Goal: Download file/media: Obtain a digital file from the website

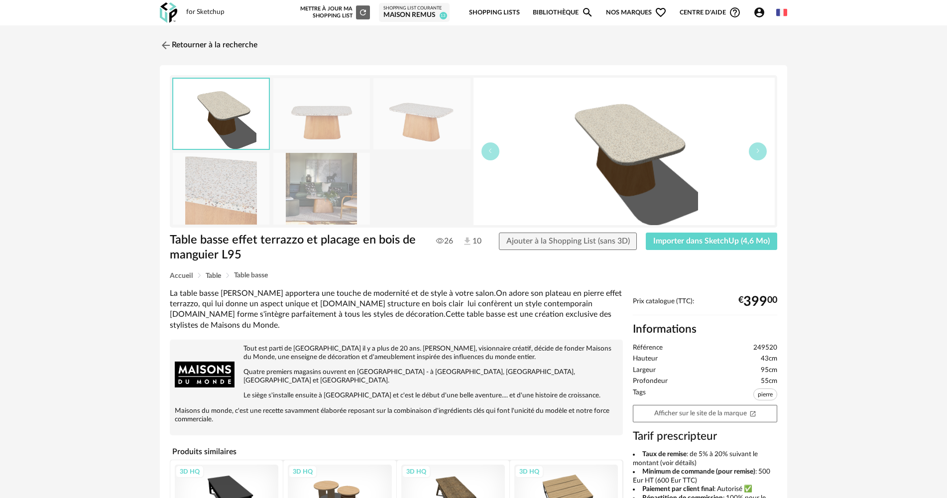
drag, startPoint x: 179, startPoint y: 9, endPoint x: 174, endPoint y: 10, distance: 5.2
click at [178, 9] on div "for Sketchup Nouvelle shopping list Mettre à jour ma Shopping List Refresh icon…" at bounding box center [473, 12] width 645 height 25
click at [169, 10] on img at bounding box center [168, 12] width 17 height 20
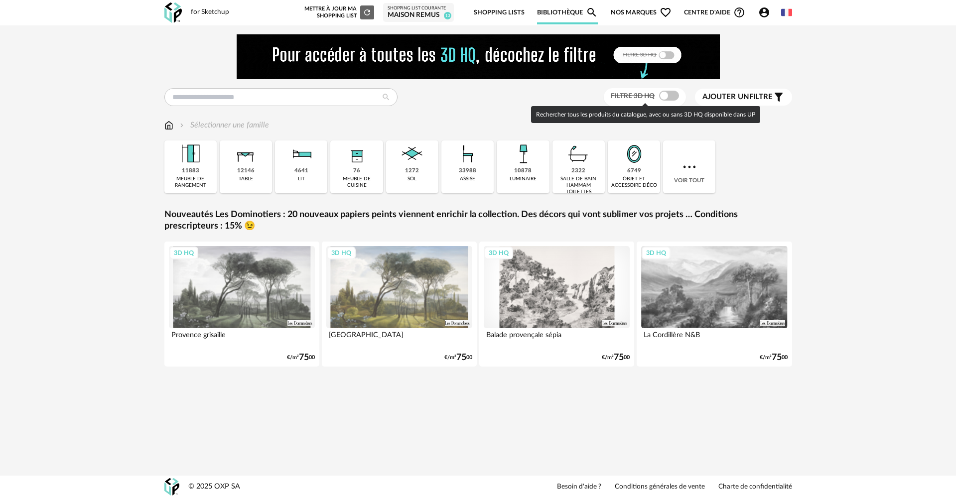
drag, startPoint x: 663, startPoint y: 96, endPoint x: 578, endPoint y: 149, distance: 100.9
click at [663, 96] on span at bounding box center [669, 96] width 20 height 10
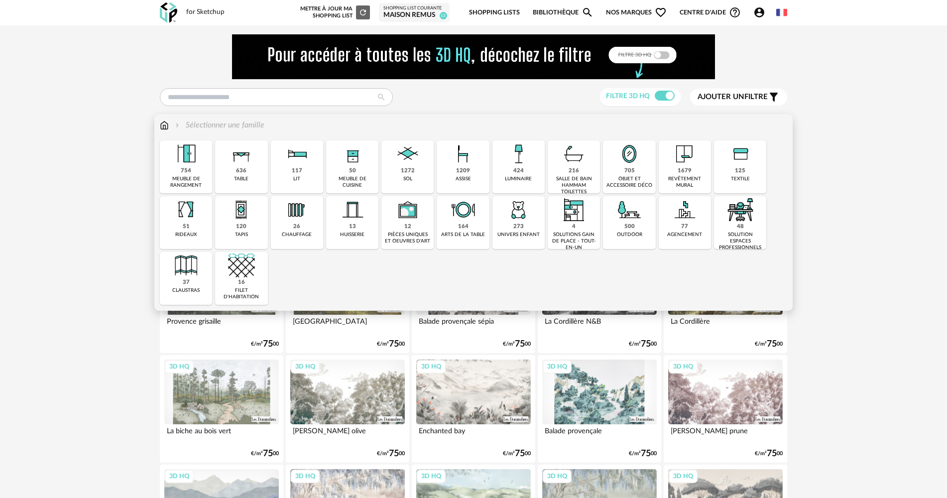
click at [517, 160] on img at bounding box center [518, 153] width 27 height 27
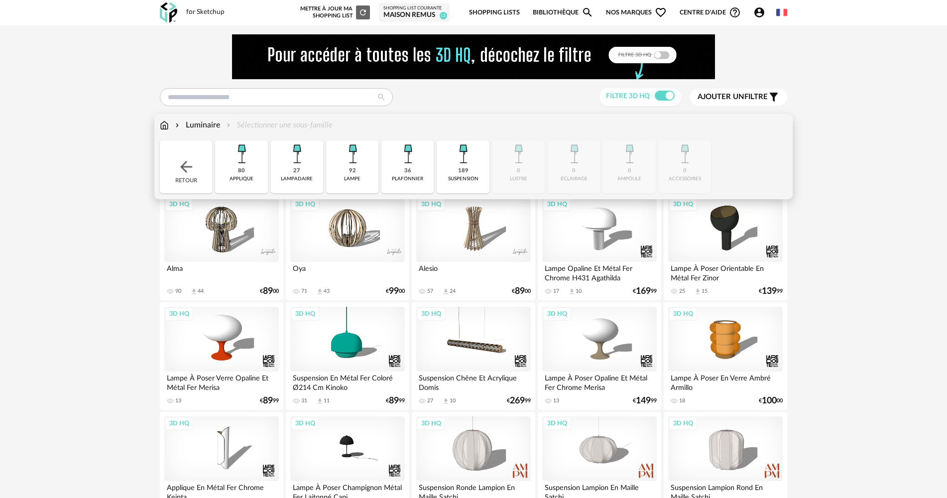
click at [403, 167] on img at bounding box center [407, 153] width 27 height 27
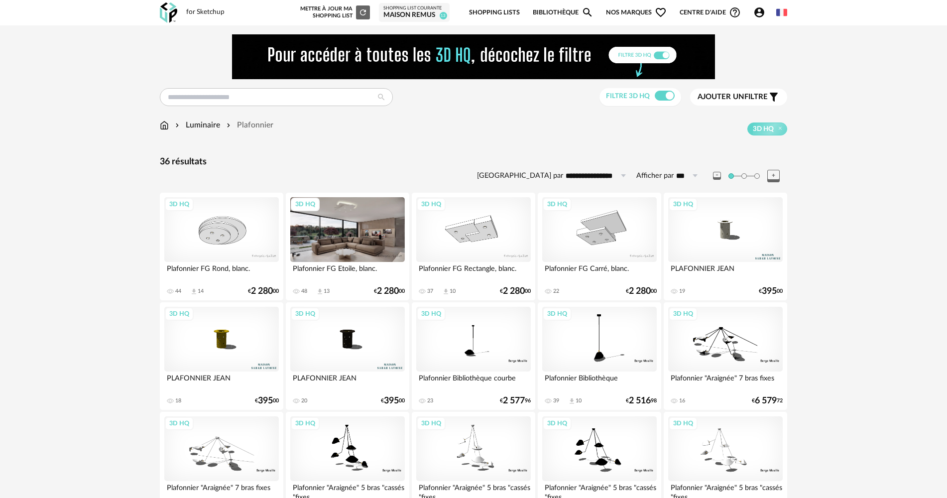
drag, startPoint x: 211, startPoint y: 229, endPoint x: 305, endPoint y: 228, distance: 94.1
click at [212, 229] on div "3D HQ" at bounding box center [221, 229] width 115 height 65
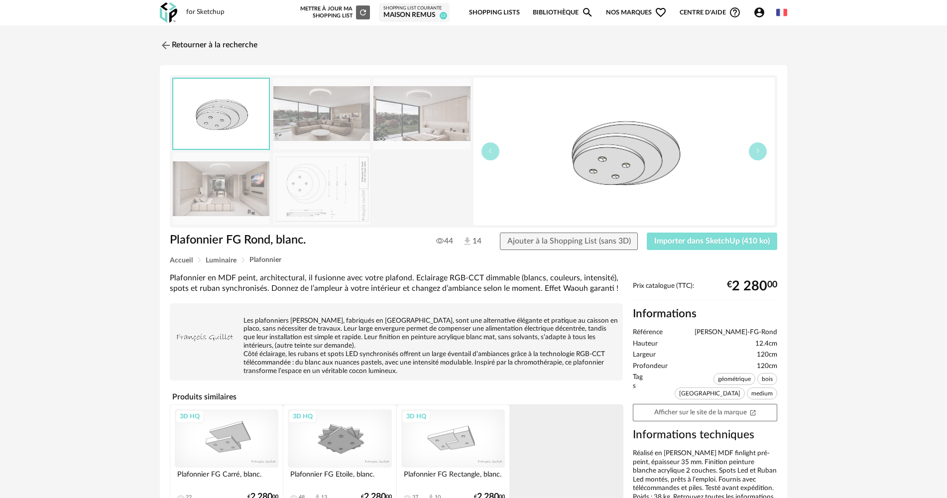
click at [668, 241] on span "Importer dans SketchUp (410 ko)" at bounding box center [712, 241] width 116 height 8
drag, startPoint x: 152, startPoint y: 54, endPoint x: 158, endPoint y: 50, distance: 7.5
click at [158, 50] on div "Retourner à la recherche Plafonnier FG Rond, blanc. Plafonnier FG Rond, blanc. …" at bounding box center [473, 365] width 645 height 663
click at [166, 48] on img at bounding box center [165, 45] width 14 height 14
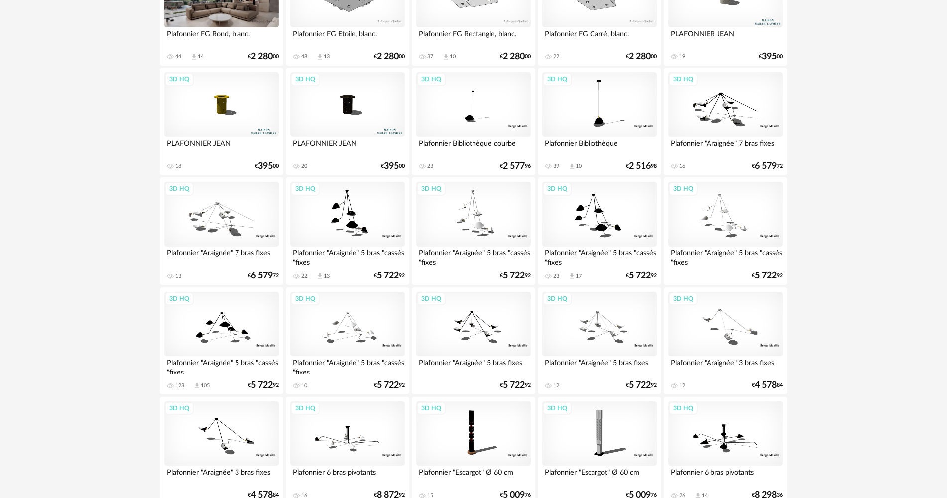
scroll to position [249, 0]
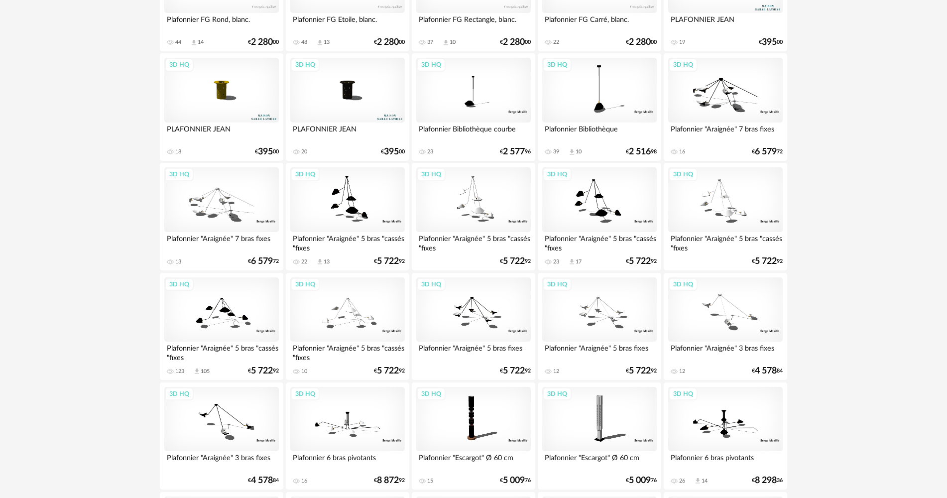
click at [242, 113] on div "3D HQ" at bounding box center [221, 90] width 115 height 65
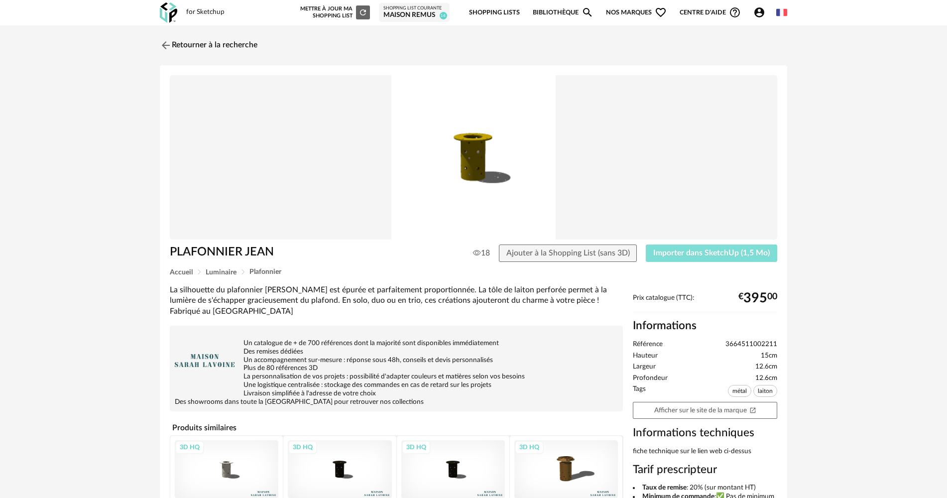
click at [698, 260] on button "Importer dans SketchUp (1,5 Mo)" at bounding box center [711, 254] width 131 height 18
click at [178, 14] on div "for Sketchup Nouvelle shopping list Mettre à jour ma Shopping List Refresh icon…" at bounding box center [473, 12] width 645 height 25
click at [162, 8] on img at bounding box center [168, 12] width 17 height 20
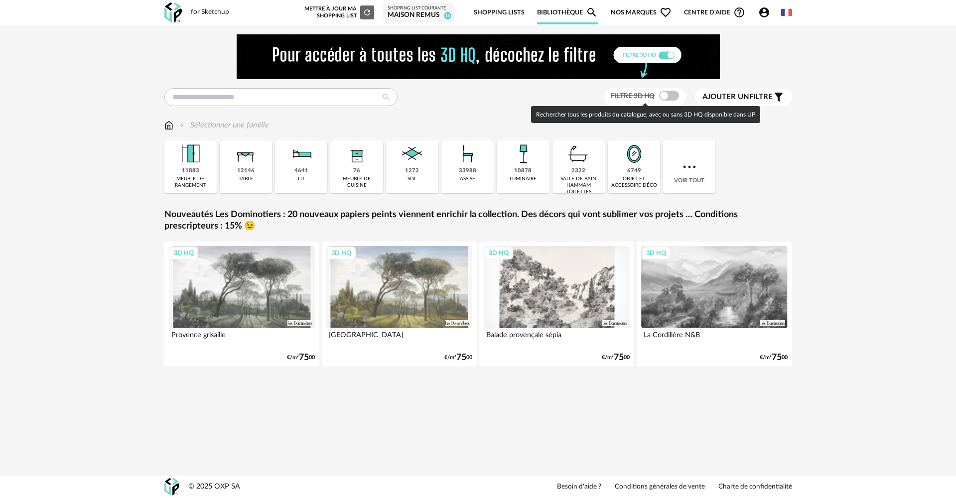
click at [665, 94] on span at bounding box center [669, 96] width 20 height 10
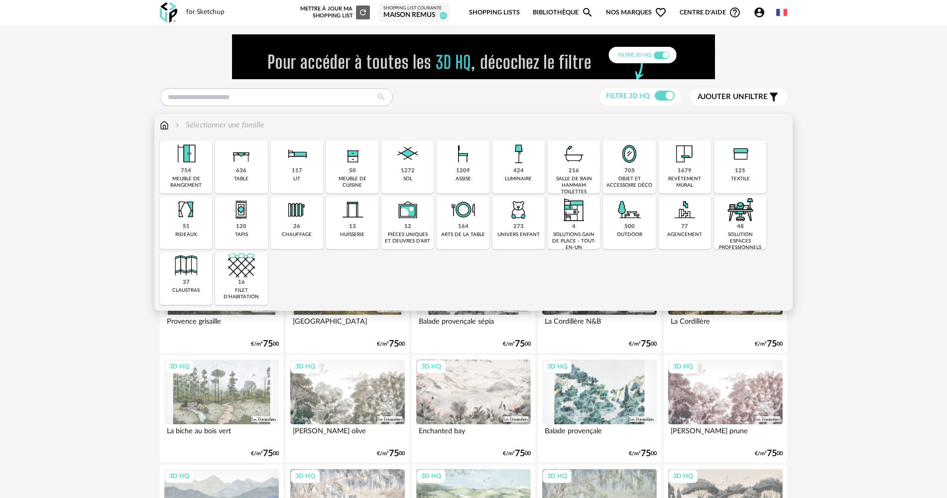
click at [303, 157] on img at bounding box center [296, 153] width 27 height 27
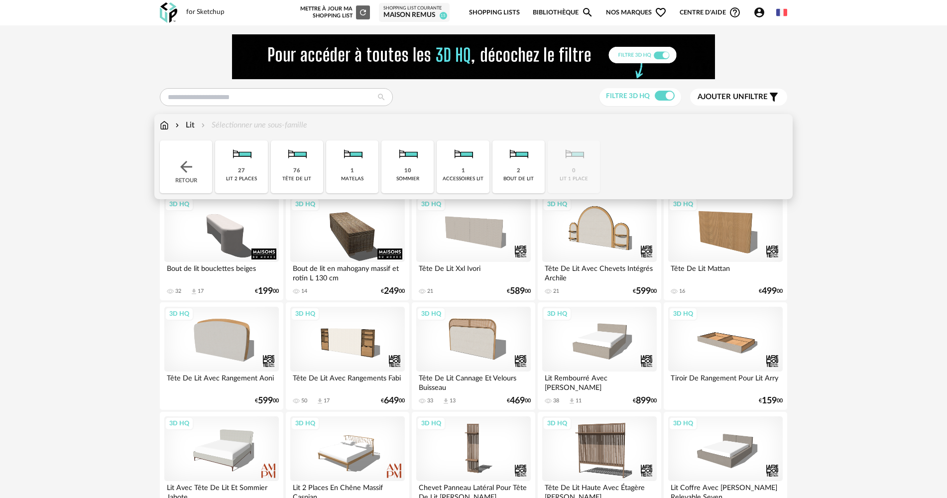
click at [241, 163] on img at bounding box center [241, 153] width 27 height 27
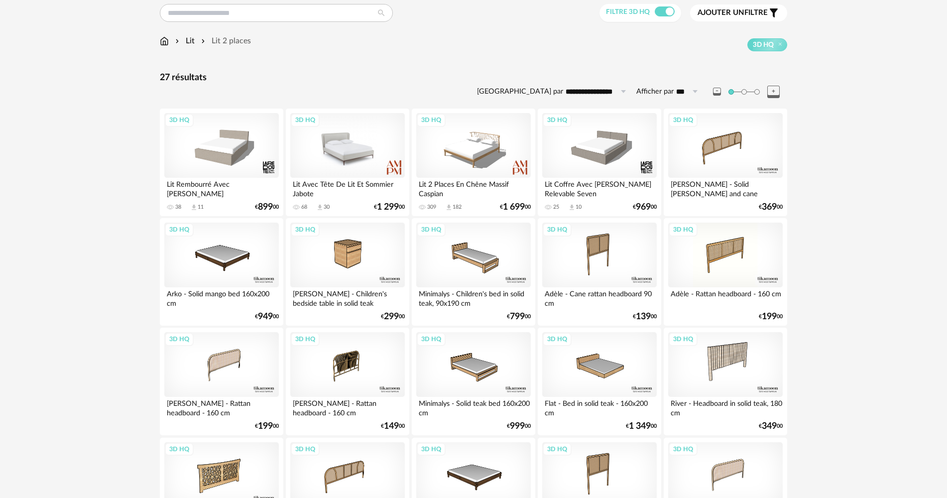
scroll to position [100, 0]
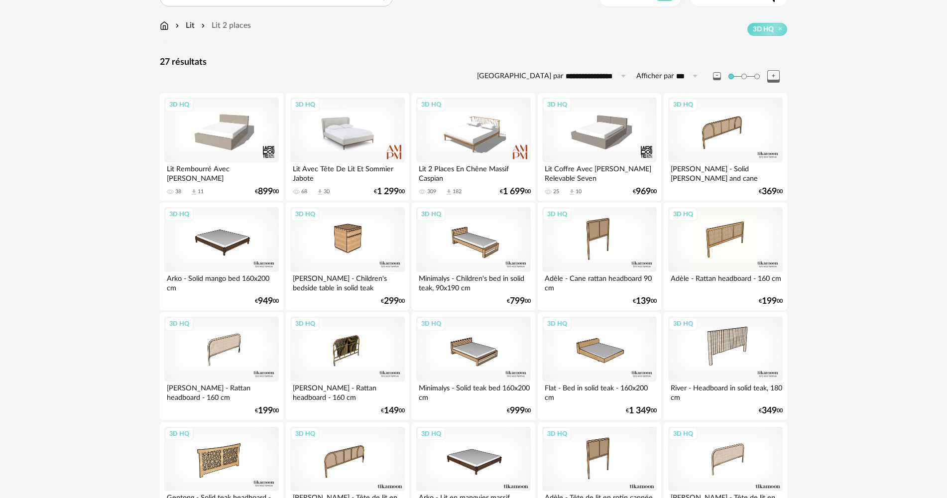
click at [358, 143] on div "3D HQ" at bounding box center [347, 130] width 115 height 65
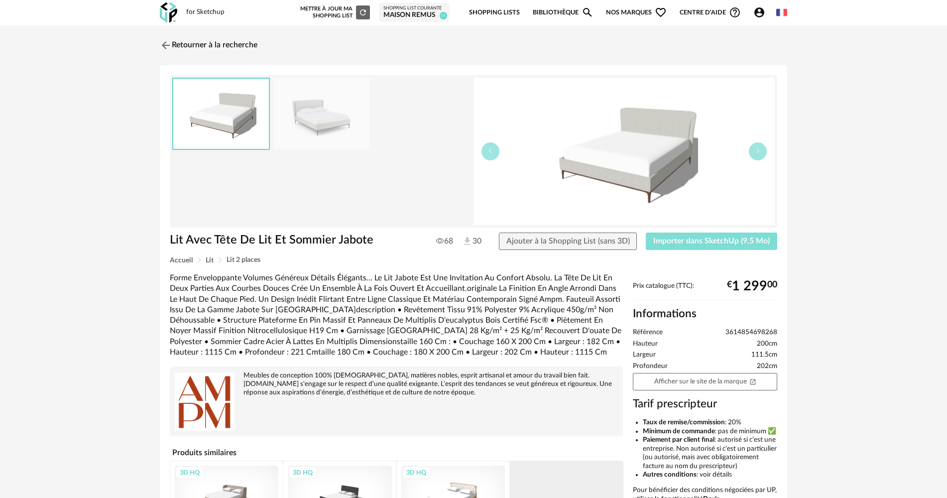
drag, startPoint x: 654, startPoint y: 242, endPoint x: 646, endPoint y: 242, distance: 8.0
click at [654, 242] on button "Importer dans SketchUp (9,5 Mo)" at bounding box center [711, 242] width 131 height 18
click at [177, 52] on link "Retourner à la recherche" at bounding box center [206, 45] width 98 height 22
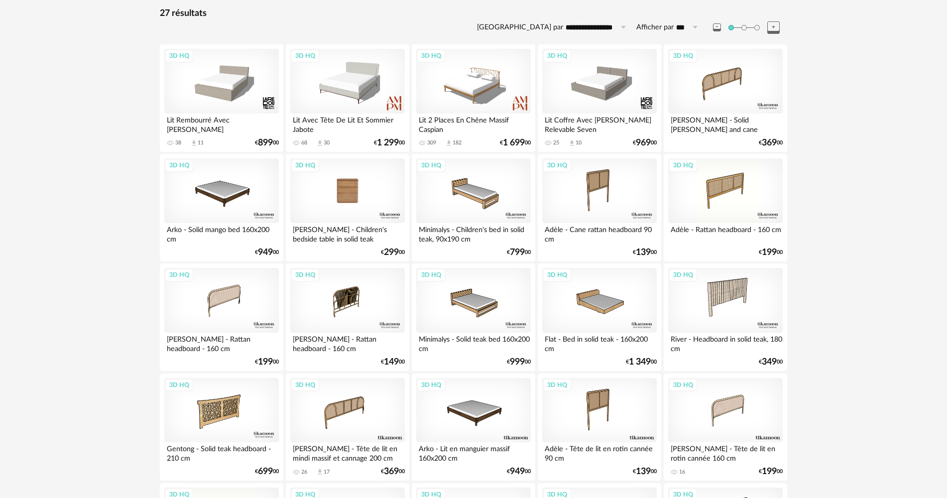
scroll to position [149, 0]
click at [344, 192] on div "3D HQ" at bounding box center [347, 189] width 115 height 65
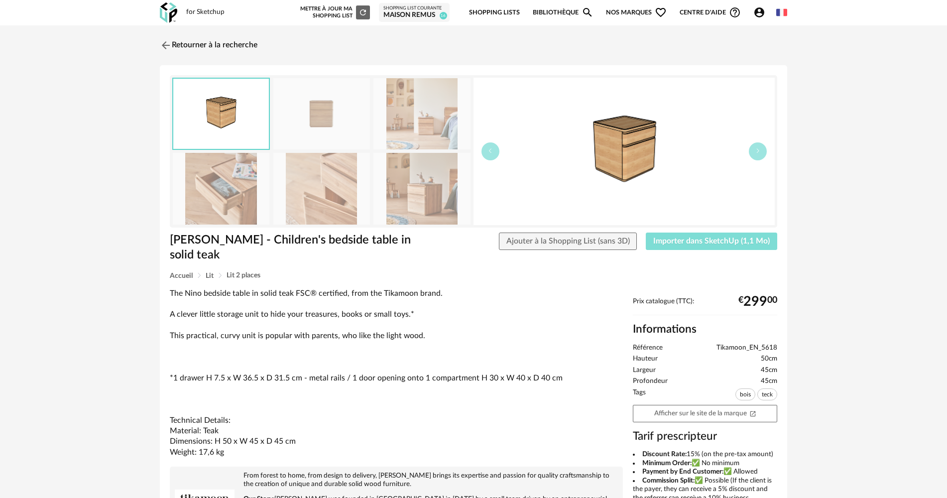
click at [693, 233] on button "Importer dans SketchUp (1,1 Mo)" at bounding box center [711, 242] width 131 height 18
click at [173, 46] on link "Retourner à la recherche" at bounding box center [206, 45] width 98 height 22
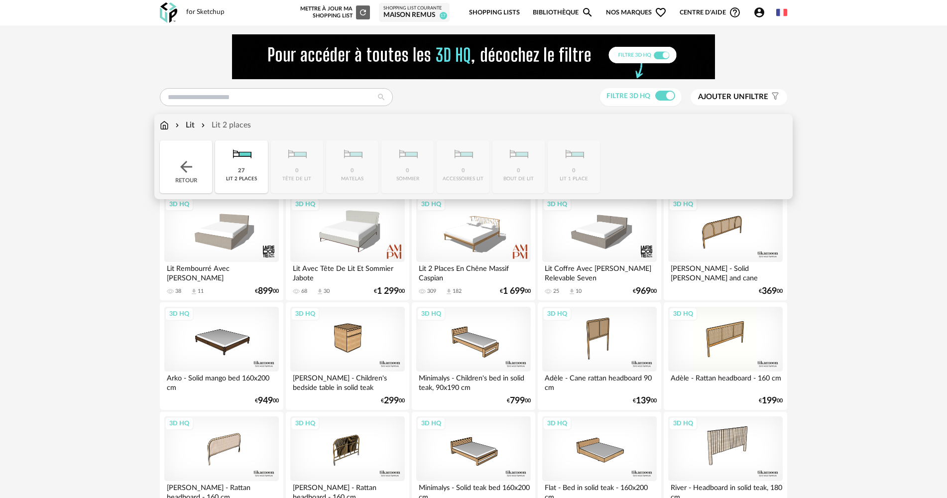
click at [195, 156] on div "Retour" at bounding box center [186, 166] width 52 height 53
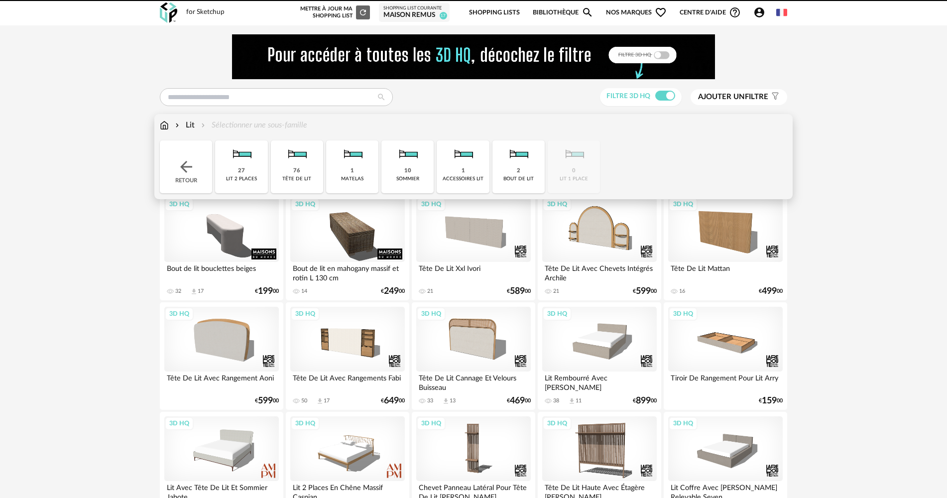
click at [188, 160] on img at bounding box center [186, 167] width 18 height 18
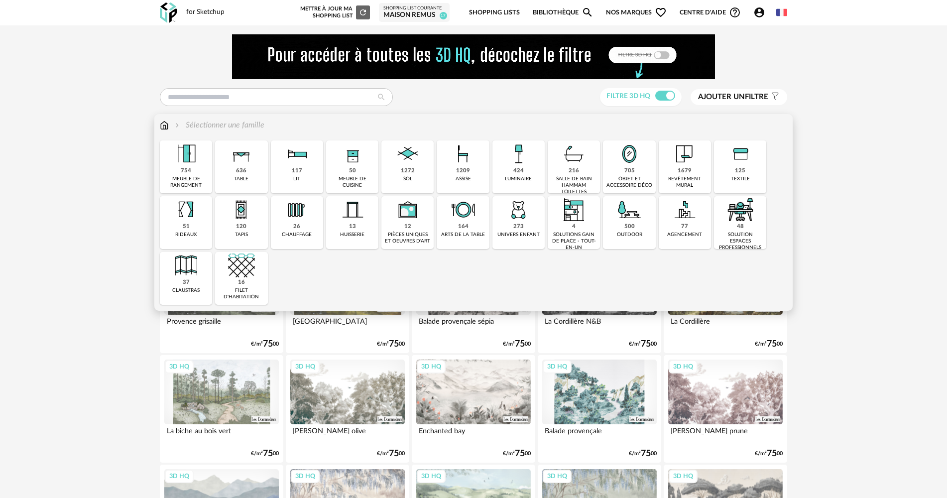
click at [234, 218] on img at bounding box center [241, 209] width 27 height 27
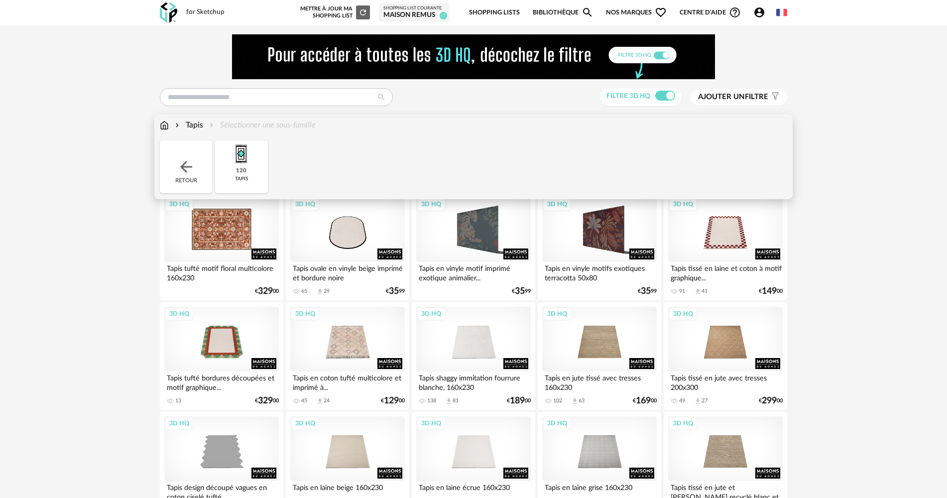
click at [221, 218] on div "3D HQ" at bounding box center [221, 229] width 115 height 65
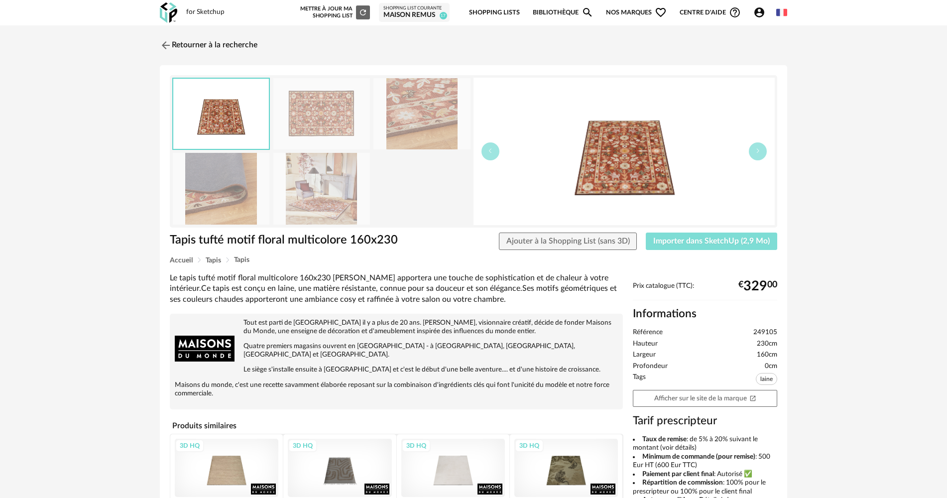
click at [656, 238] on button "Importer dans SketchUp (2,9 Mo)" at bounding box center [711, 242] width 131 height 18
click at [168, 43] on img at bounding box center [165, 45] width 14 height 14
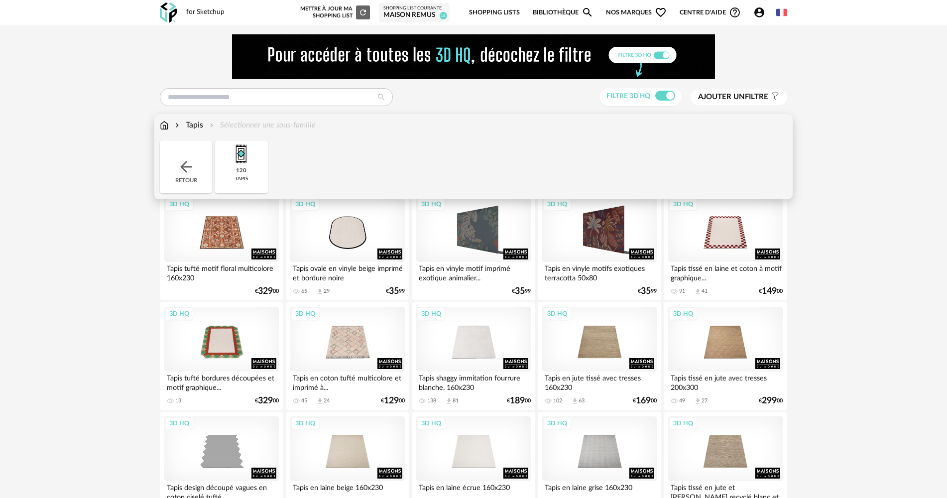
click at [174, 161] on div "Retour" at bounding box center [186, 166] width 52 height 53
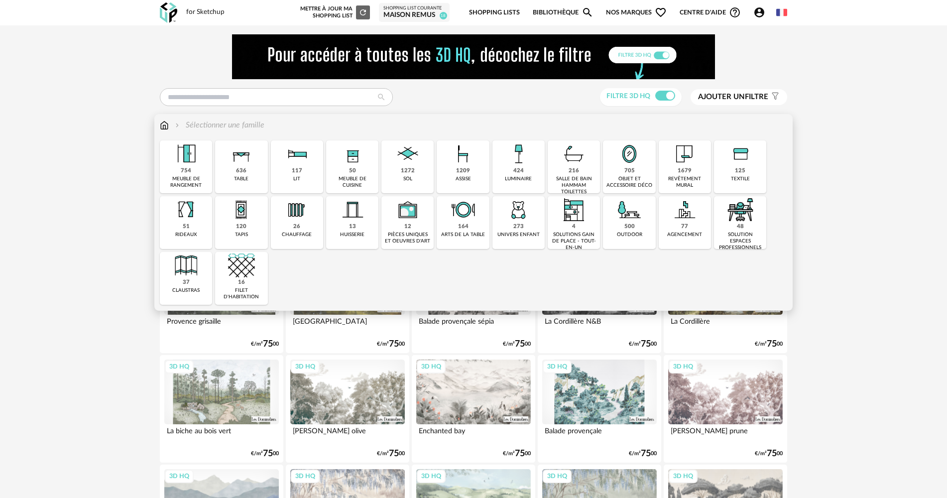
click at [522, 175] on div "424" at bounding box center [518, 170] width 10 height 7
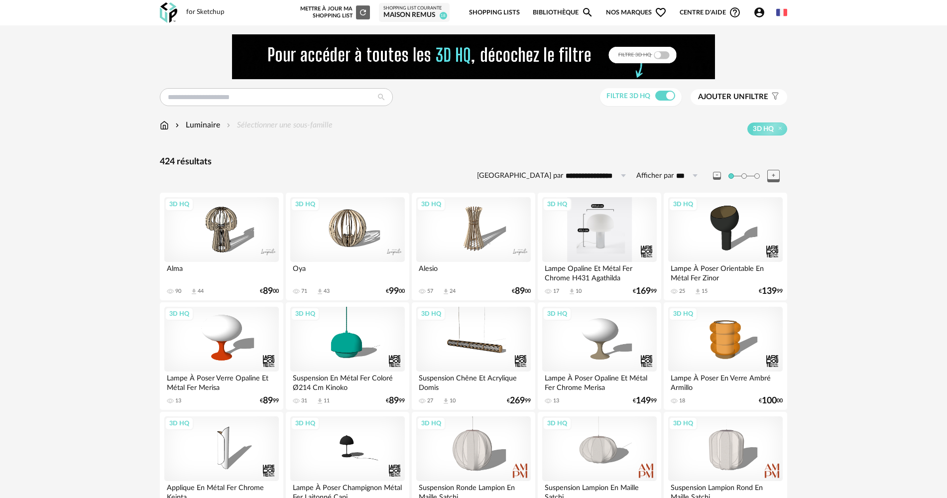
click at [604, 238] on div "3D HQ" at bounding box center [599, 229] width 115 height 65
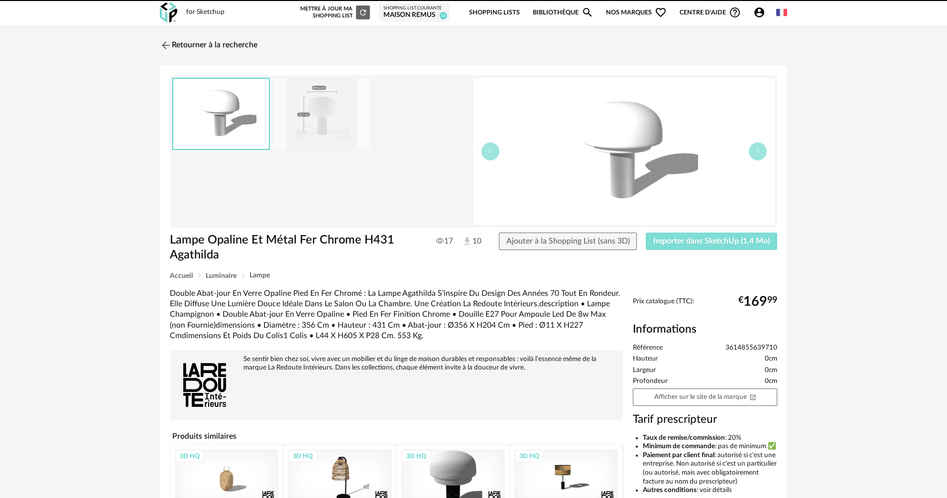
click at [714, 247] on button "Importer dans SketchUp (1,4 Mo)" at bounding box center [711, 242] width 131 height 18
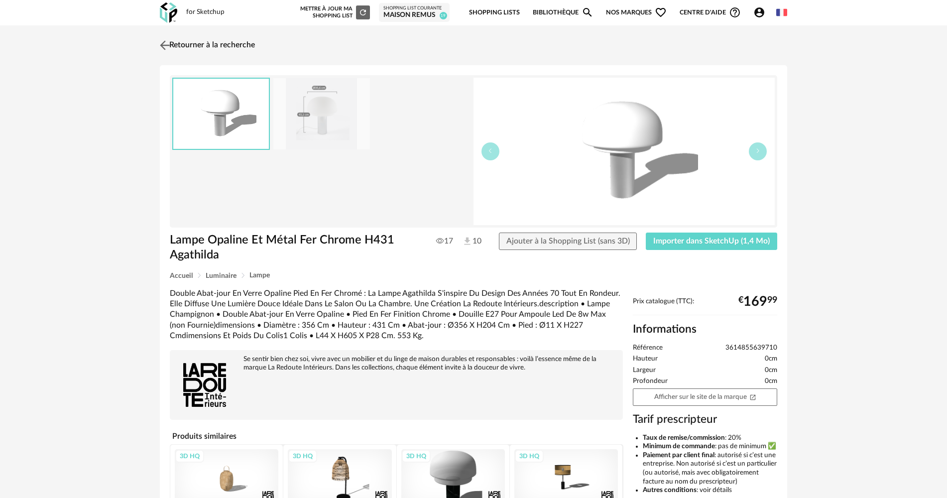
click at [165, 46] on img at bounding box center [165, 45] width 14 height 14
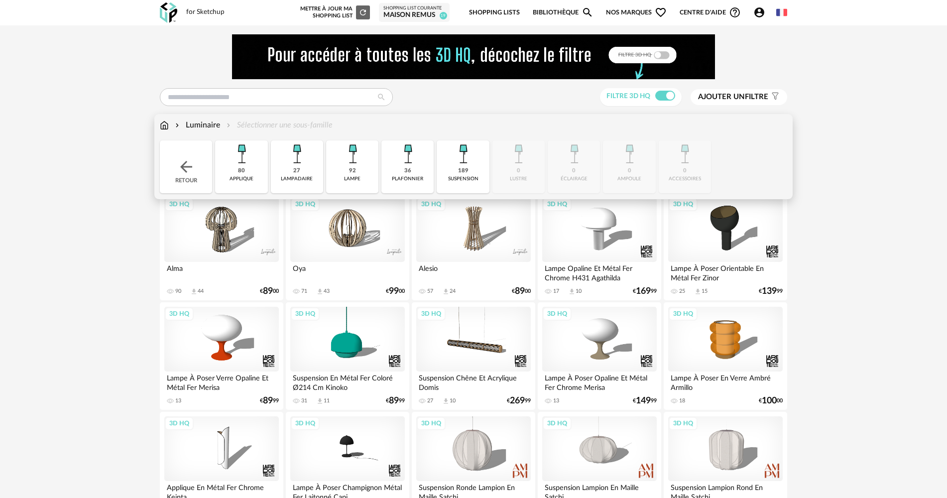
click at [401, 173] on div "36 plafonnier" at bounding box center [407, 166] width 52 height 53
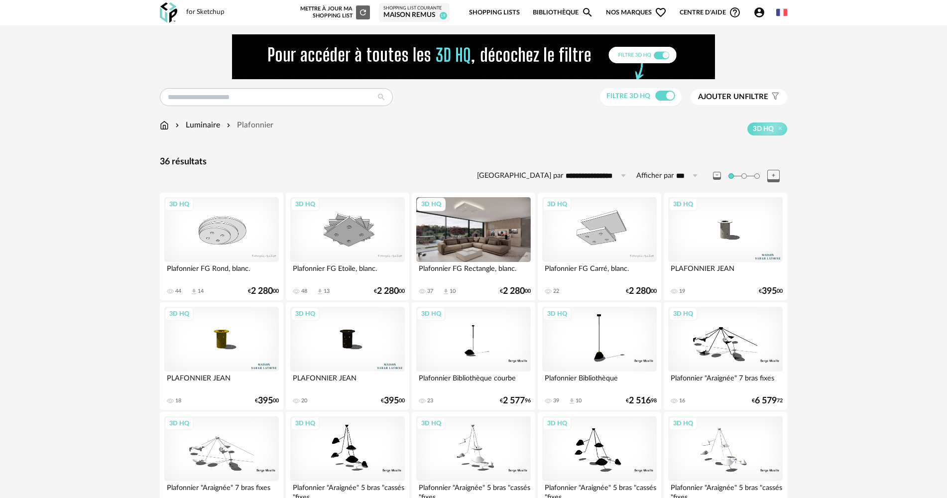
click at [462, 234] on div "3D HQ" at bounding box center [473, 229] width 115 height 65
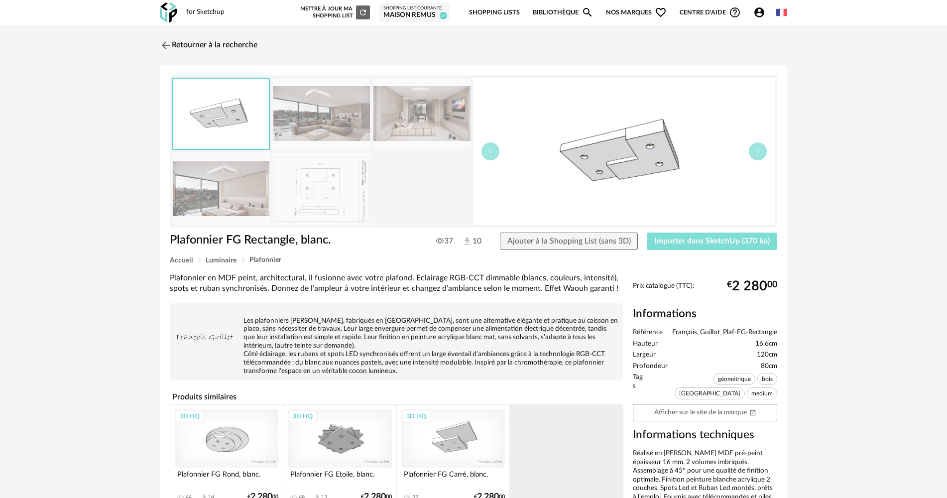
drag, startPoint x: 690, startPoint y: 238, endPoint x: 471, endPoint y: 262, distance: 220.5
click at [690, 238] on span "Importer dans SketchUp (370 ko)" at bounding box center [712, 241] width 116 height 8
click at [147, 40] on div "Retourner à la recherche Plafonnier FG Rectangle, blanc. Plafonnier FG Rectangl…" at bounding box center [473, 370] width 947 height 690
click at [165, 44] on img at bounding box center [165, 45] width 14 height 14
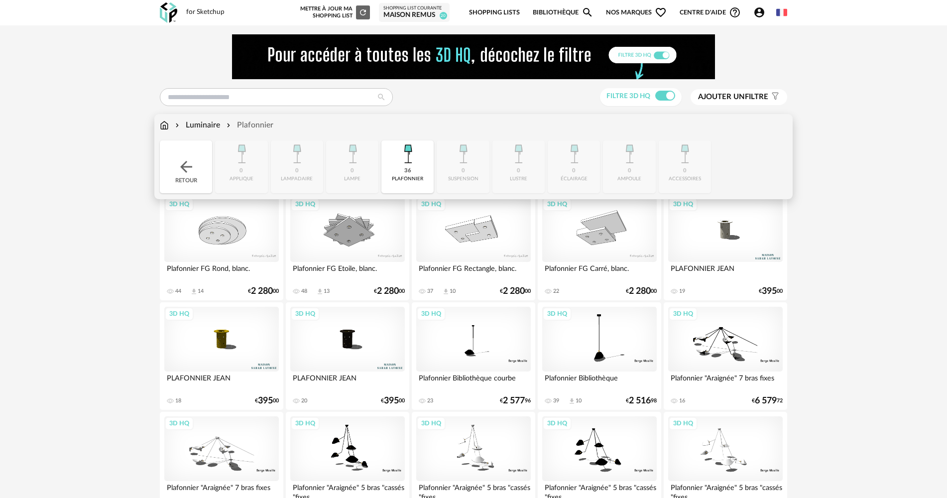
click at [202, 157] on div "Retour" at bounding box center [186, 166] width 52 height 53
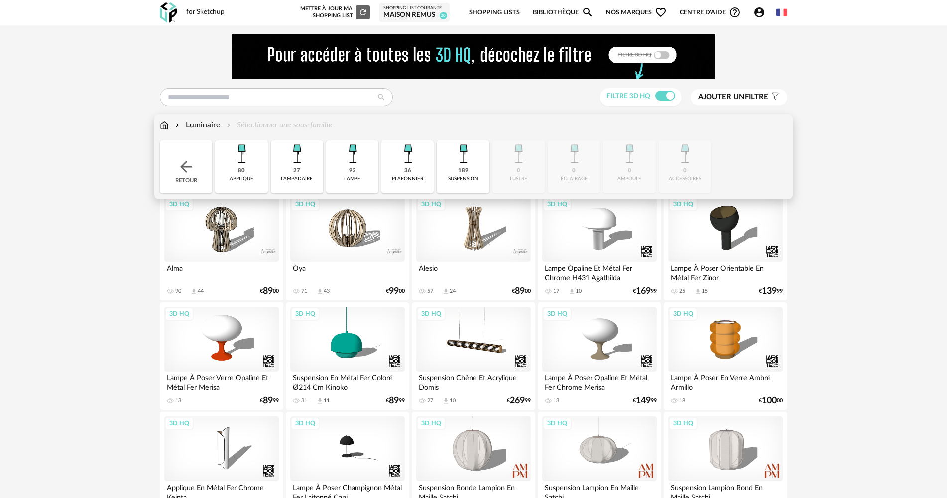
click at [208, 161] on div "Retour" at bounding box center [186, 166] width 52 height 53
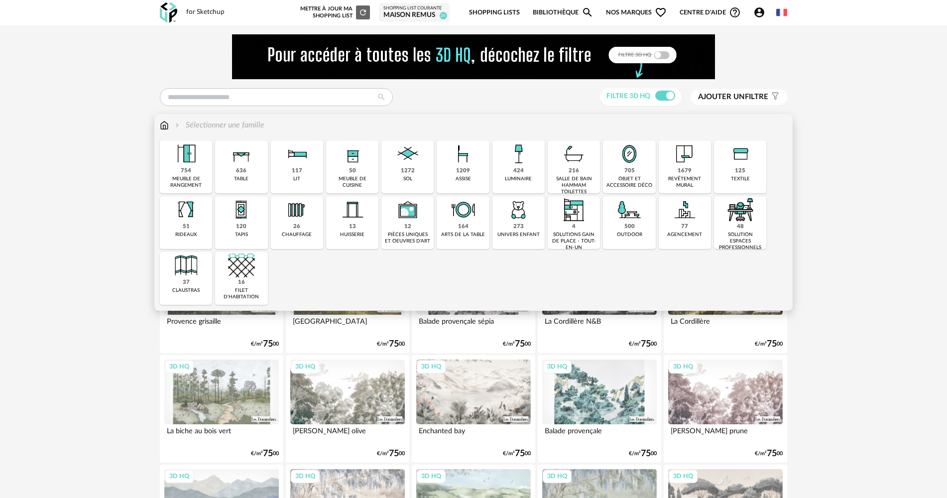
click at [415, 207] on img at bounding box center [407, 209] width 27 height 27
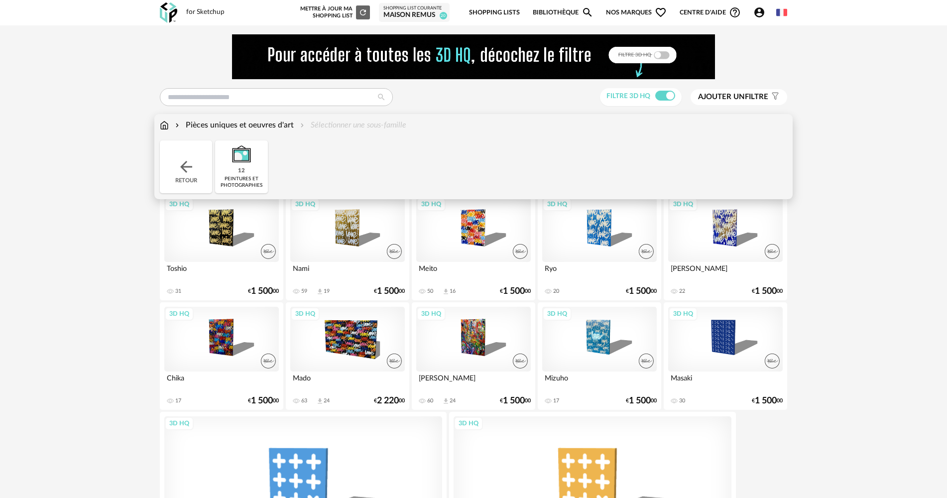
click at [176, 157] on div "Retour" at bounding box center [186, 166] width 52 height 53
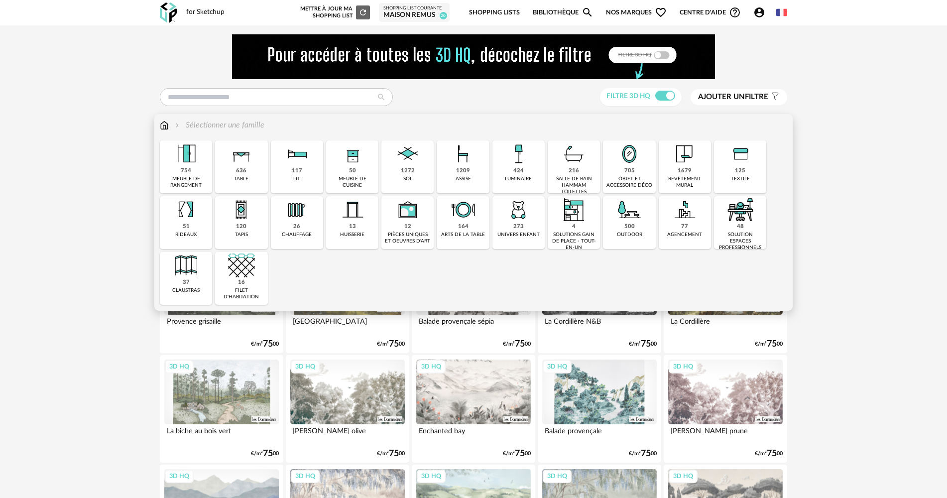
click at [638, 170] on div "705 objet et accessoire déco" at bounding box center [629, 166] width 52 height 53
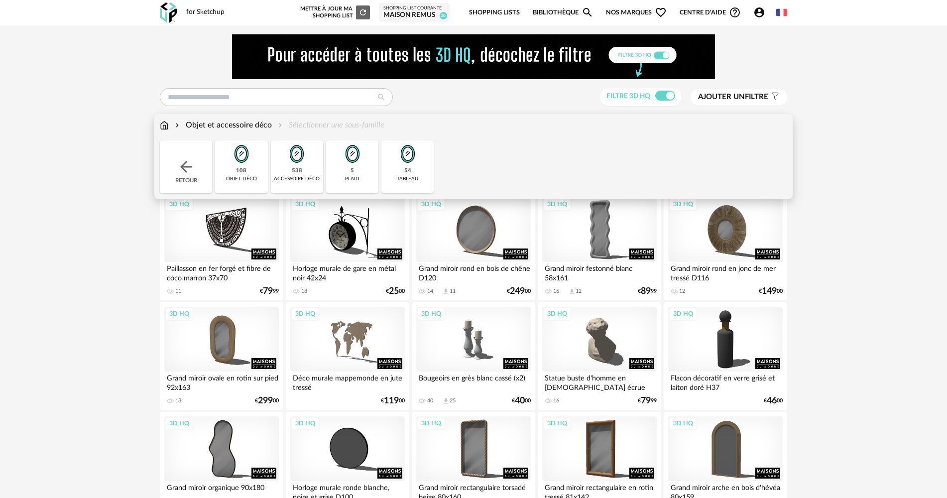
click at [412, 164] on img at bounding box center [407, 153] width 27 height 27
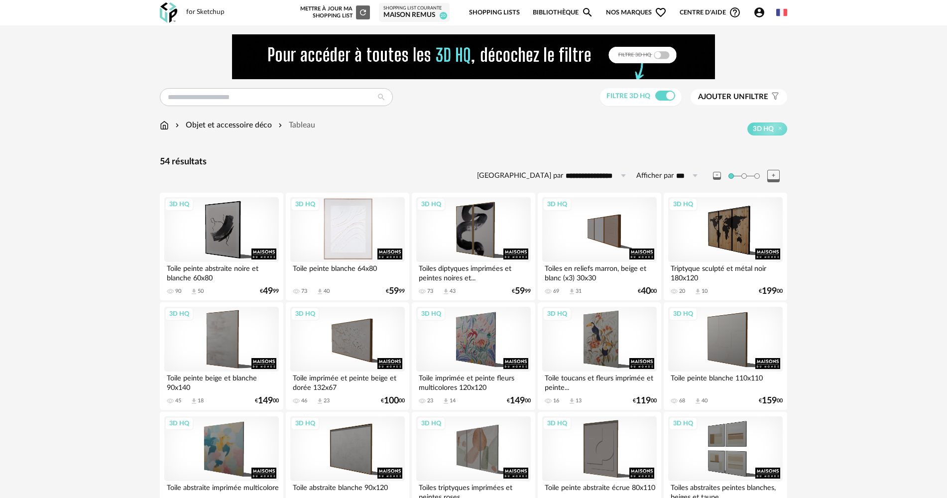
click at [359, 200] on div "3D HQ" at bounding box center [347, 229] width 115 height 65
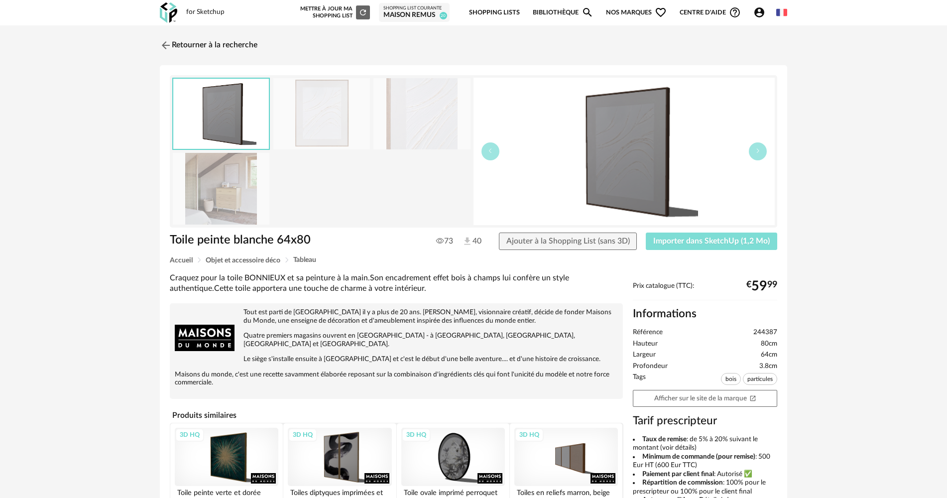
click at [703, 242] on span "Importer dans SketchUp (1,2 Mo)" at bounding box center [711, 241] width 117 height 8
click at [179, 47] on link "Retourner à la recherche" at bounding box center [206, 45] width 98 height 22
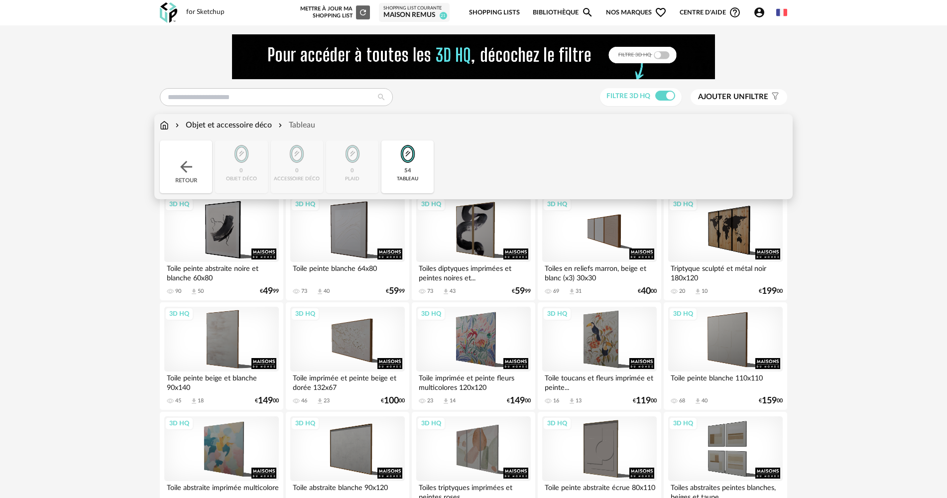
click at [165, 127] on img at bounding box center [164, 125] width 9 height 11
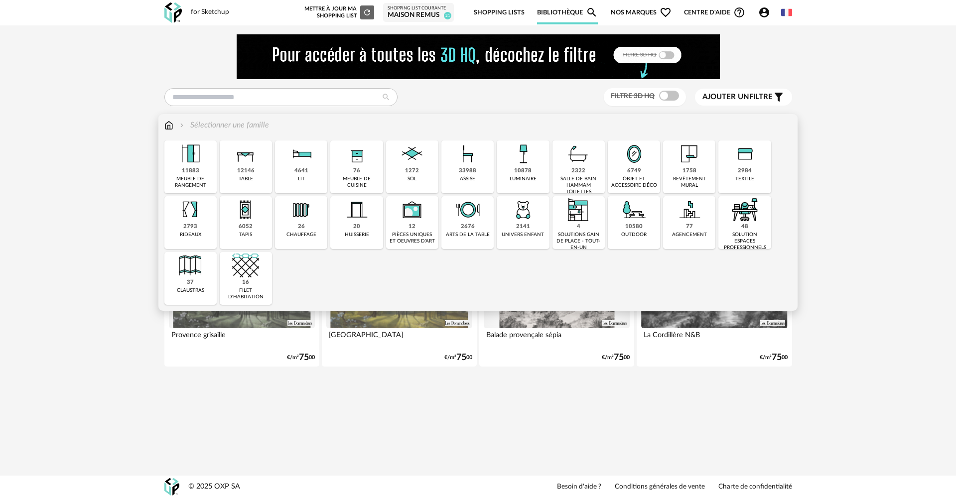
click at [732, 179] on div "2984 textile" at bounding box center [744, 166] width 52 height 53
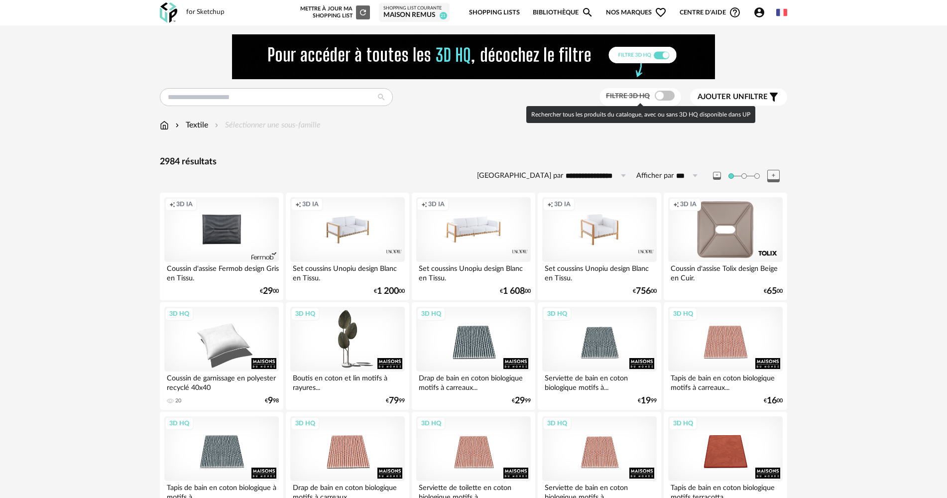
click at [657, 99] on span at bounding box center [665, 96] width 20 height 10
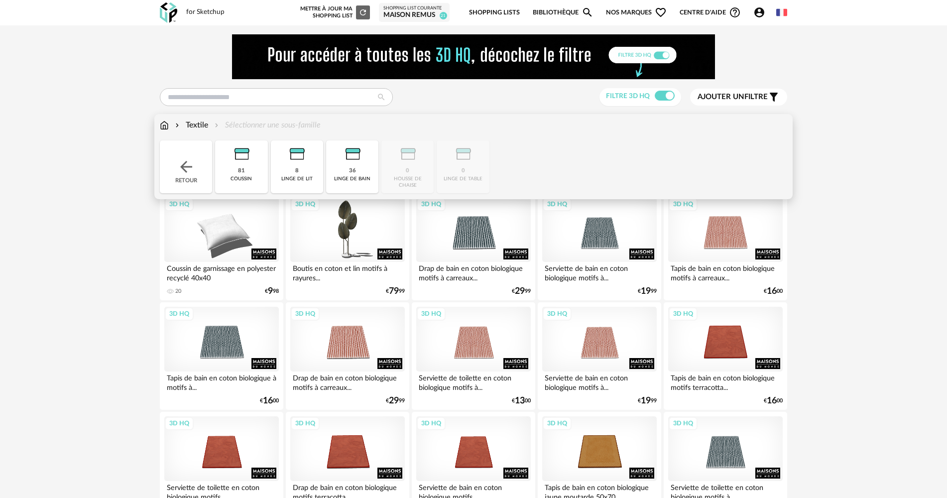
click at [291, 162] on img at bounding box center [296, 153] width 27 height 27
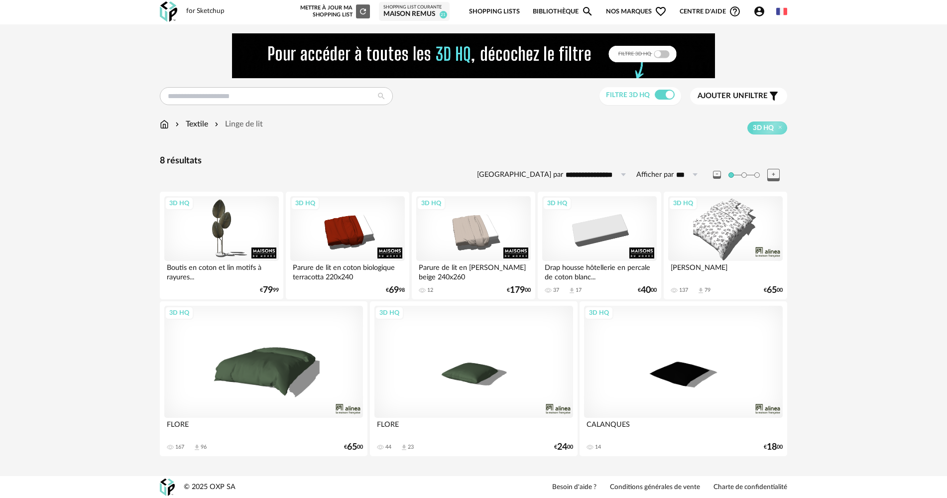
scroll to position [1, 0]
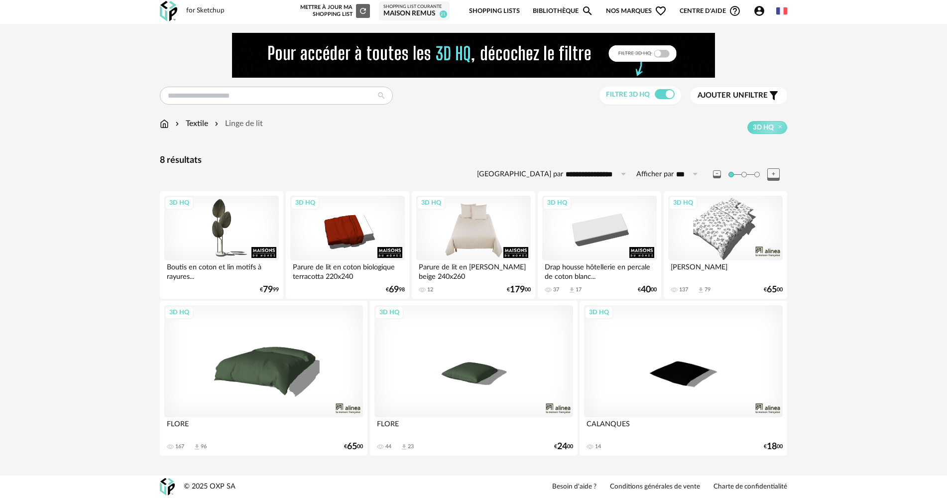
click at [476, 227] on div "3D HQ" at bounding box center [473, 228] width 115 height 65
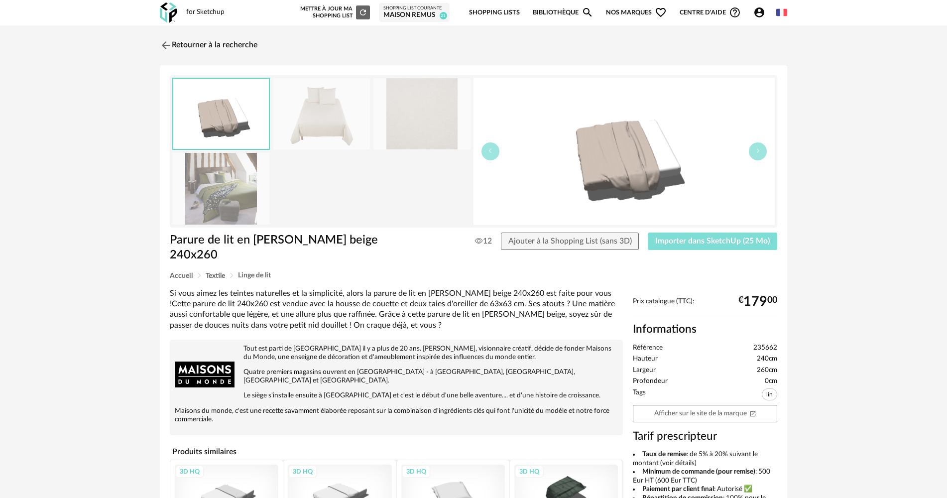
click at [659, 238] on span "Importer dans SketchUp (25 Mo)" at bounding box center [712, 241] width 115 height 8
click at [171, 47] on img at bounding box center [165, 45] width 14 height 14
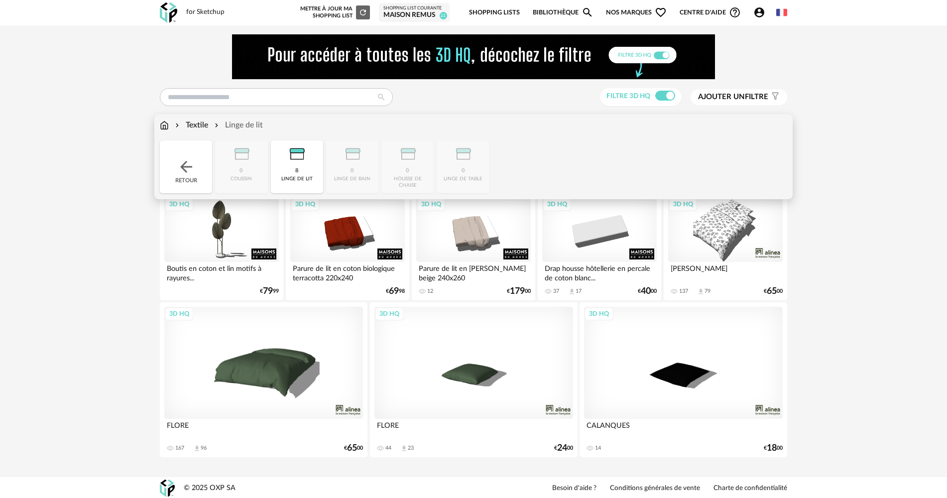
click at [316, 170] on div "8 linge de lit" at bounding box center [297, 166] width 52 height 53
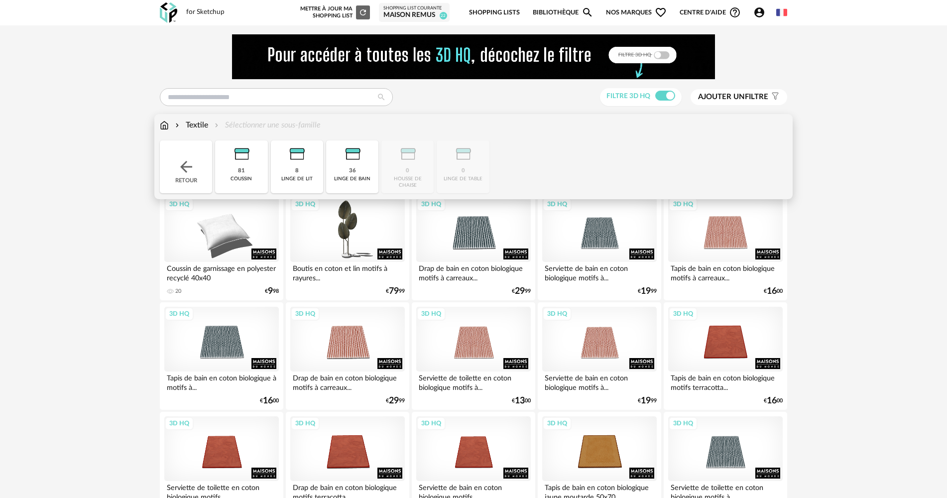
click at [242, 166] on img at bounding box center [241, 153] width 27 height 27
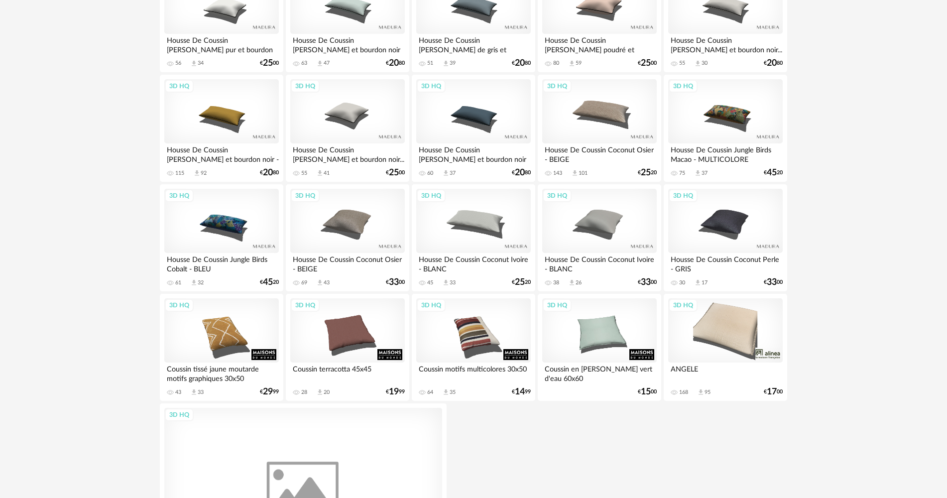
scroll to position [1544, 0]
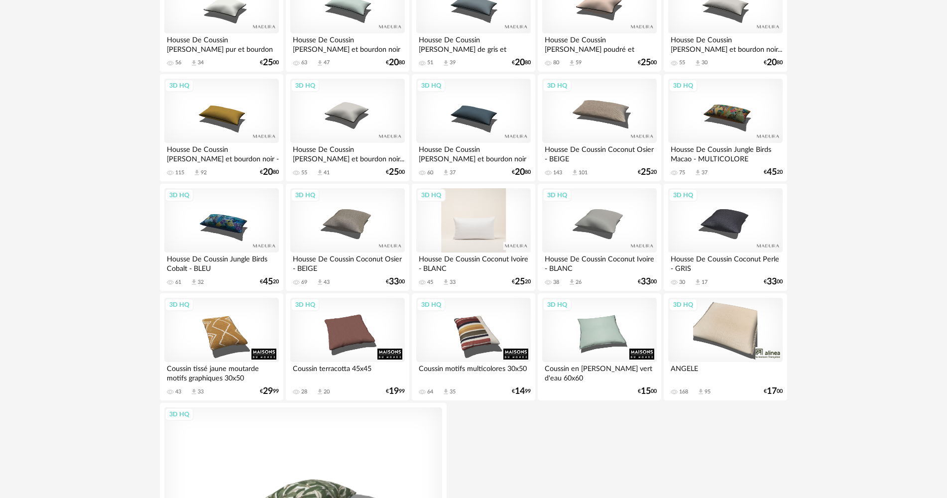
click at [462, 235] on div "3D HQ" at bounding box center [473, 220] width 115 height 65
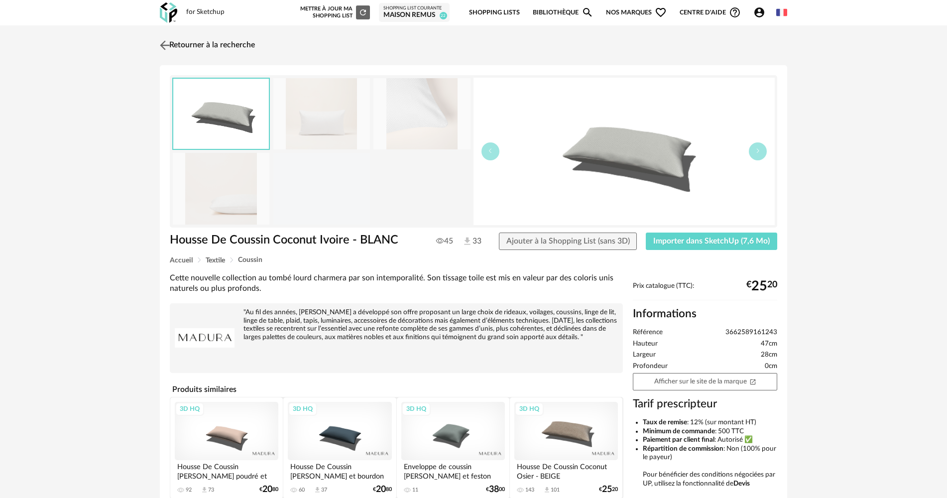
click at [185, 45] on link "Retourner à la recherche" at bounding box center [206, 45] width 98 height 22
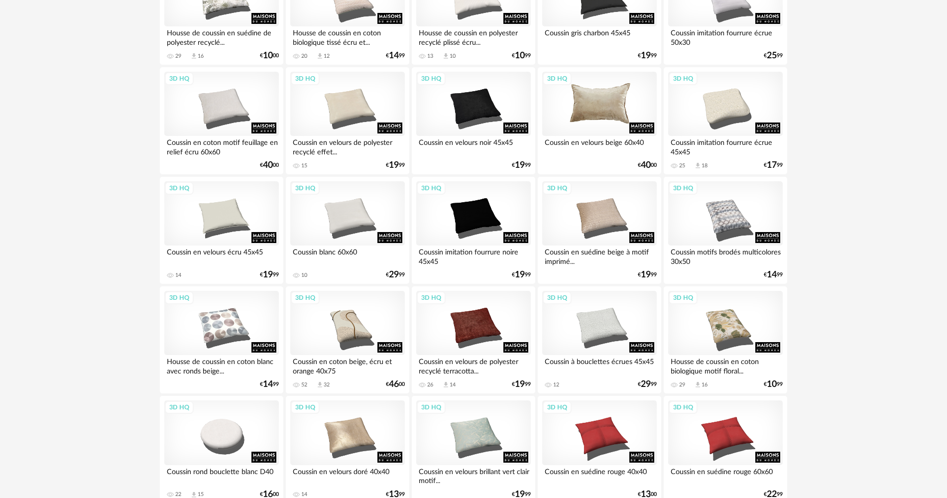
scroll to position [697, 0]
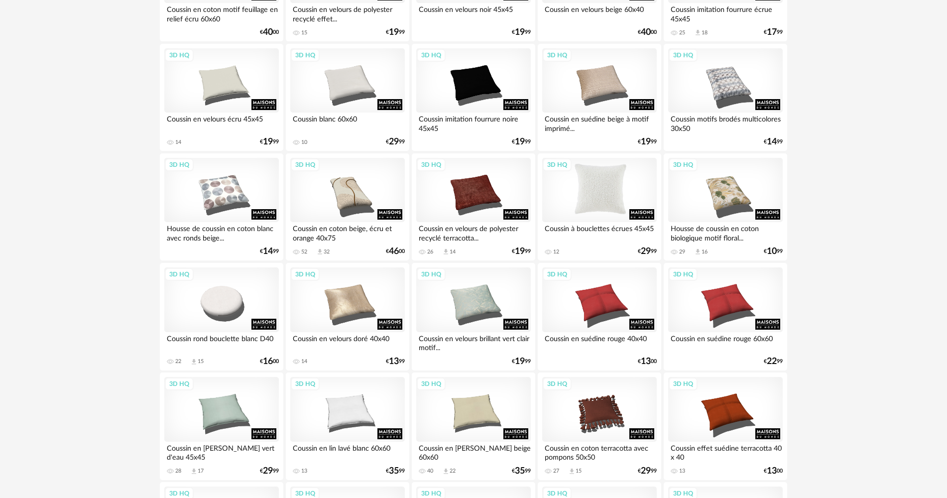
click at [614, 180] on div "3D HQ" at bounding box center [599, 190] width 115 height 65
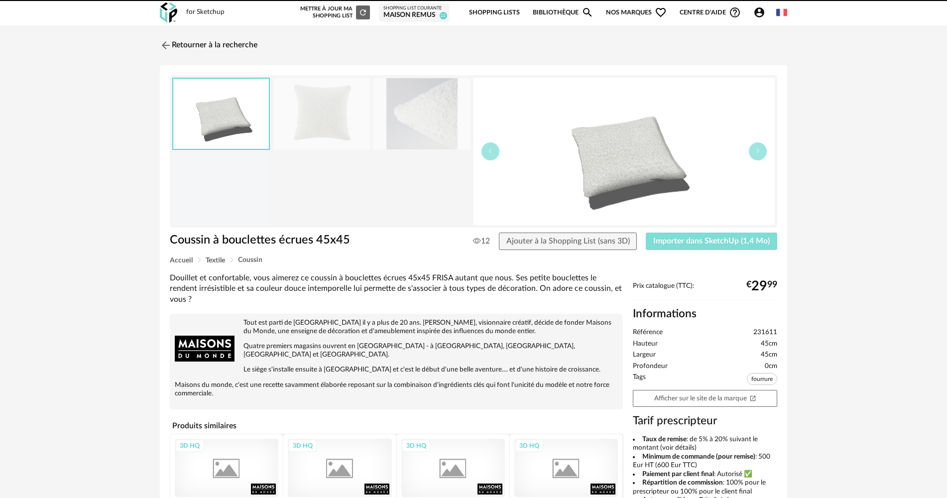
click at [695, 243] on span "Importer dans SketchUp (1,4 Mo)" at bounding box center [711, 241] width 117 height 8
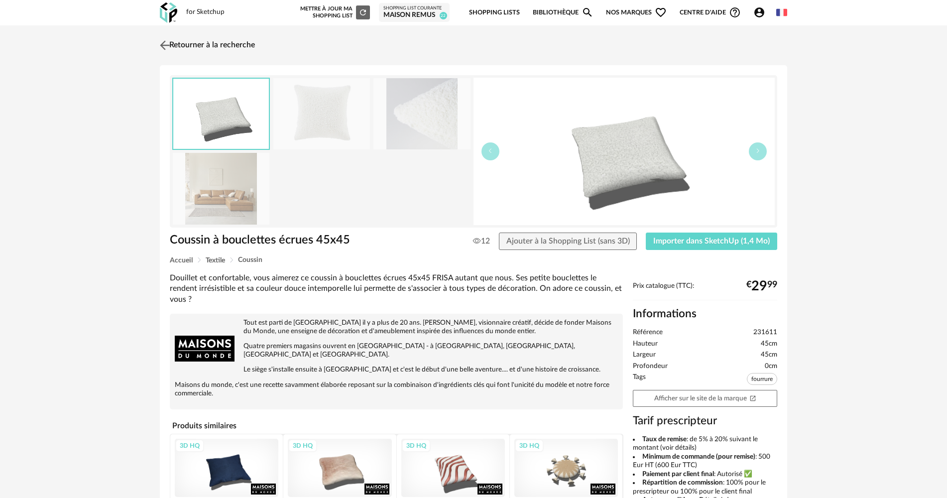
click at [189, 41] on link "Retourner à la recherche" at bounding box center [206, 45] width 98 height 22
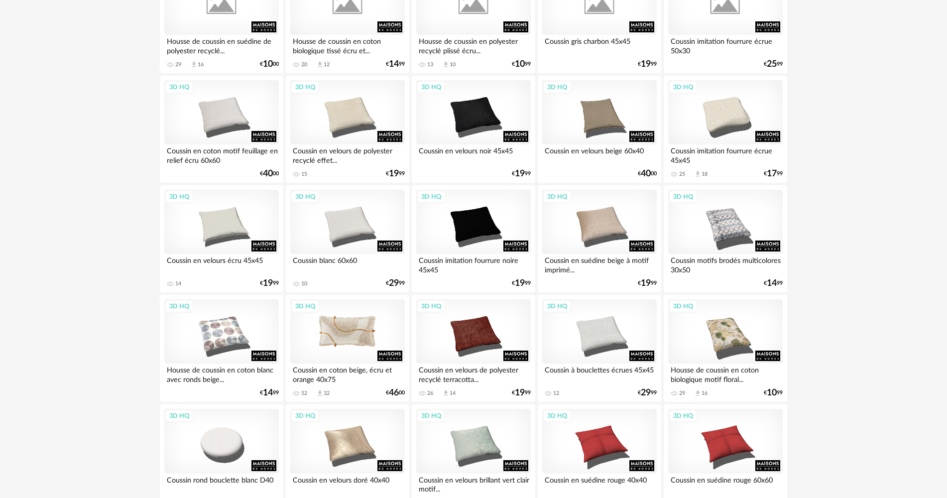
scroll to position [498, 0]
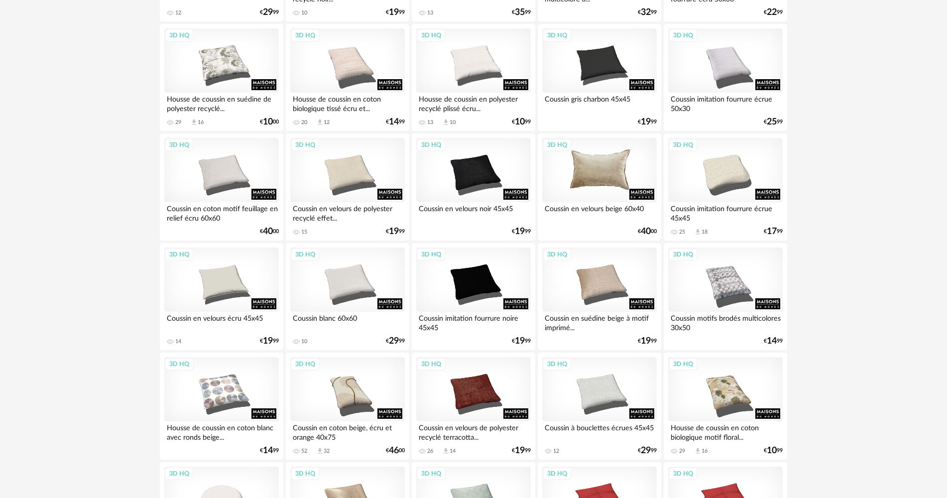
click at [601, 176] on div "3D HQ" at bounding box center [599, 170] width 115 height 65
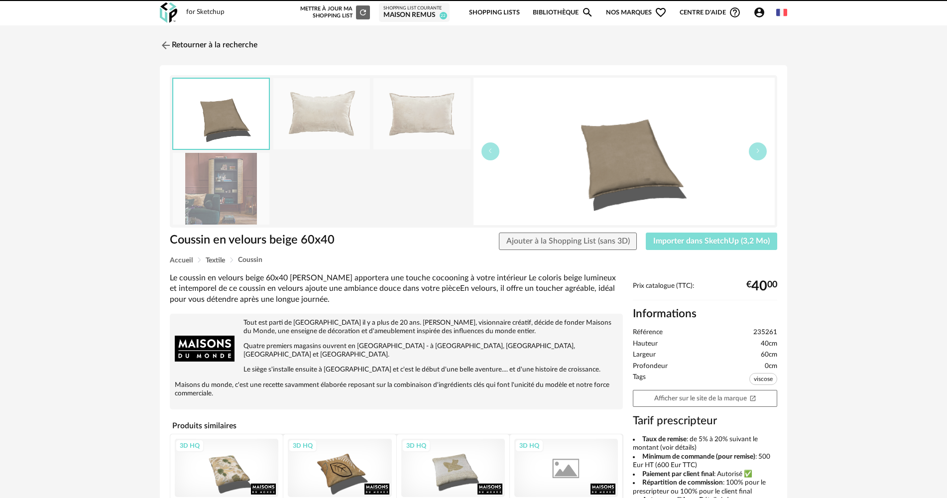
click at [724, 234] on button "Importer dans SketchUp (3,2 Mo)" at bounding box center [711, 242] width 131 height 18
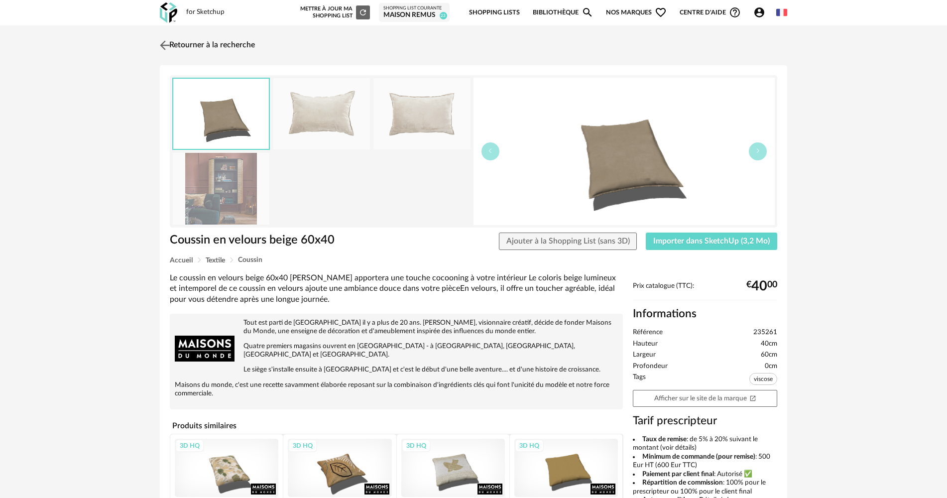
click at [204, 50] on link "Retourner à la recherche" at bounding box center [206, 45] width 98 height 22
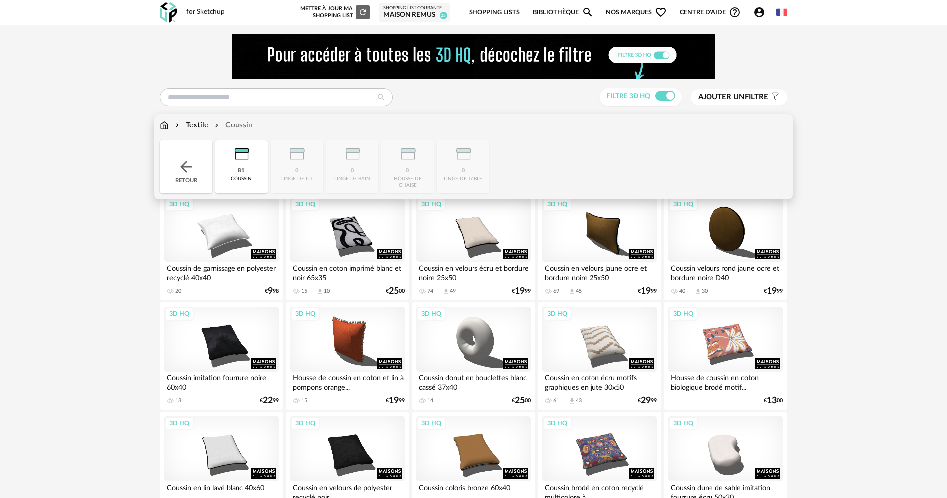
click at [182, 152] on div "Retour" at bounding box center [186, 166] width 52 height 53
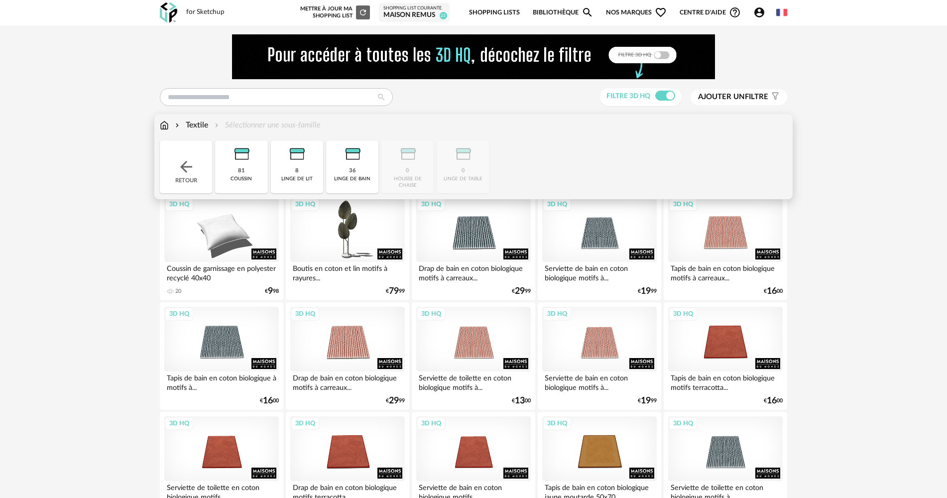
click at [184, 172] on img at bounding box center [186, 167] width 18 height 18
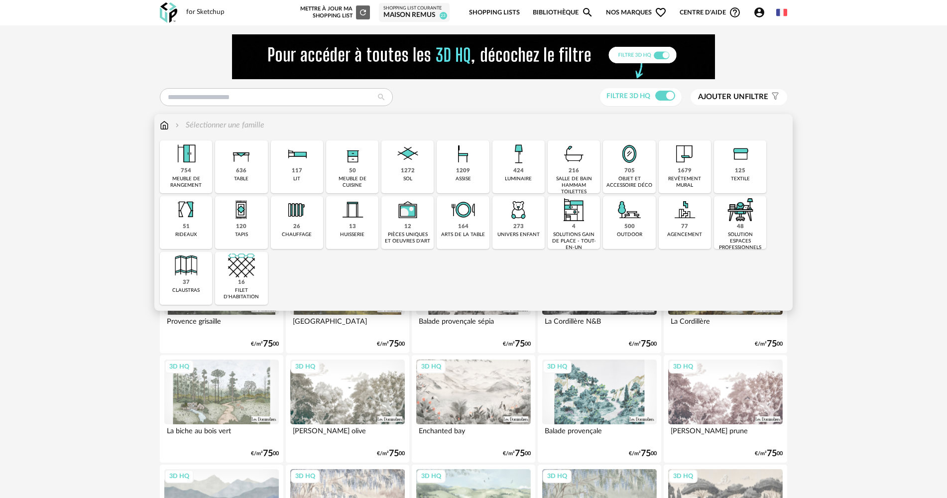
click at [187, 221] on img at bounding box center [186, 209] width 27 height 27
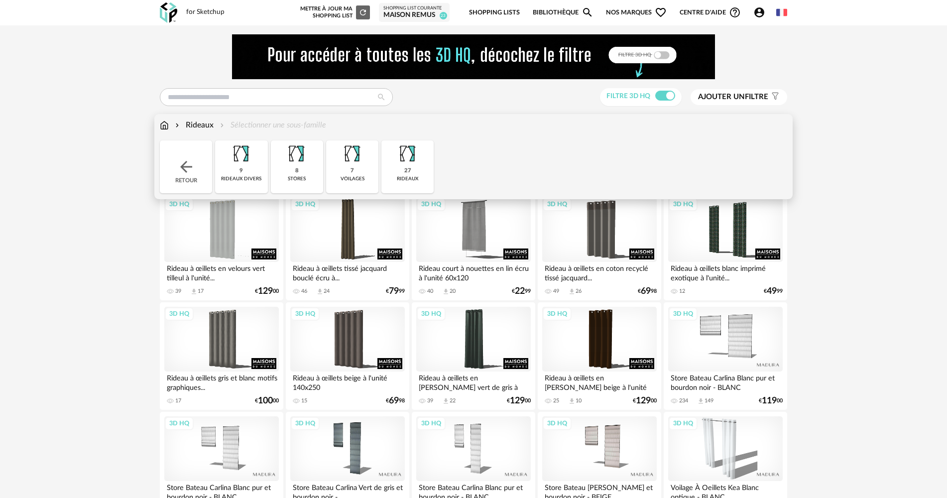
drag, startPoint x: 566, startPoint y: 241, endPoint x: 575, endPoint y: 250, distance: 13.0
click at [567, 241] on div "3D HQ" at bounding box center [599, 229] width 115 height 65
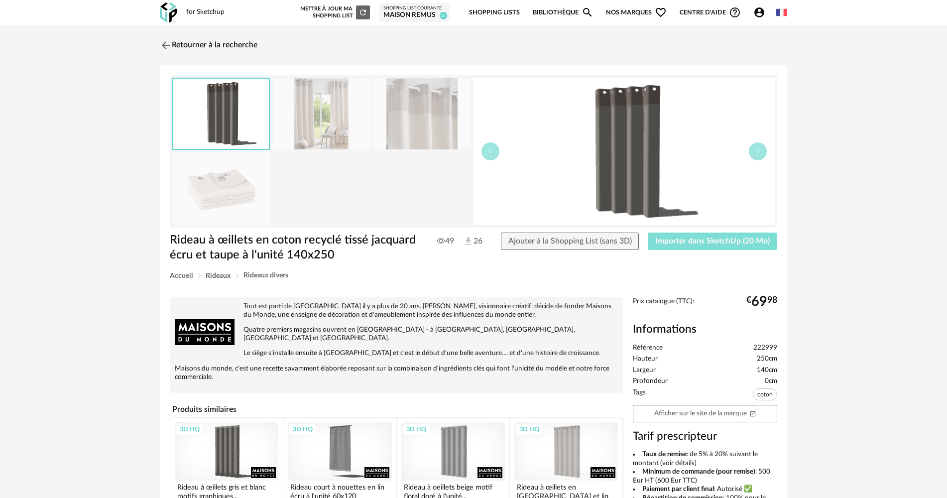
click at [703, 246] on button "Importer dans SketchUp (20 Mo)" at bounding box center [712, 242] width 129 height 18
click at [168, 51] on img at bounding box center [165, 45] width 14 height 14
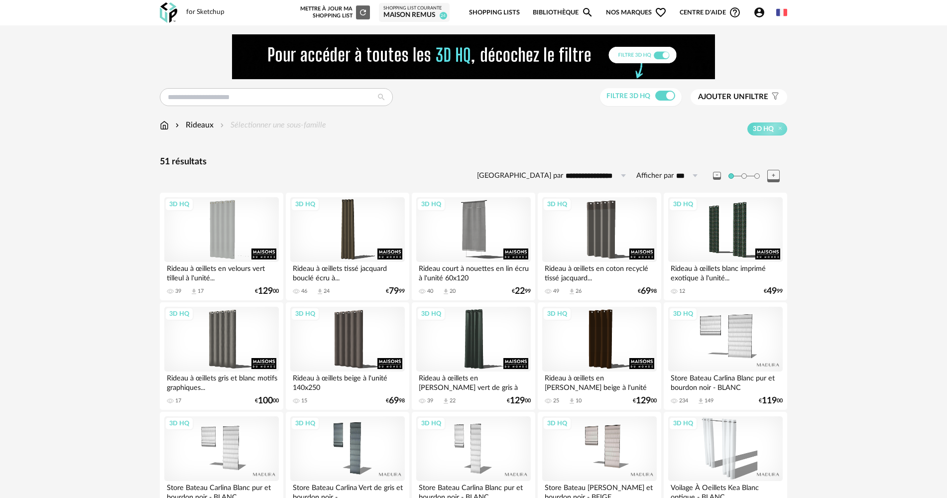
click at [159, 16] on div "for Sketchup Nouvelle shopping list Mettre à jour ma Shopping List Refresh icon…" at bounding box center [473, 12] width 645 height 25
click at [187, 10] on div "for Sketchup" at bounding box center [205, 12] width 38 height 9
click at [173, 10] on img at bounding box center [168, 12] width 17 height 20
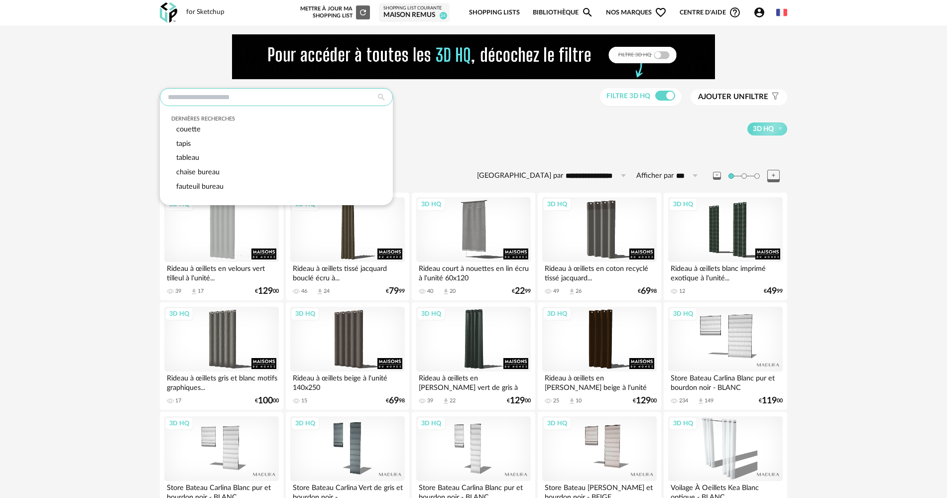
click at [188, 93] on input "text" at bounding box center [276, 97] width 233 height 18
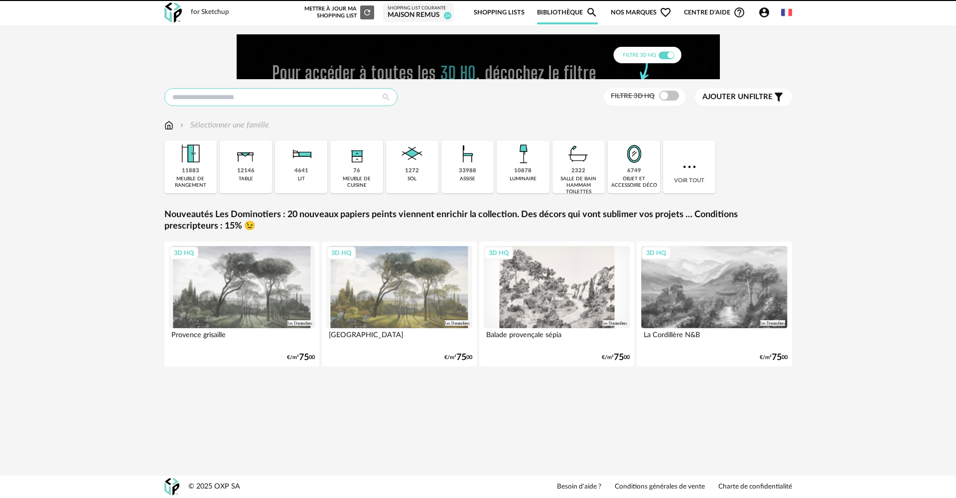
click at [188, 92] on input "text" at bounding box center [280, 97] width 233 height 18
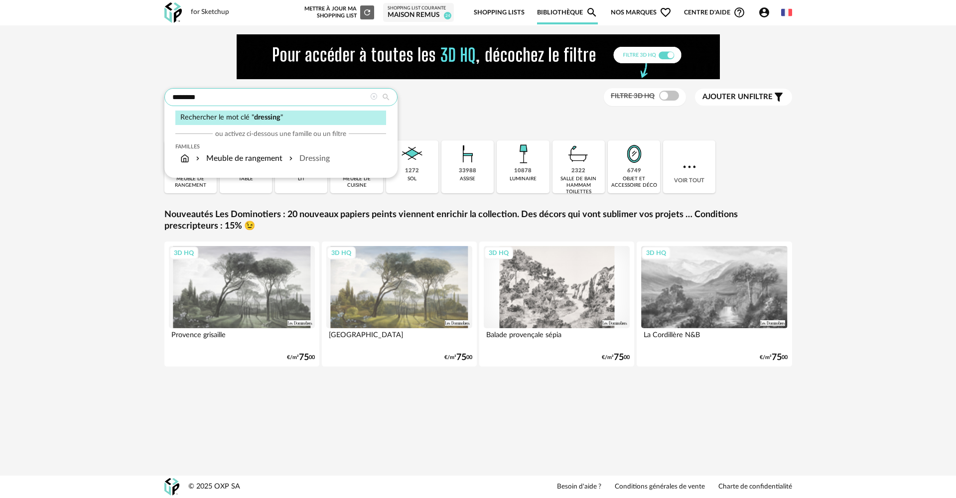
type input "********"
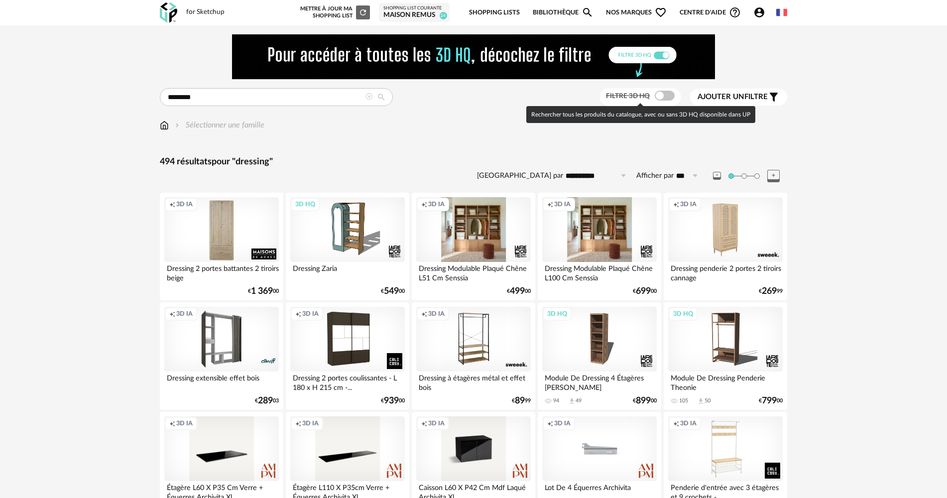
click at [669, 98] on span at bounding box center [665, 96] width 20 height 10
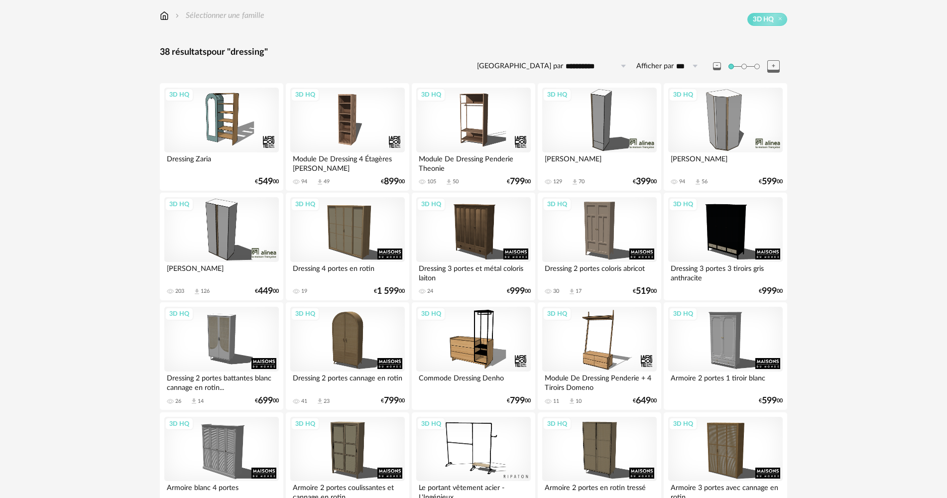
scroll to position [149, 0]
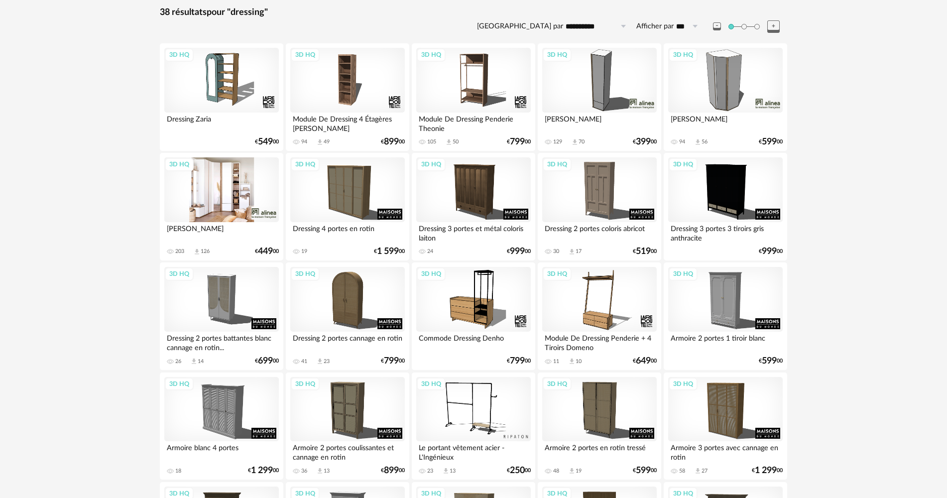
click at [189, 186] on div "3D HQ" at bounding box center [221, 189] width 115 height 65
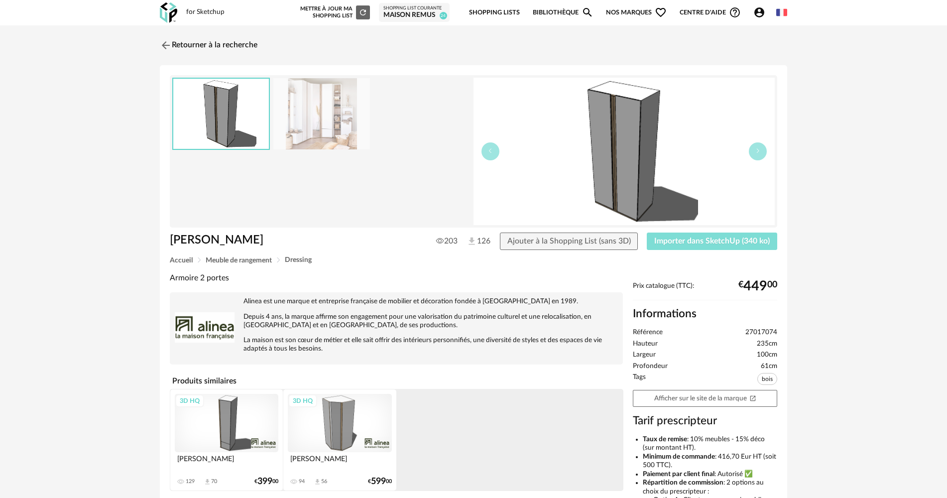
click at [668, 237] on span "Importer dans SketchUp (340 ko)" at bounding box center [712, 241] width 116 height 8
drag, startPoint x: 166, startPoint y: 8, endPoint x: 170, endPoint y: 15, distance: 8.7
click at [166, 8] on img at bounding box center [168, 12] width 17 height 20
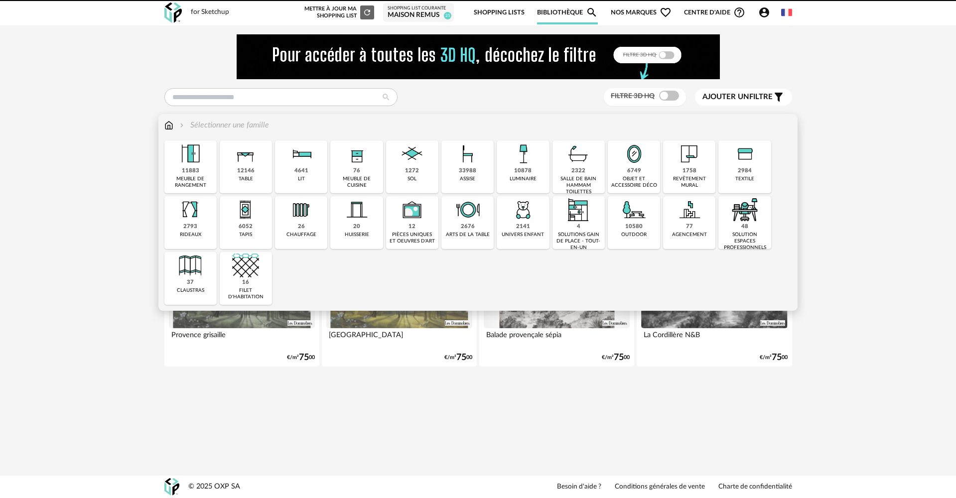
click at [629, 162] on img at bounding box center [633, 153] width 27 height 27
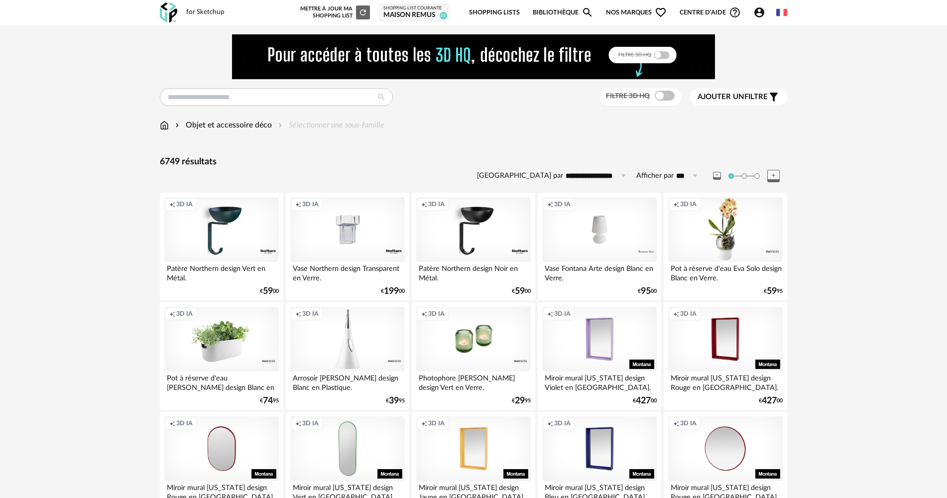
click at [663, 92] on span at bounding box center [665, 96] width 20 height 10
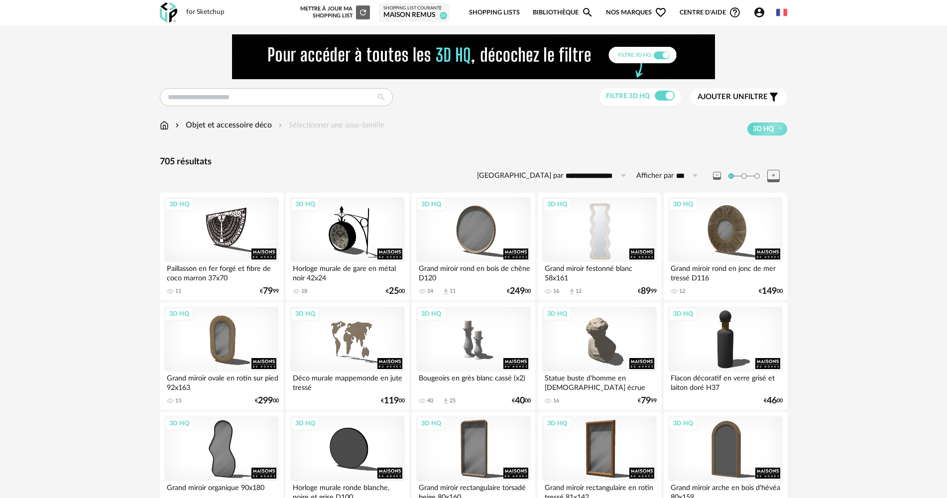
click at [571, 223] on div "3D HQ" at bounding box center [599, 229] width 115 height 65
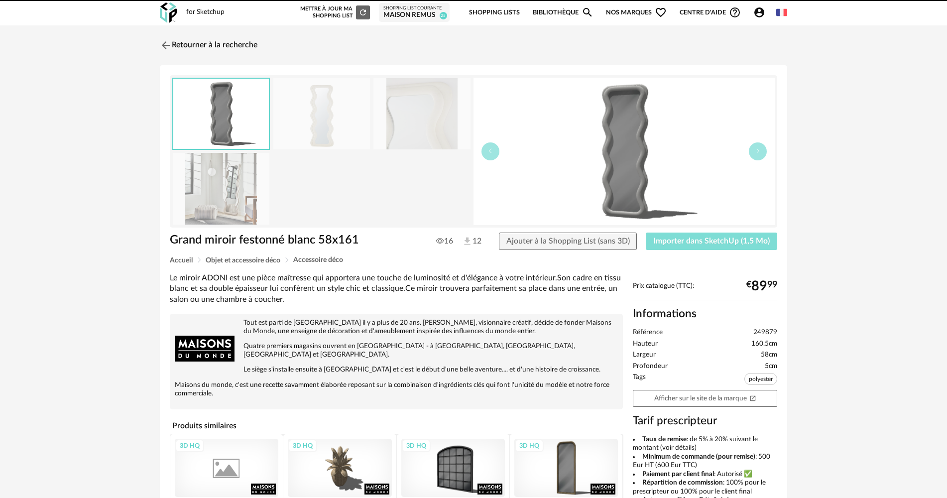
click at [697, 240] on span "Importer dans SketchUp (1,5 Mo)" at bounding box center [711, 241] width 117 height 8
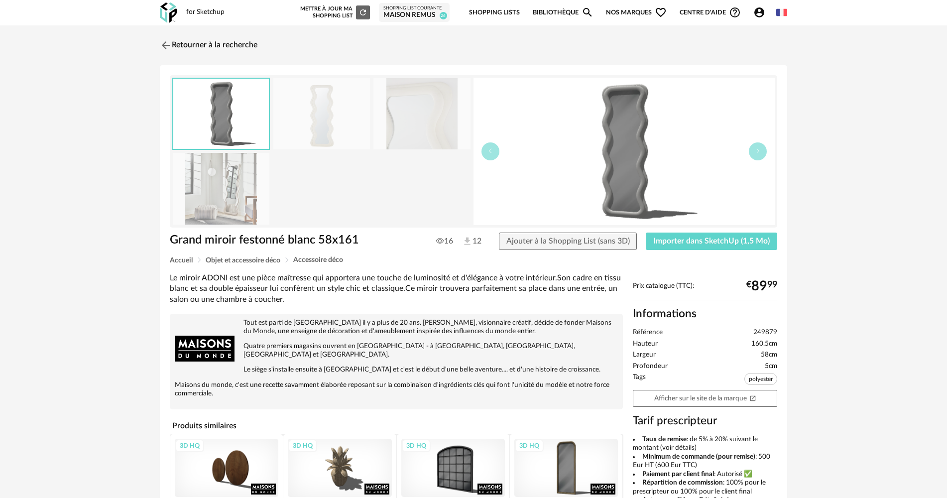
click at [171, 22] on img at bounding box center [168, 12] width 17 height 20
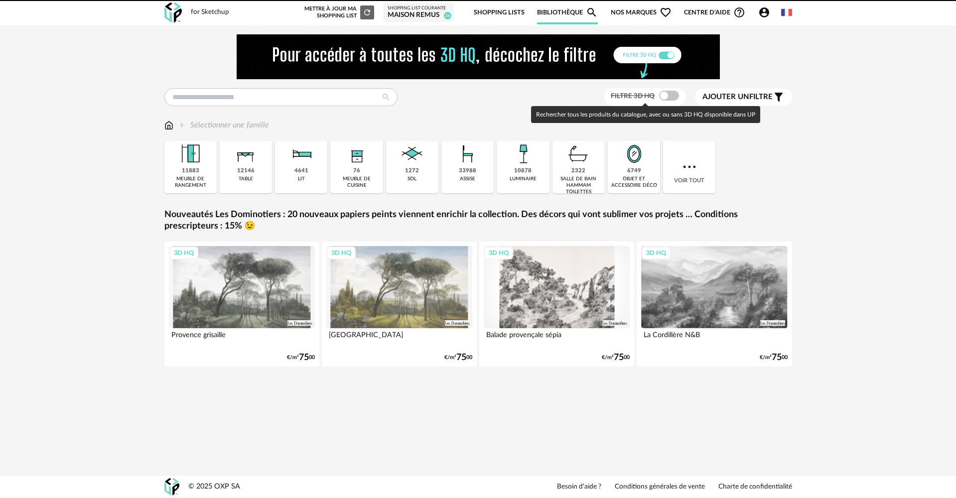
click at [670, 101] on span at bounding box center [669, 96] width 20 height 10
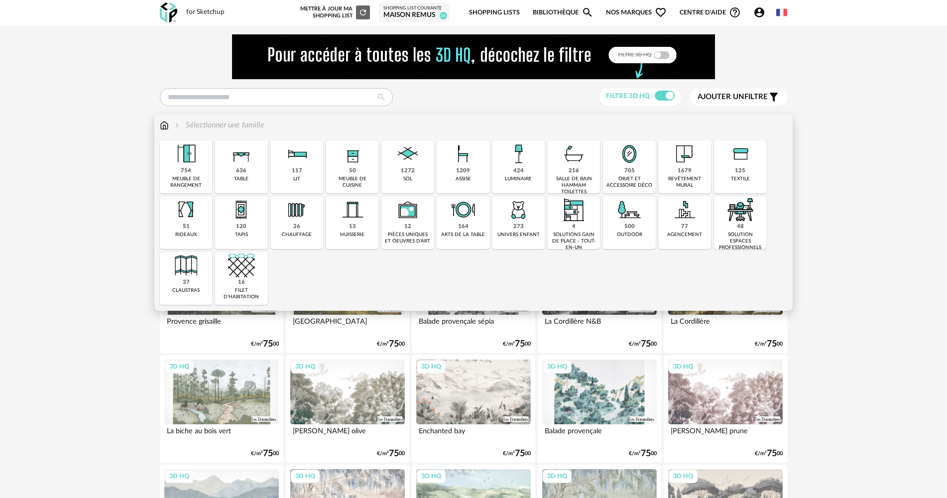
click at [561, 187] on div "salle de bain hammam toilettes" at bounding box center [574, 185] width 46 height 19
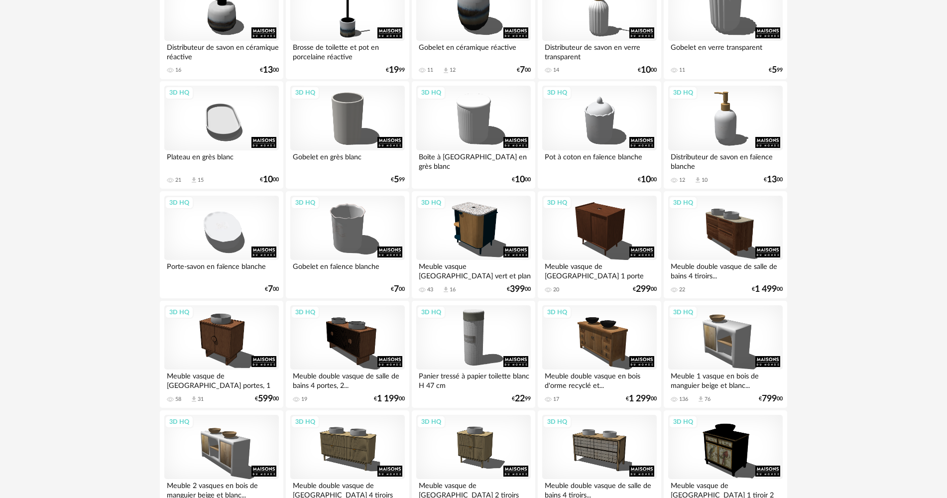
scroll to position [548, 0]
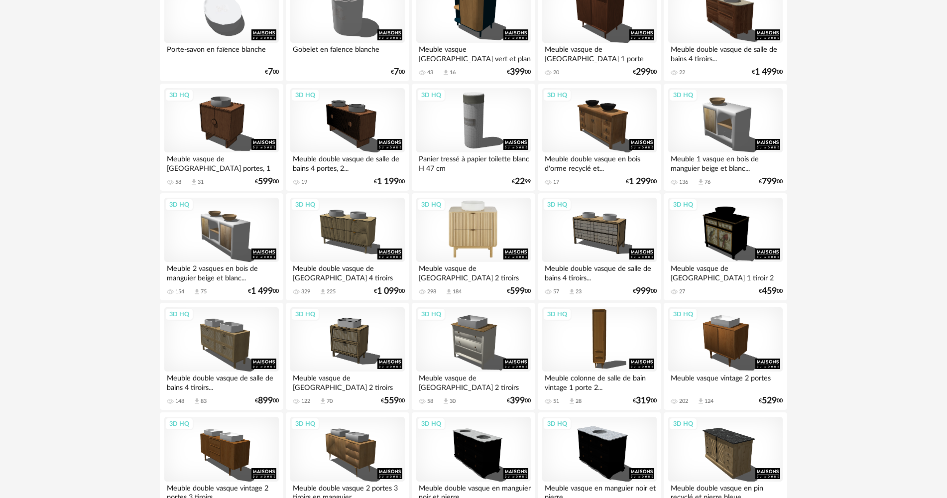
click at [448, 211] on div "3D HQ" at bounding box center [473, 230] width 115 height 65
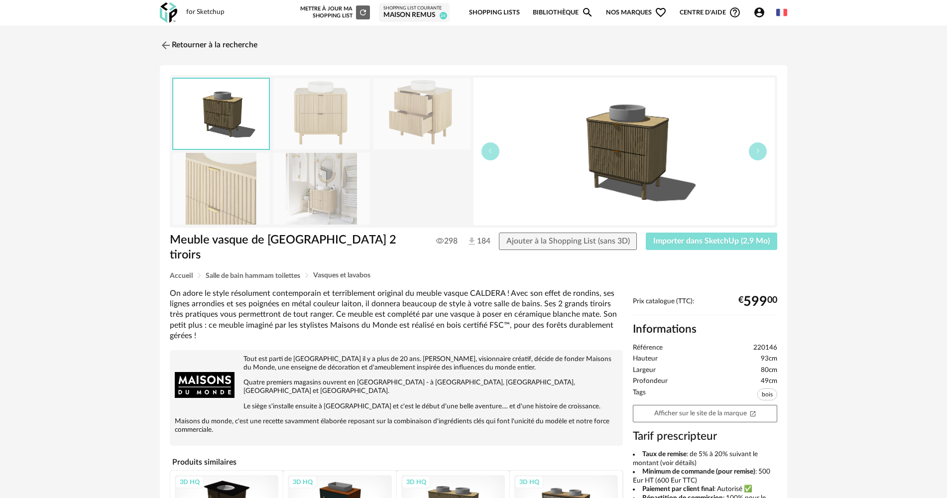
click at [679, 236] on button "Importer dans SketchUp (2,9 Mo)" at bounding box center [711, 242] width 131 height 18
click at [176, 52] on link "Retourner à la recherche" at bounding box center [206, 45] width 98 height 22
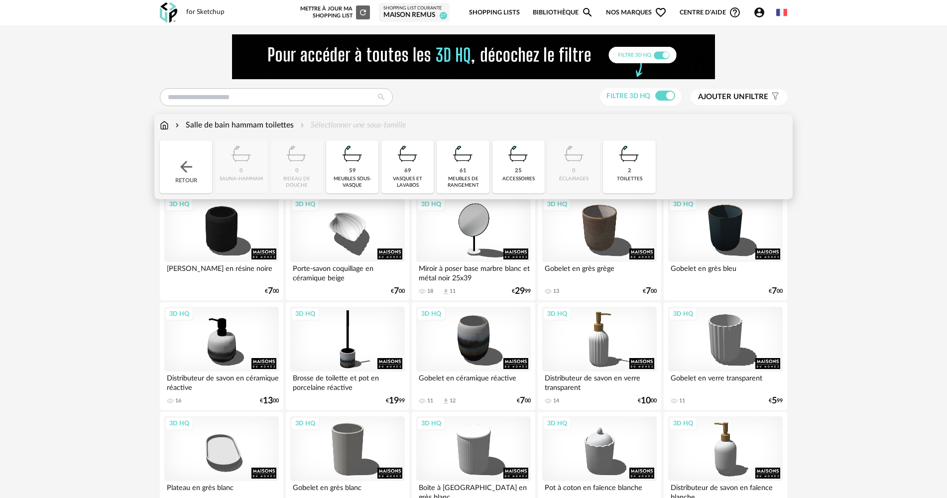
click at [188, 149] on div "Retour" at bounding box center [186, 166] width 52 height 53
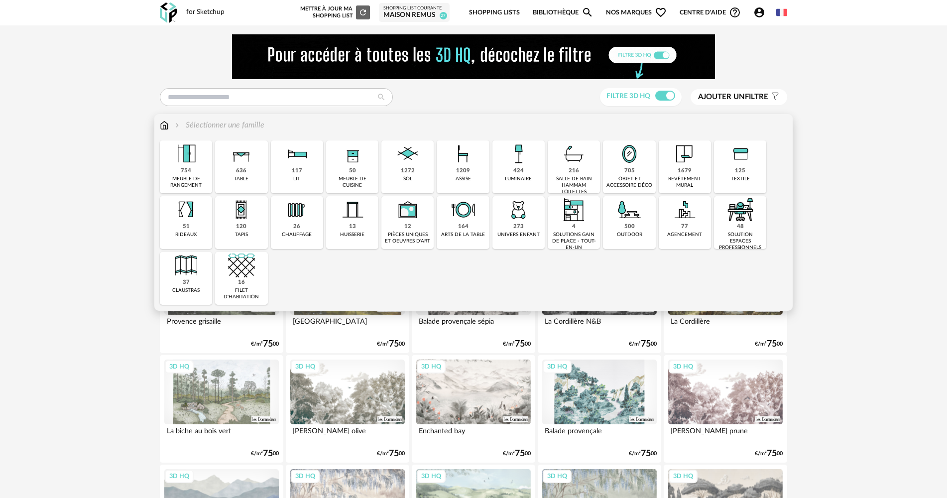
click at [631, 154] on img at bounding box center [629, 153] width 27 height 27
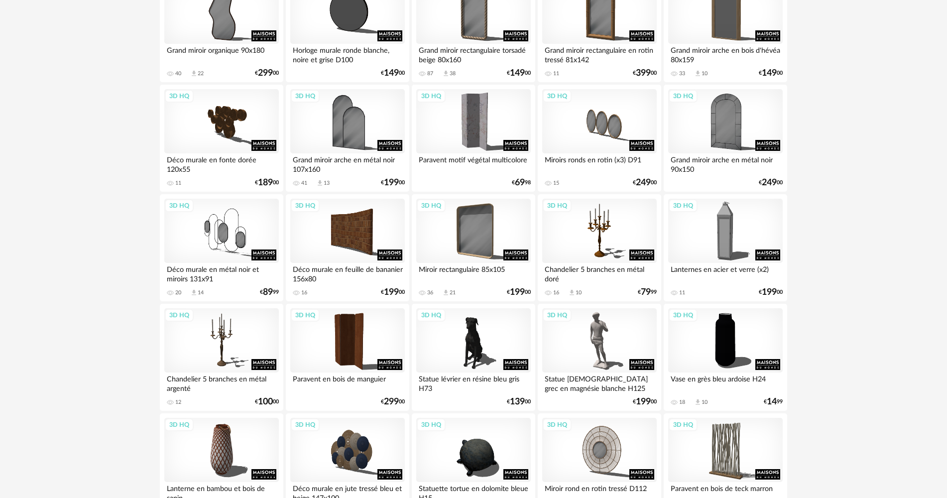
scroll to position [299, 0]
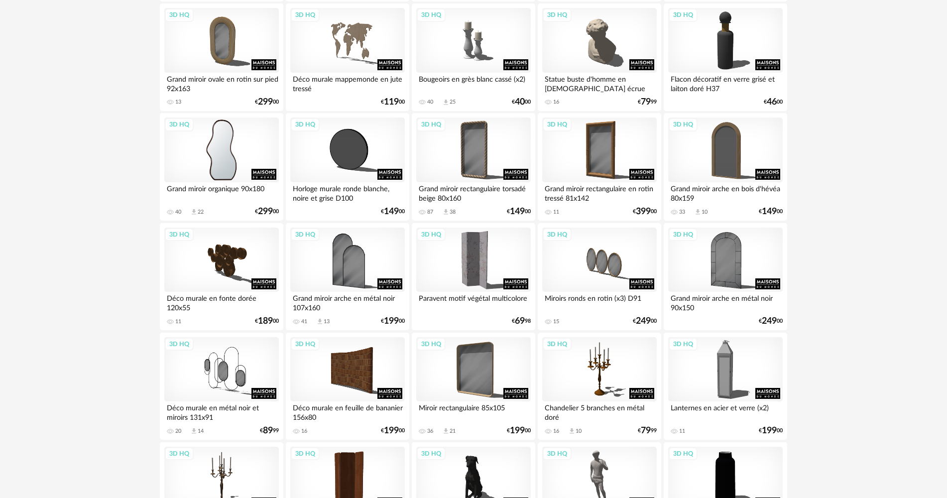
click at [242, 166] on div "3D HQ" at bounding box center [221, 150] width 115 height 65
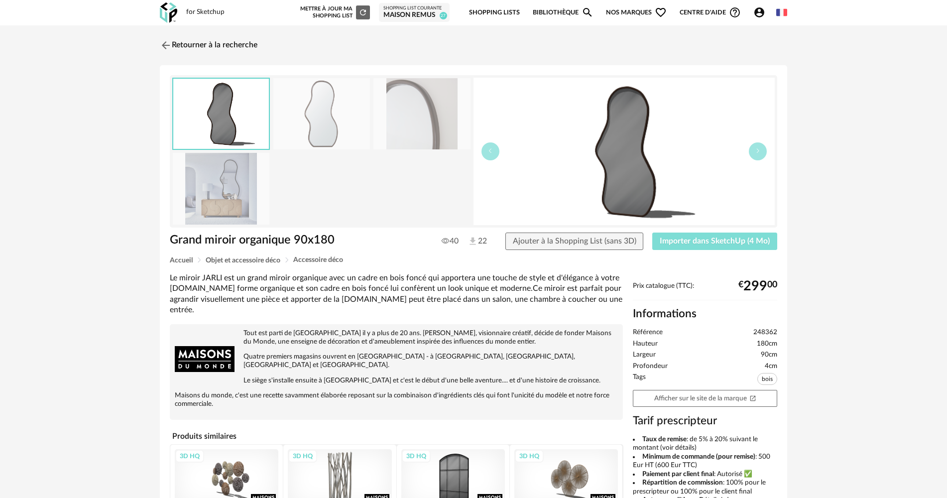
click at [687, 245] on span "Importer dans SketchUp (4 Mo)" at bounding box center [715, 241] width 110 height 8
click at [173, 45] on link "Retourner à la recherche" at bounding box center [206, 45] width 98 height 22
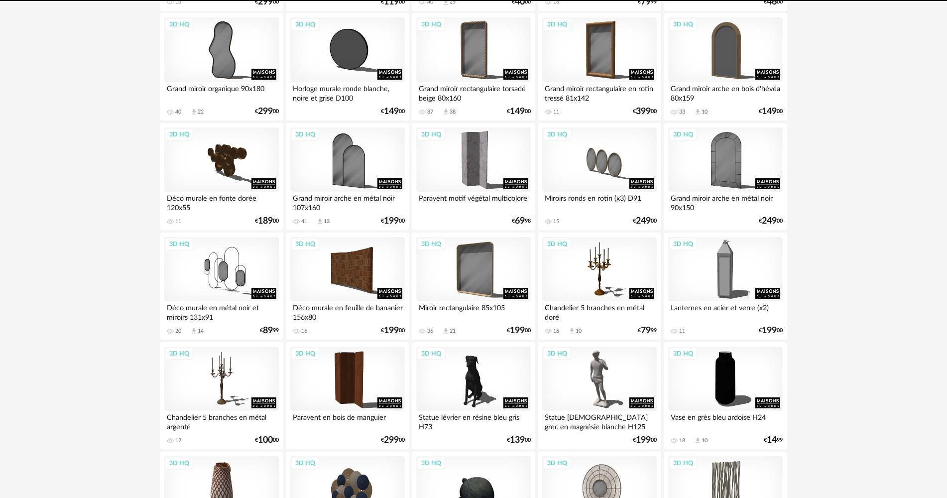
scroll to position [598, 0]
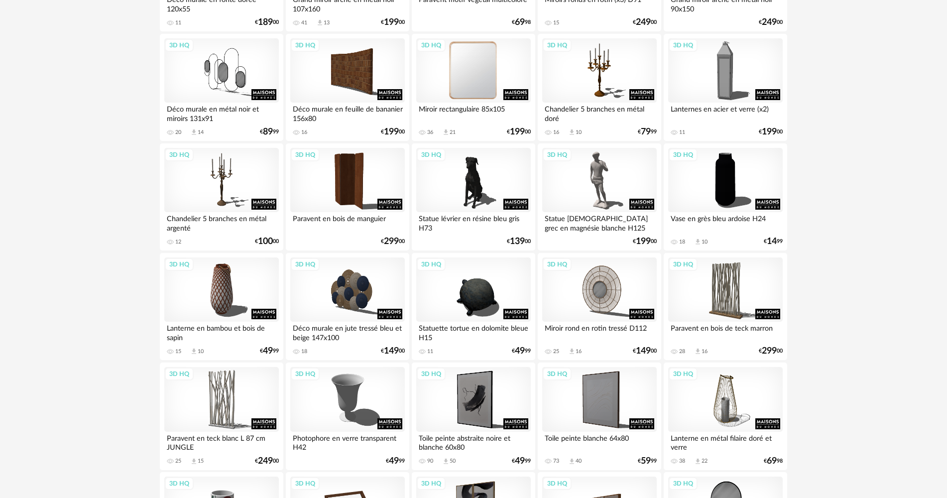
click at [459, 86] on div "3D HQ" at bounding box center [473, 70] width 115 height 65
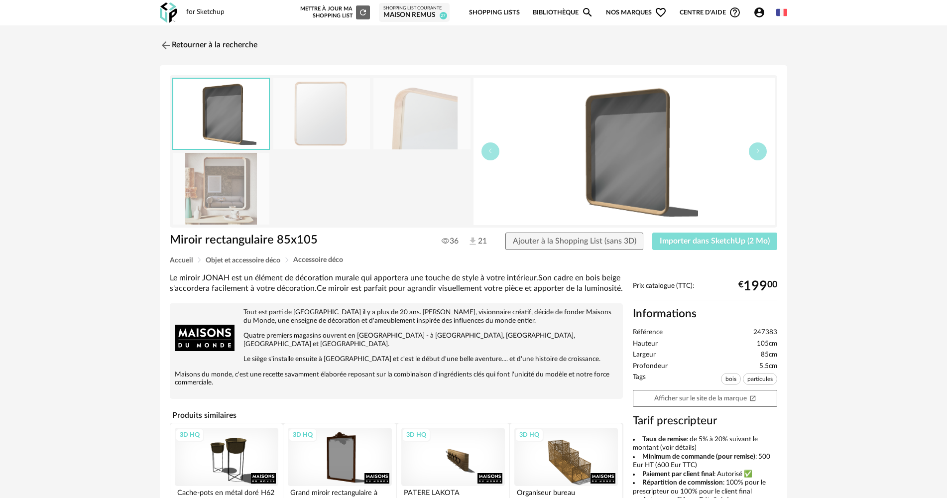
click at [704, 236] on button "Importer dans SketchUp (2 Mo)" at bounding box center [714, 242] width 125 height 18
click at [174, 47] on link "Retourner à la recherche" at bounding box center [206, 45] width 98 height 22
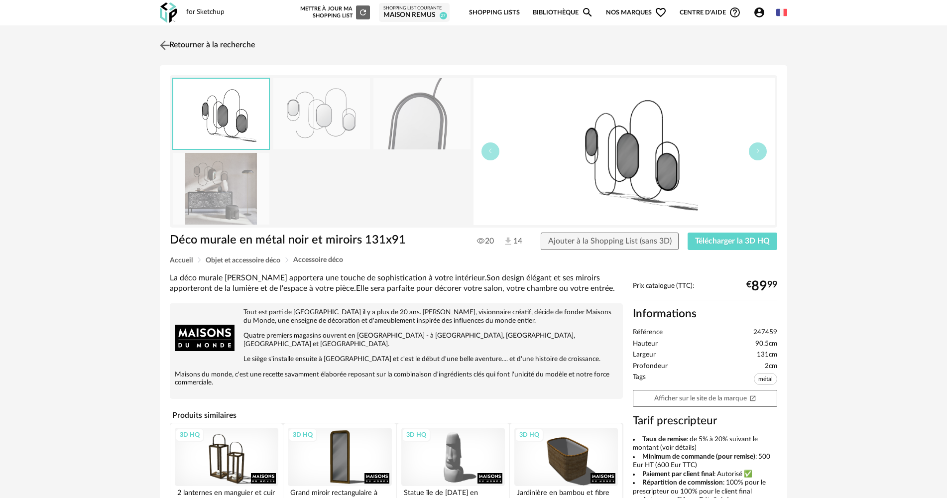
click at [159, 43] on img at bounding box center [165, 45] width 14 height 14
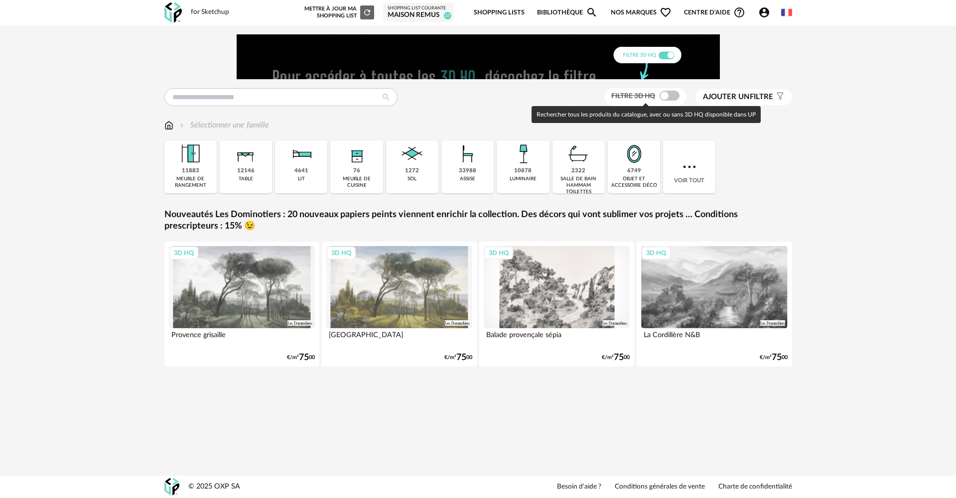
click at [670, 97] on span at bounding box center [669, 96] width 20 height 10
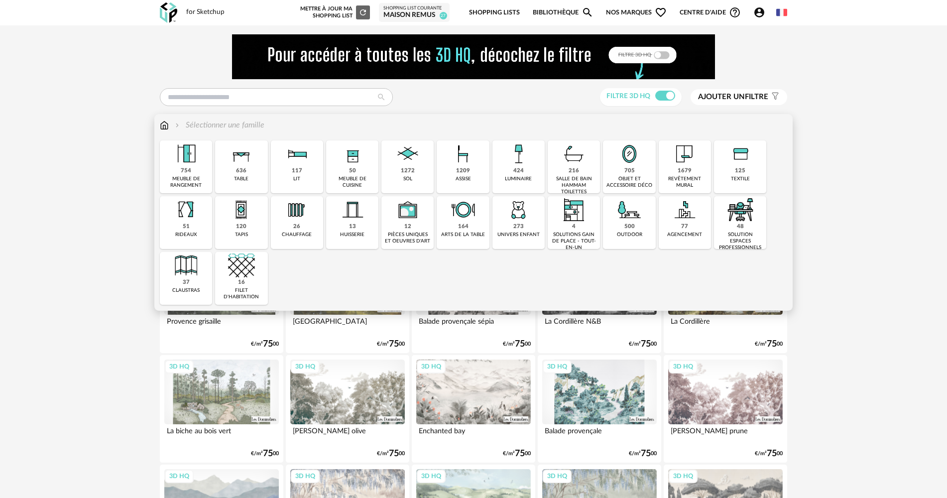
click at [534, 159] on div "424 luminaire" at bounding box center [519, 166] width 52 height 53
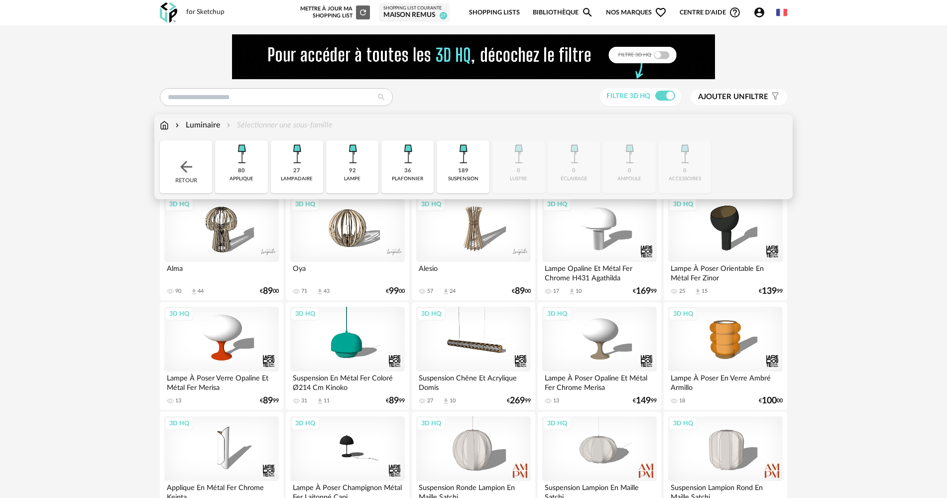
click at [179, 150] on div "Retour" at bounding box center [186, 166] width 52 height 53
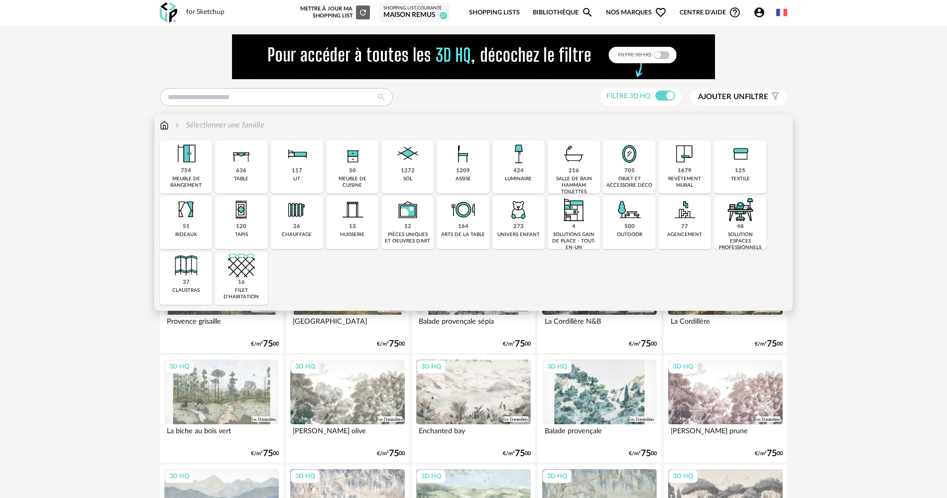
click at [566, 165] on img at bounding box center [574, 153] width 27 height 27
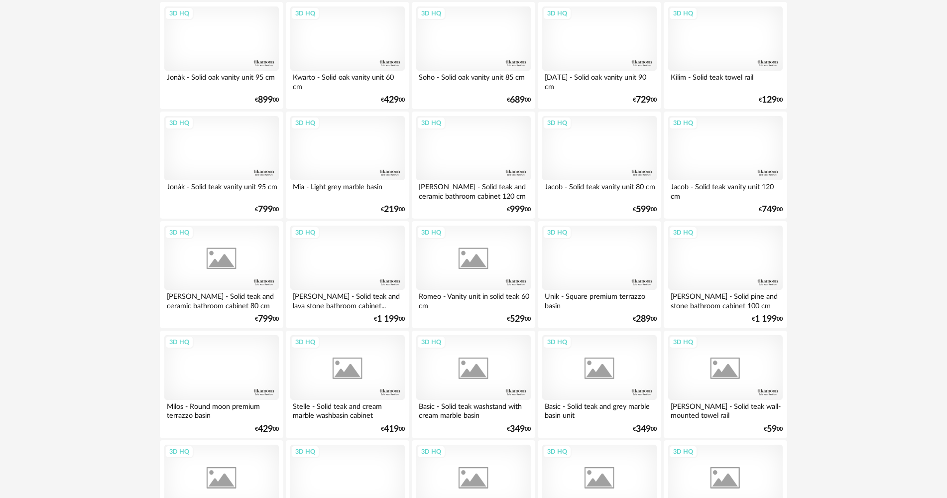
scroll to position [1952, 0]
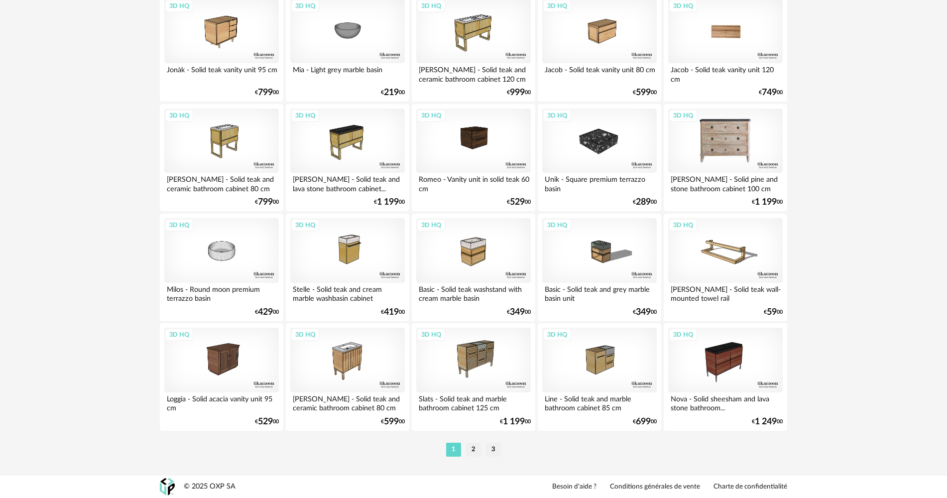
click at [494, 452] on li "3" at bounding box center [493, 450] width 15 height 14
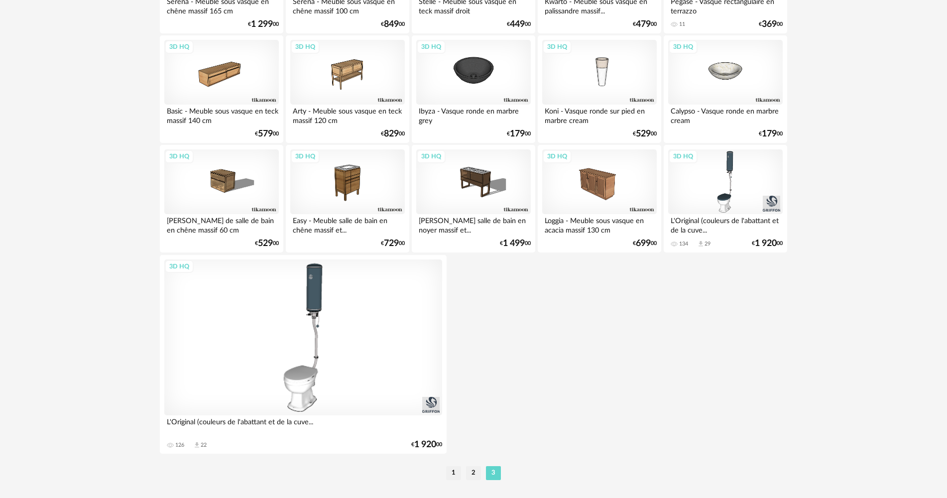
scroll to position [290, 0]
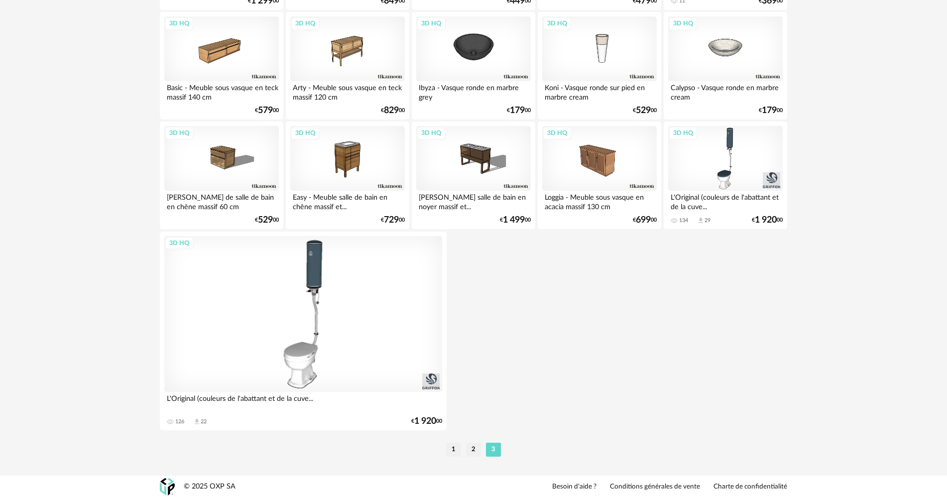
click at [479, 443] on li "2" at bounding box center [473, 450] width 15 height 14
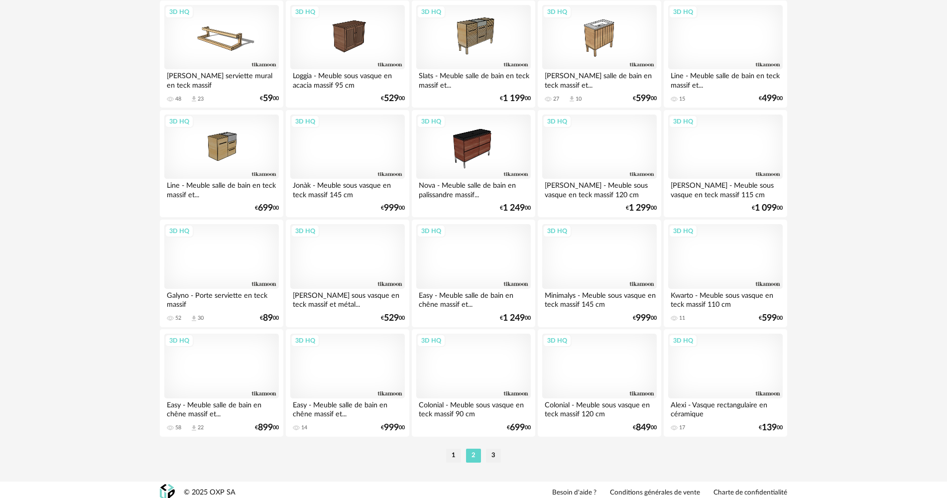
scroll to position [1952, 0]
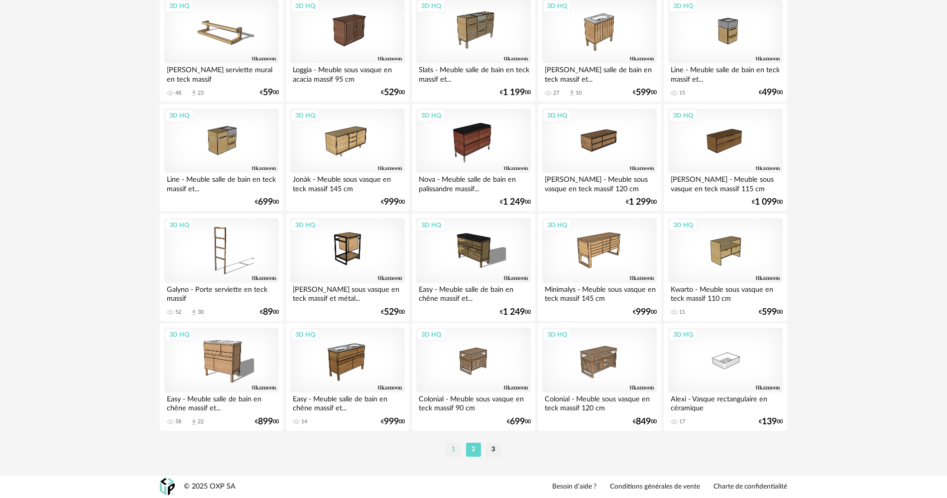
click at [460, 448] on li "1" at bounding box center [453, 450] width 15 height 14
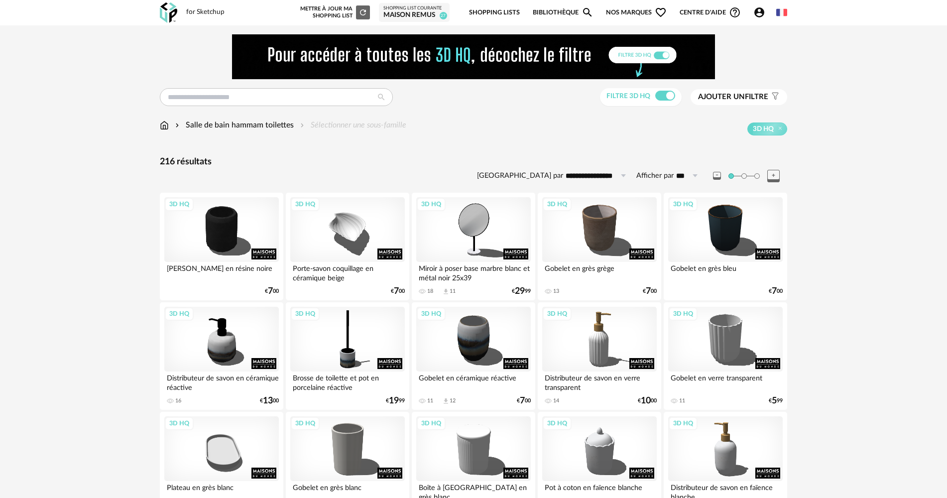
drag, startPoint x: 141, startPoint y: 368, endPoint x: 151, endPoint y: 177, distance: 191.0
click at [161, 120] on img at bounding box center [164, 125] width 9 height 11
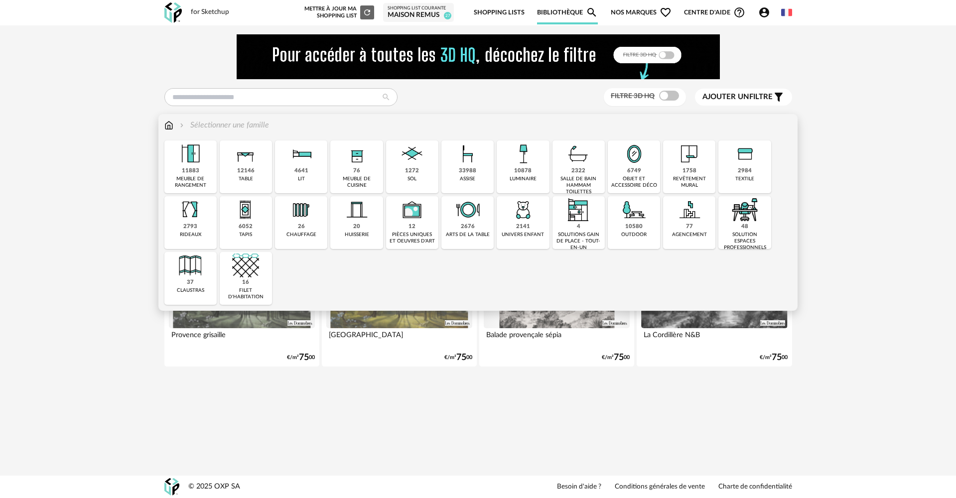
click at [522, 170] on div "10878" at bounding box center [522, 170] width 17 height 7
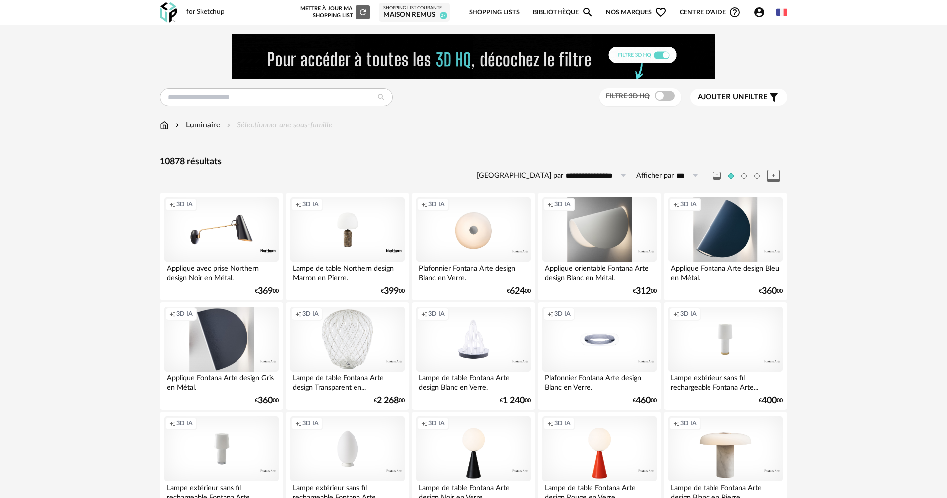
click at [660, 102] on div "Filtre 3D HQ" at bounding box center [641, 97] width 82 height 18
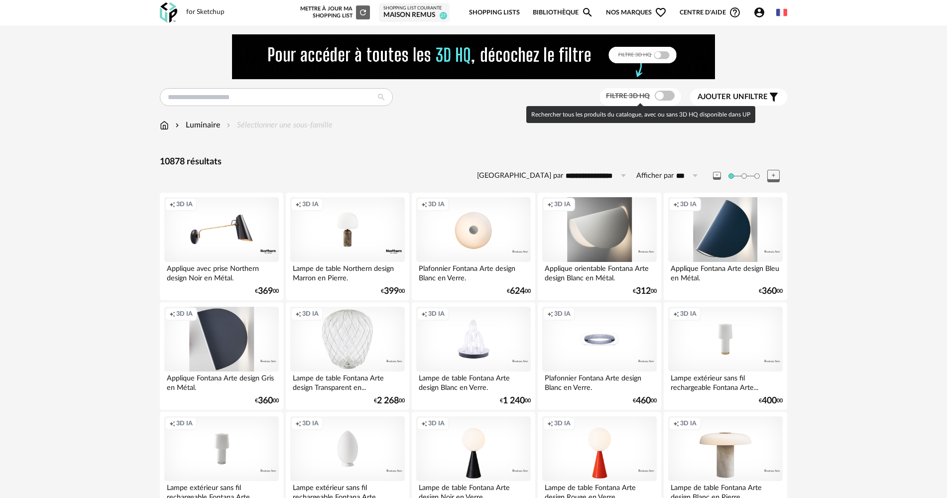
click at [663, 94] on span at bounding box center [665, 96] width 20 height 10
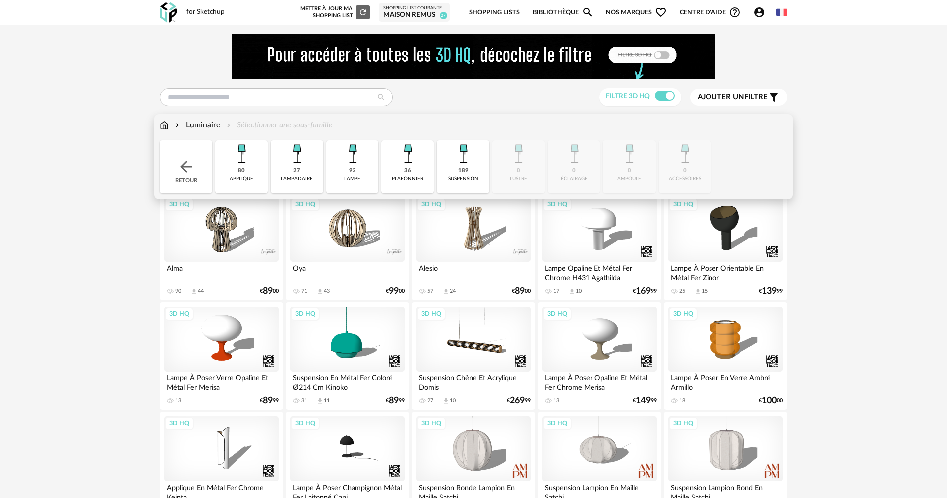
click at [255, 161] on div "80 applique" at bounding box center [241, 166] width 52 height 53
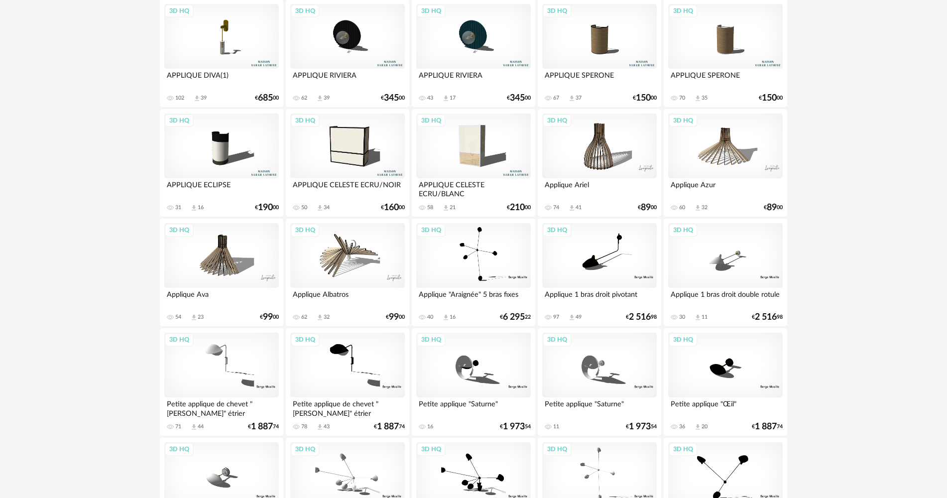
scroll to position [1046, 0]
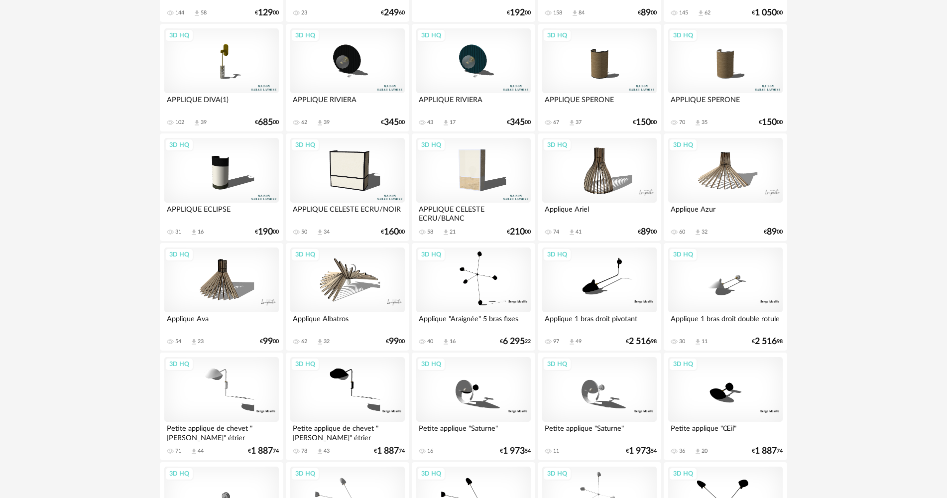
click at [334, 179] on div "3D HQ" at bounding box center [347, 170] width 115 height 65
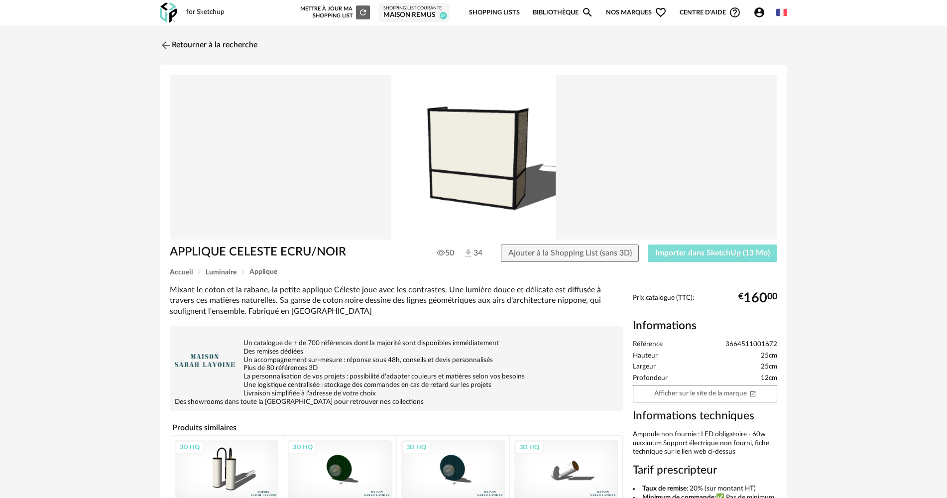
click at [671, 254] on span "Importer dans SketchUp (13 Mo)" at bounding box center [712, 253] width 115 height 8
click at [170, 43] on img at bounding box center [165, 45] width 14 height 14
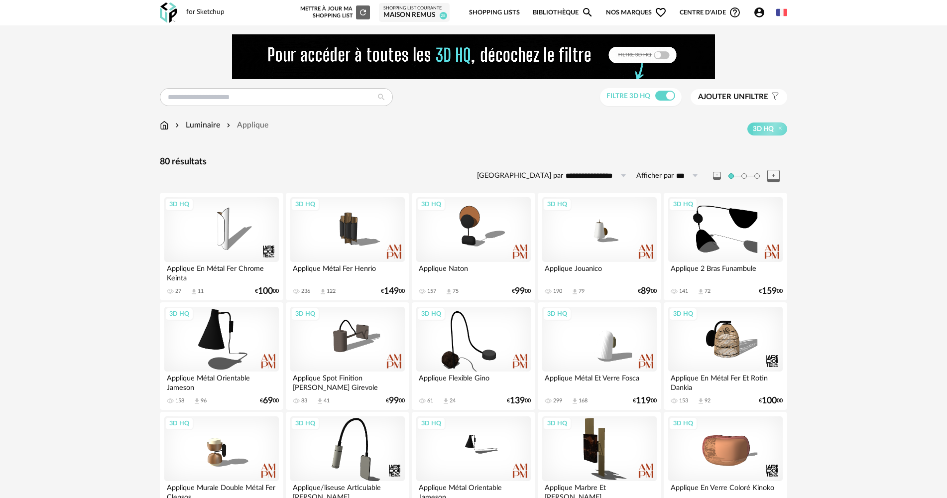
click at [170, 18] on img at bounding box center [168, 12] width 17 height 20
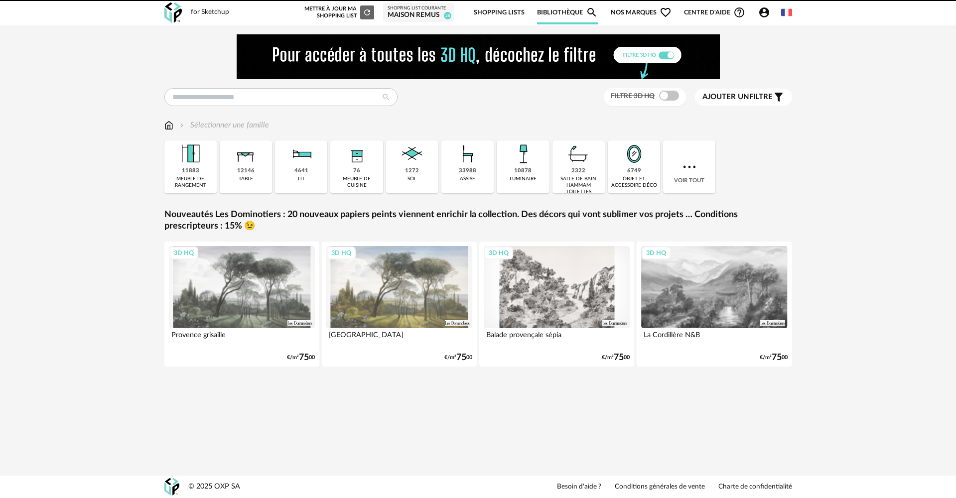
click at [667, 98] on span at bounding box center [669, 96] width 20 height 10
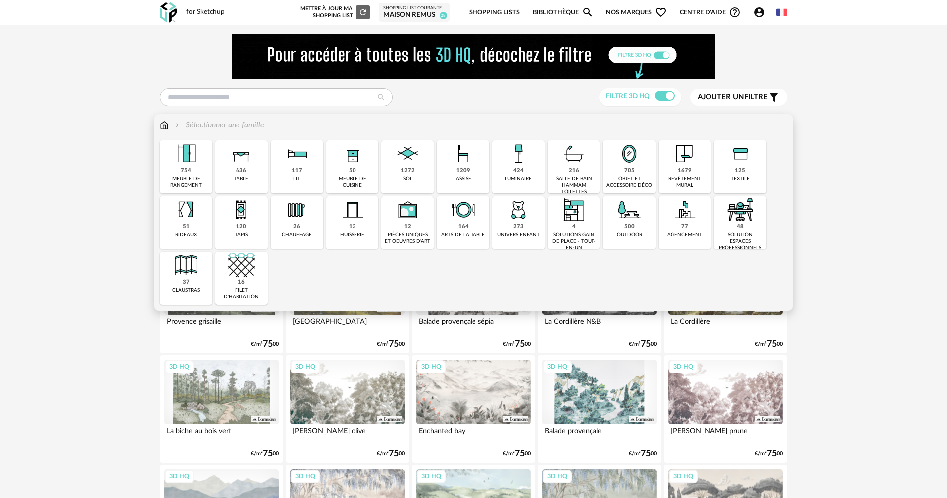
click at [344, 175] on div "50 meuble de cuisine" at bounding box center [352, 166] width 52 height 53
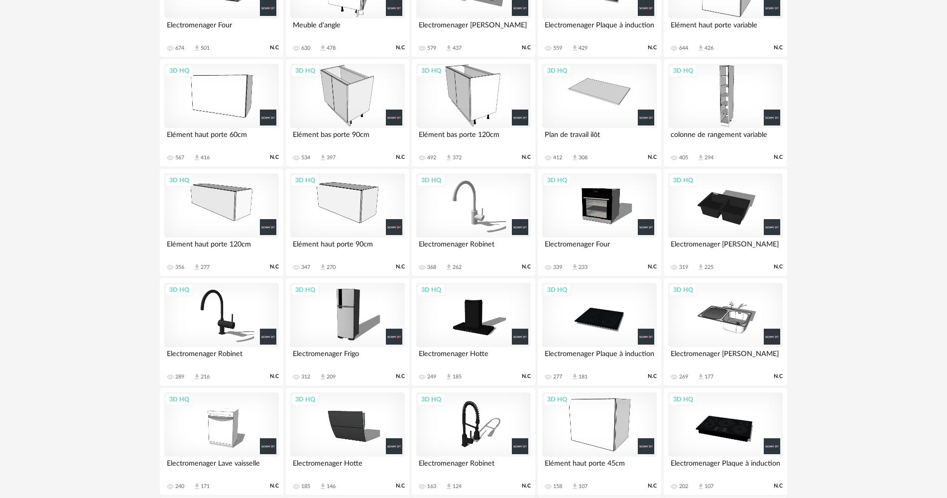
scroll to position [498, 0]
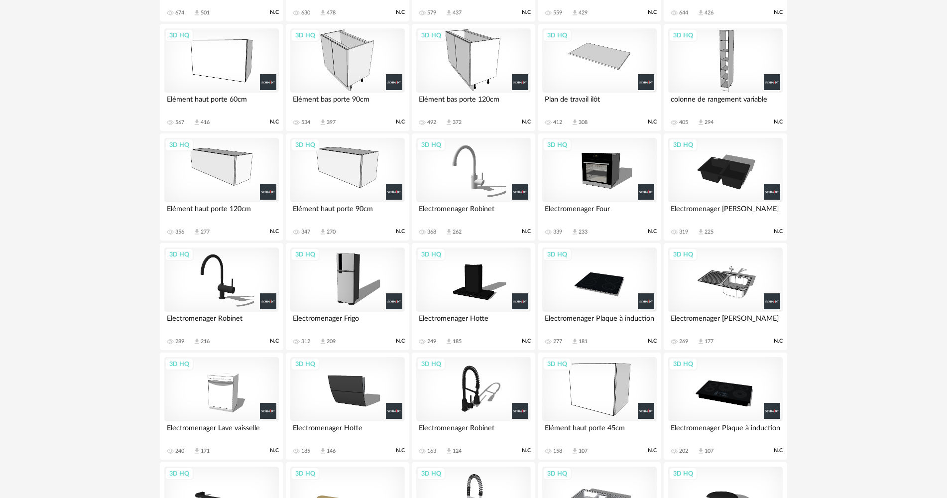
click at [447, 186] on div "3D HQ" at bounding box center [473, 170] width 115 height 65
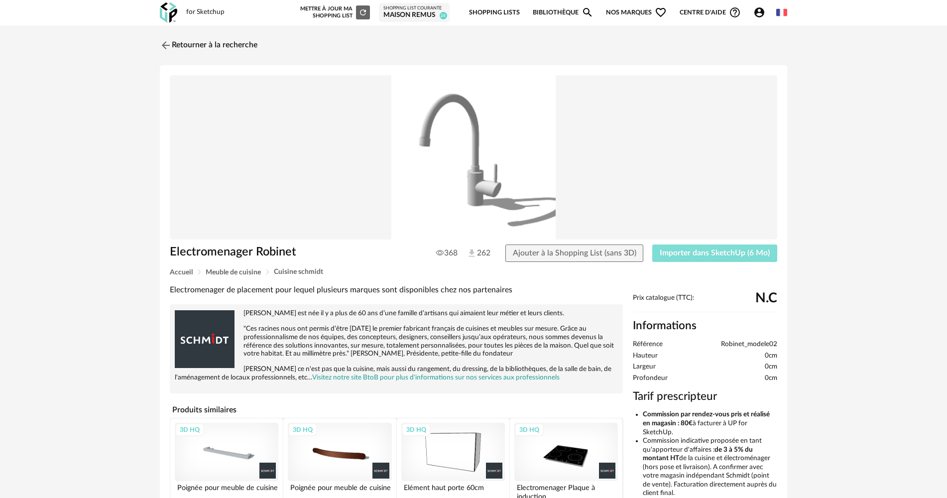
click at [663, 247] on button "Importer dans SketchUp (6 Mo)" at bounding box center [714, 254] width 125 height 18
click at [170, 15] on img at bounding box center [168, 12] width 17 height 20
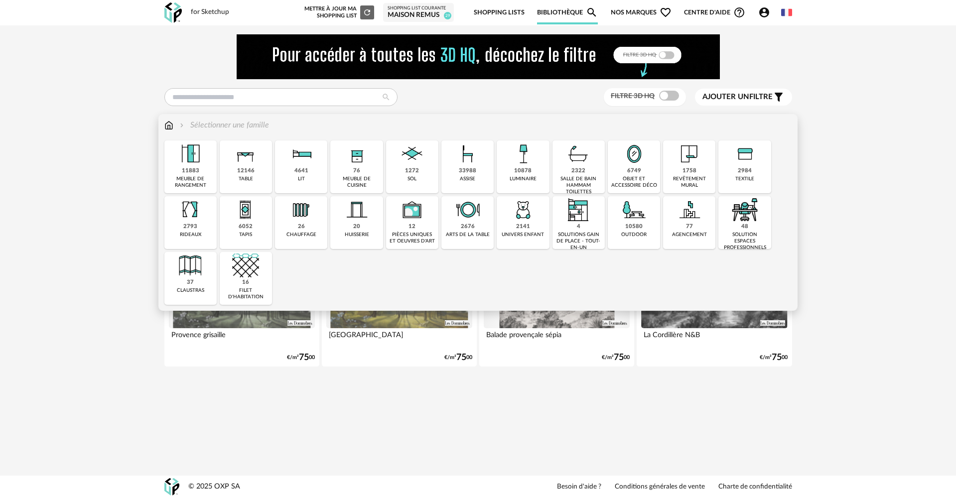
click at [167, 124] on img at bounding box center [168, 125] width 9 height 11
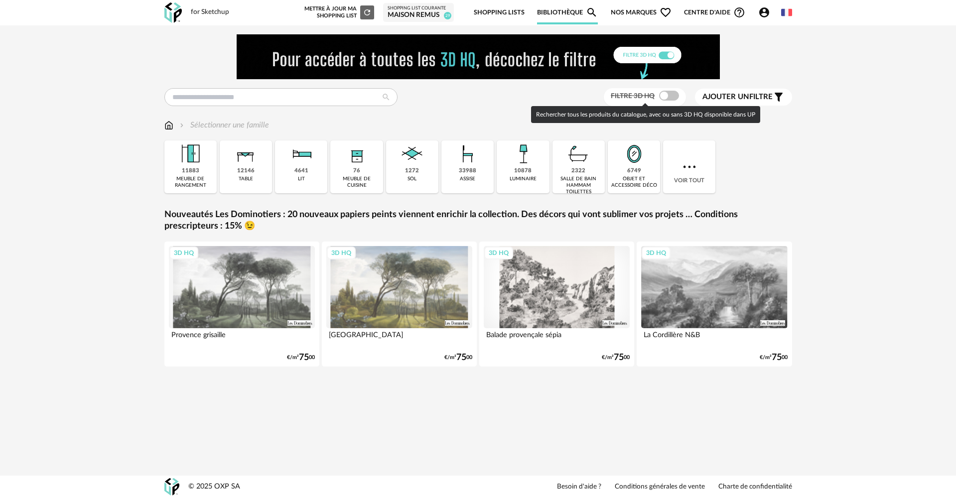
click at [665, 101] on span at bounding box center [669, 96] width 20 height 10
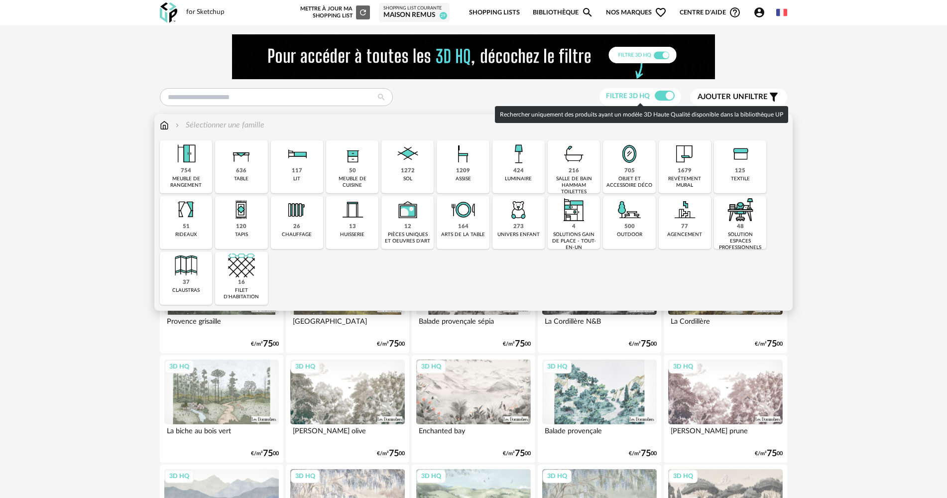
click at [186, 224] on div "51" at bounding box center [186, 226] width 7 height 7
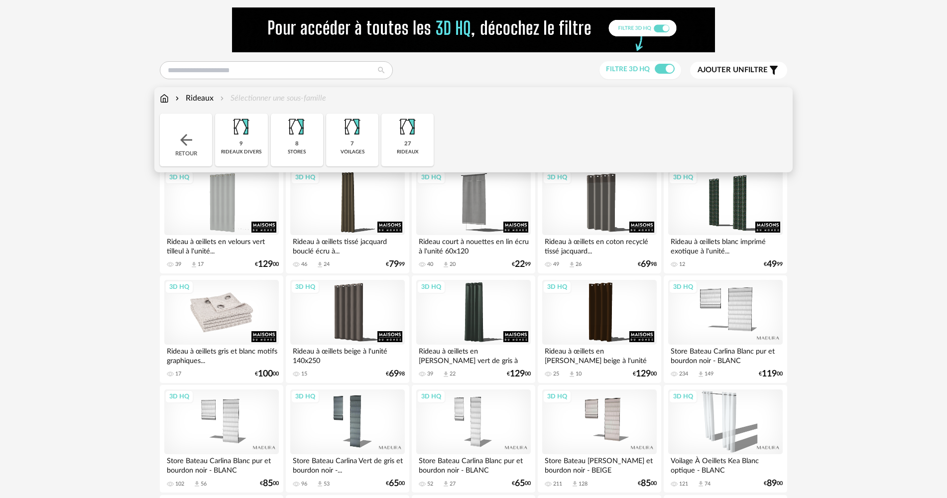
scroll to position [100, 0]
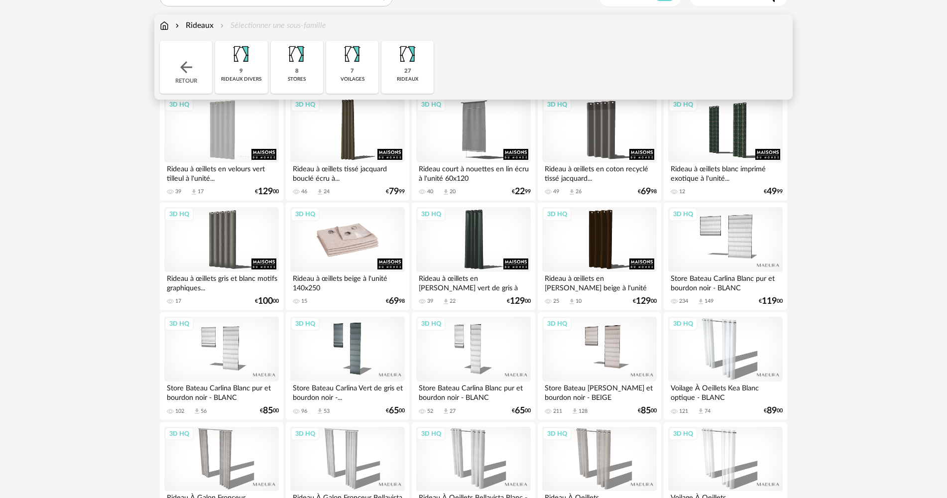
click at [331, 227] on div "3D HQ" at bounding box center [347, 239] width 115 height 65
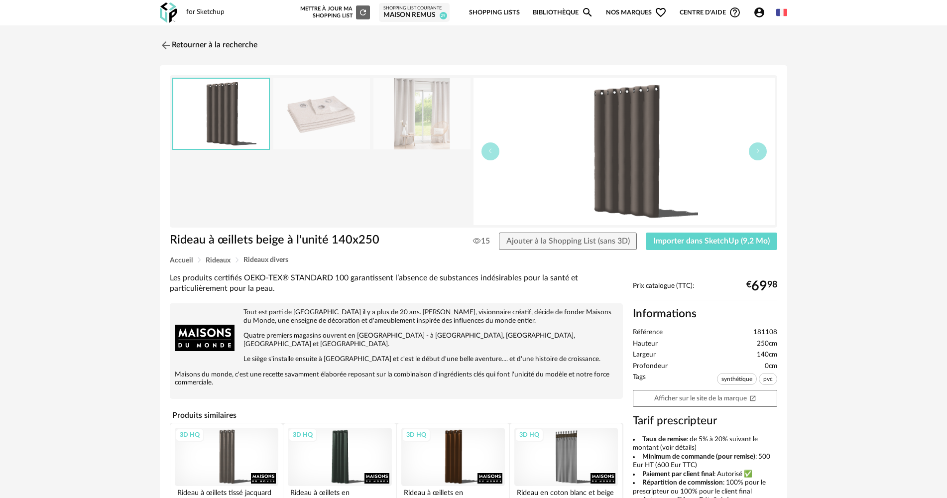
click at [699, 251] on div "Rideau à œillets beige à l'unité 140x250 15 Ajouter à la Shopping List (sans 3D…" at bounding box center [474, 245] width 618 height 24
click at [665, 245] on button "Importer dans SketchUp (9,2 Mo)" at bounding box center [711, 242] width 131 height 18
click at [178, 45] on link "Retourner à la recherche" at bounding box center [206, 45] width 98 height 22
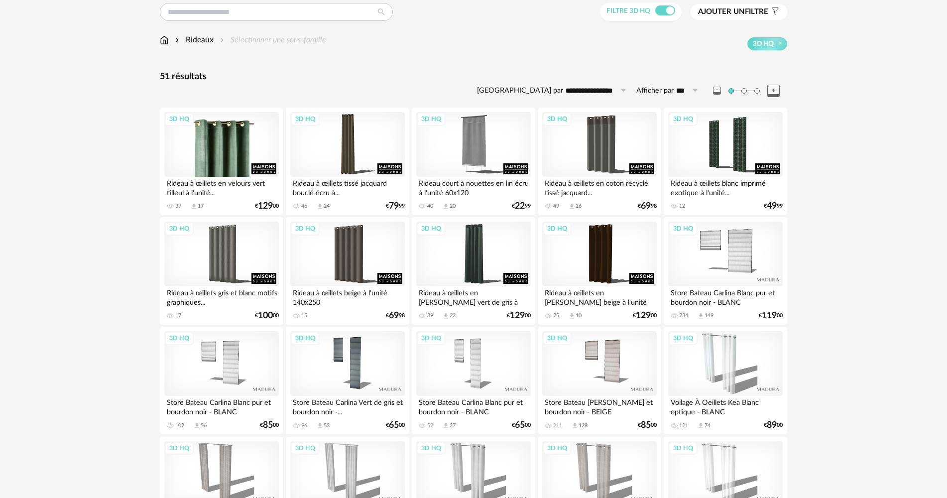
scroll to position [83, 0]
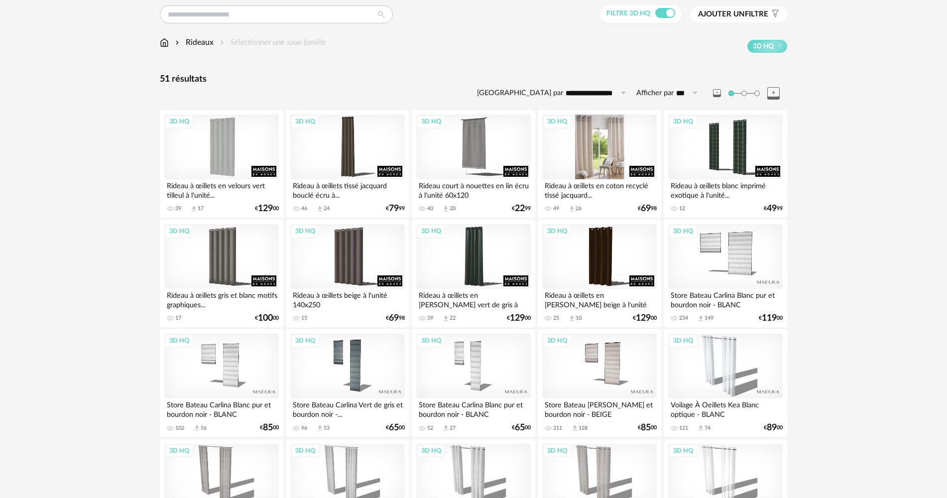
click at [584, 150] on div "3D HQ" at bounding box center [599, 147] width 115 height 65
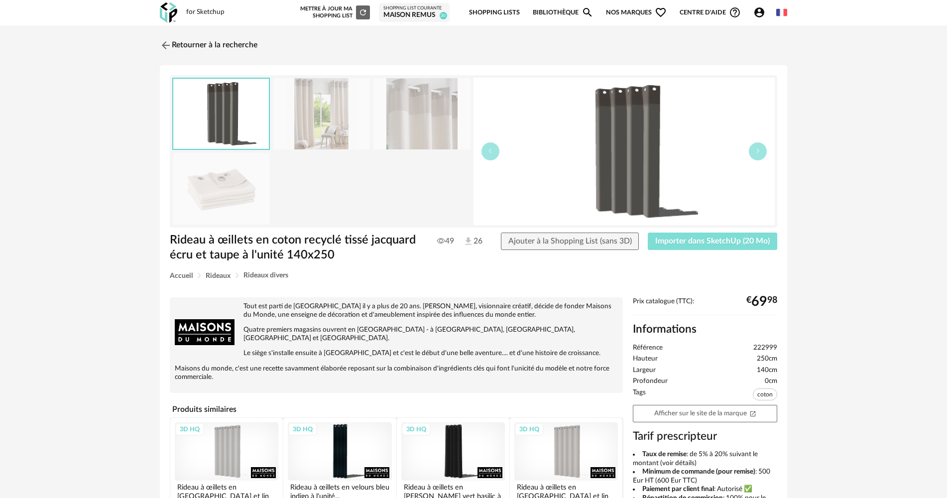
click at [673, 240] on span "Importer dans SketchUp (20 Mo)" at bounding box center [712, 241] width 115 height 8
click at [205, 44] on link "Retourner à la recherche" at bounding box center [206, 45] width 98 height 22
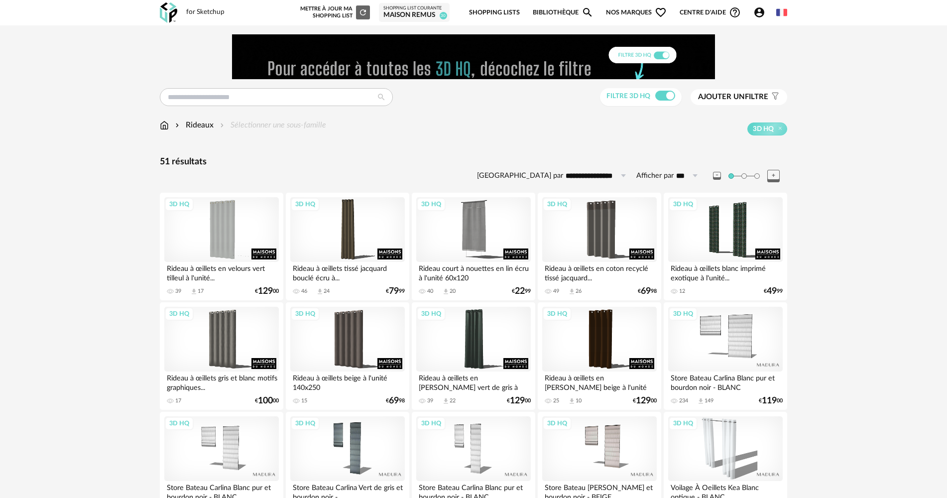
click at [161, 125] on img at bounding box center [164, 125] width 9 height 11
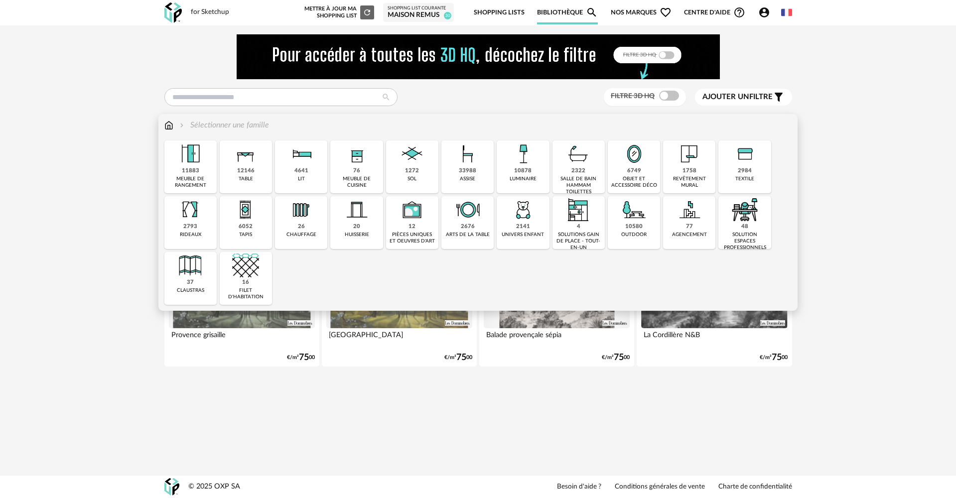
click at [203, 163] on img at bounding box center [190, 153] width 27 height 27
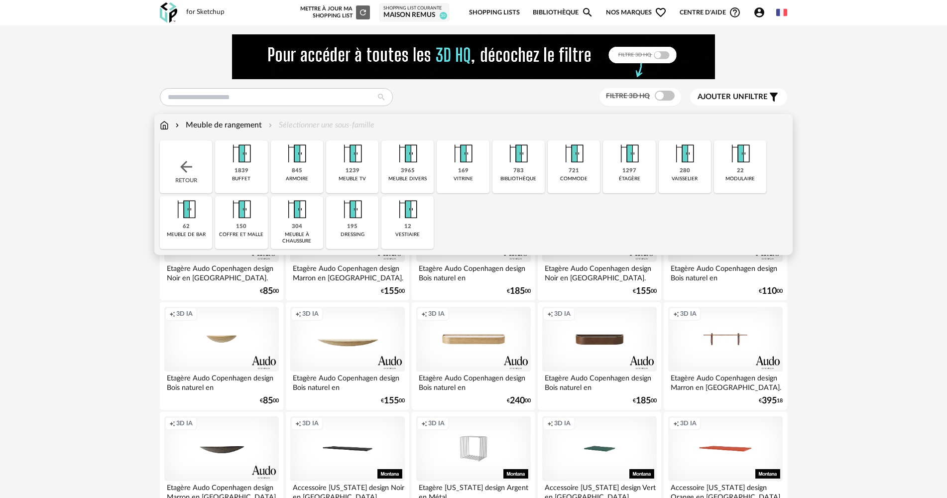
click at [201, 164] on div "Retour" at bounding box center [186, 166] width 52 height 53
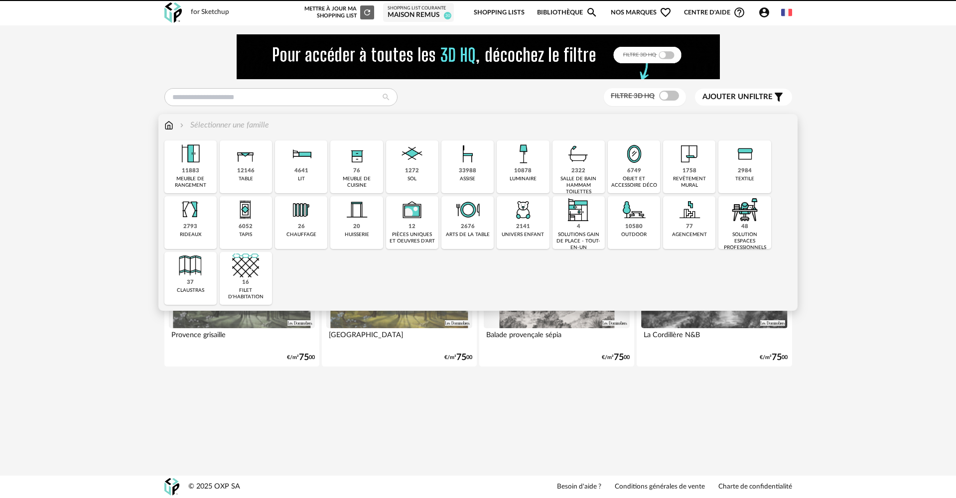
click at [236, 168] on div "12146 table" at bounding box center [246, 166] width 52 height 53
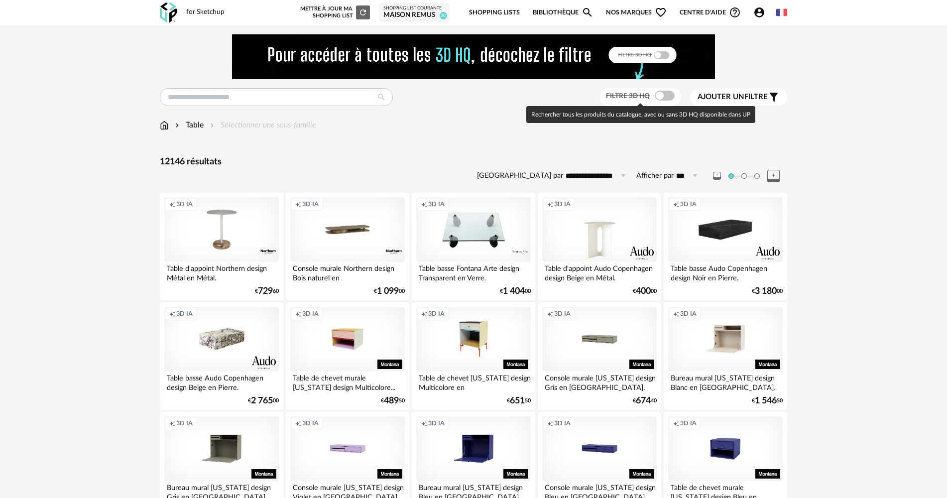
click at [665, 94] on span at bounding box center [665, 96] width 20 height 10
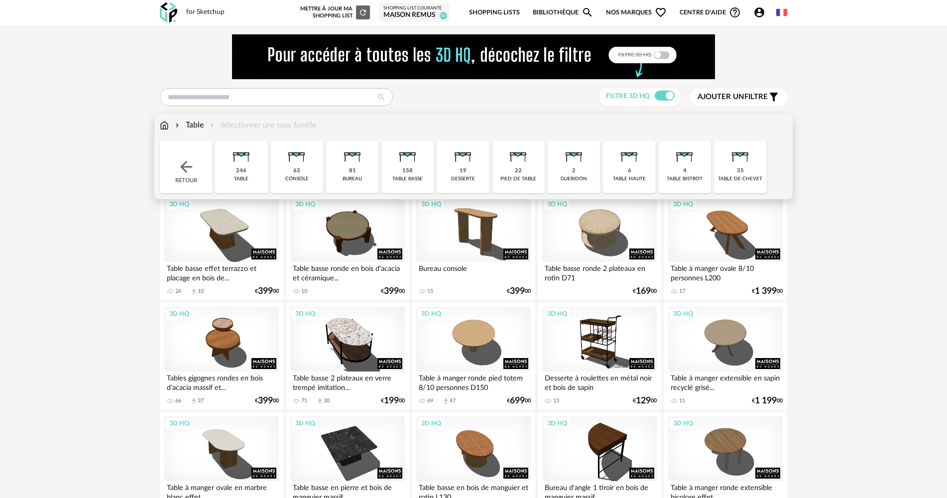
click at [366, 167] on div "81 bureau" at bounding box center [352, 166] width 52 height 53
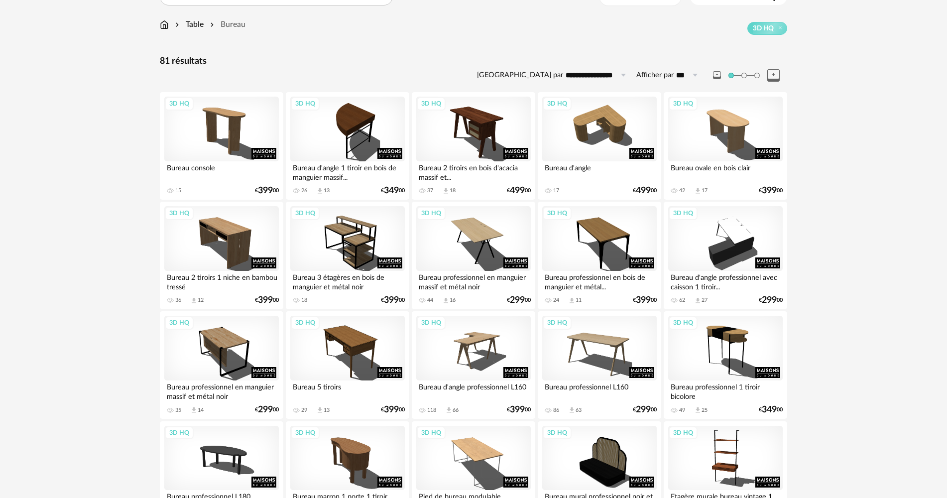
scroll to position [100, 0]
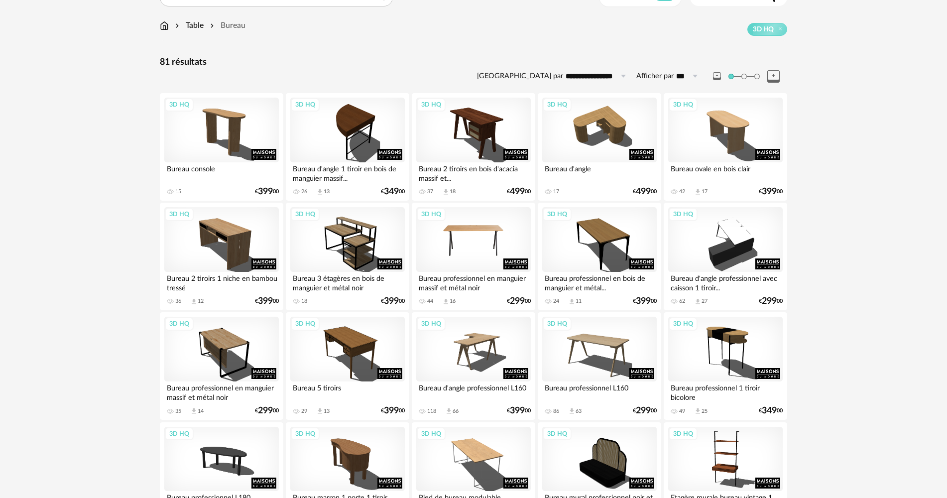
click at [506, 217] on div "3D HQ" at bounding box center [473, 239] width 115 height 65
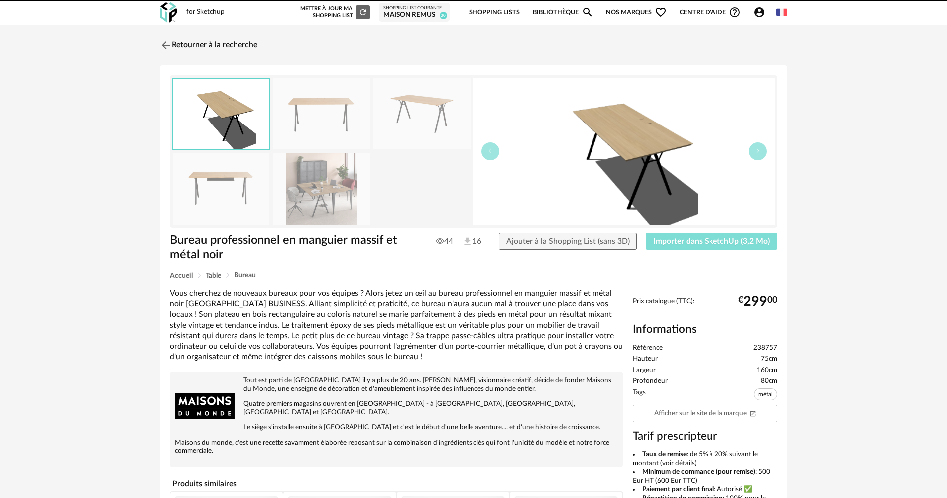
click at [686, 244] on span "Importer dans SketchUp (3,2 Mo)" at bounding box center [711, 241] width 117 height 8
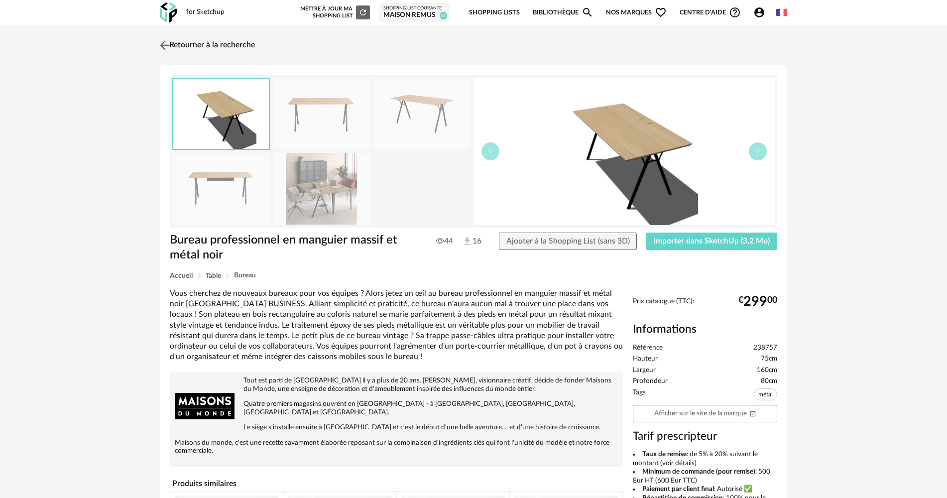
click at [169, 46] on img at bounding box center [165, 45] width 14 height 14
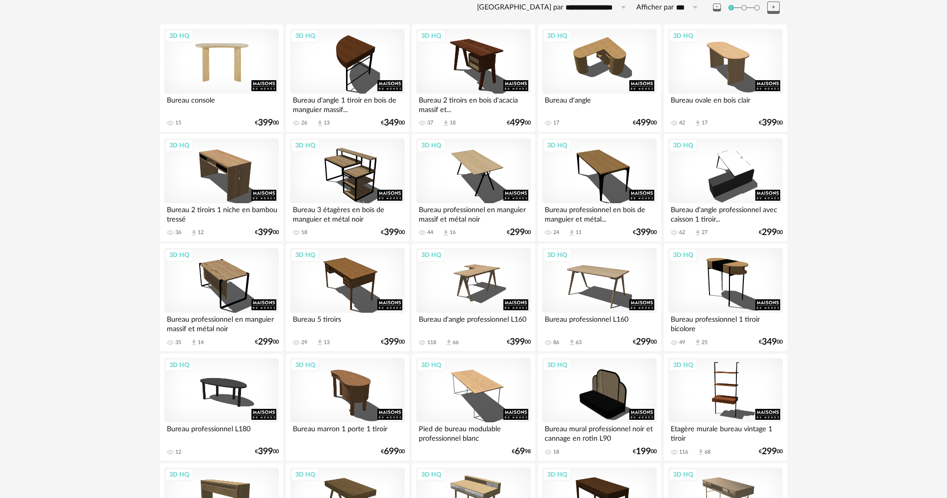
scroll to position [199, 0]
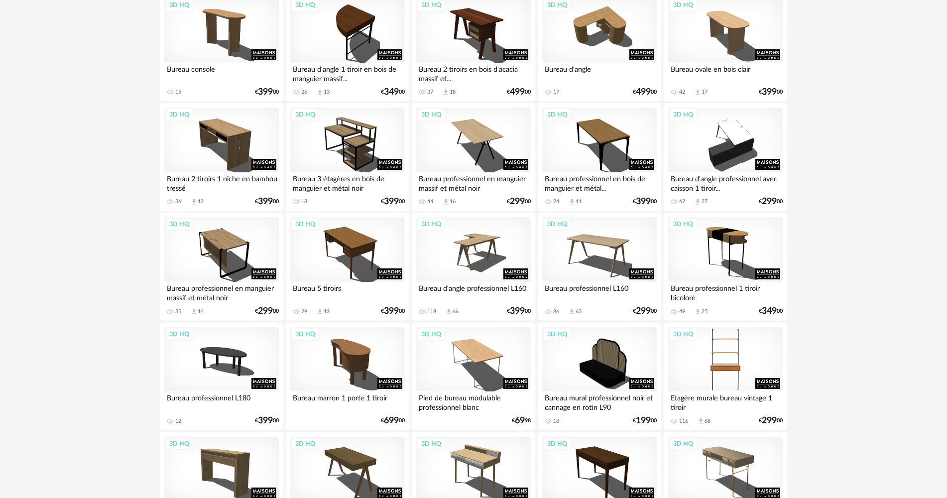
click at [714, 351] on div "3D HQ" at bounding box center [725, 359] width 115 height 65
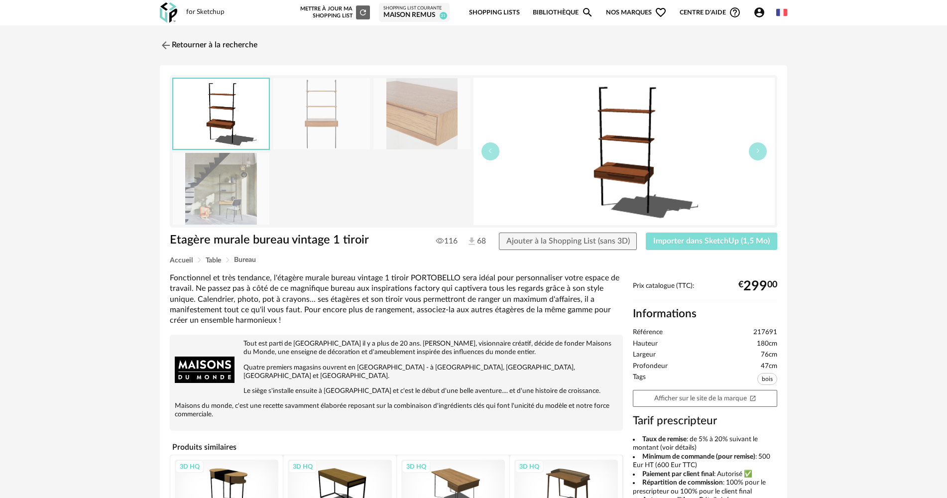
click at [713, 248] on button "Importer dans SketchUp (1,5 Mo)" at bounding box center [711, 242] width 131 height 18
click at [170, 47] on img at bounding box center [165, 45] width 14 height 14
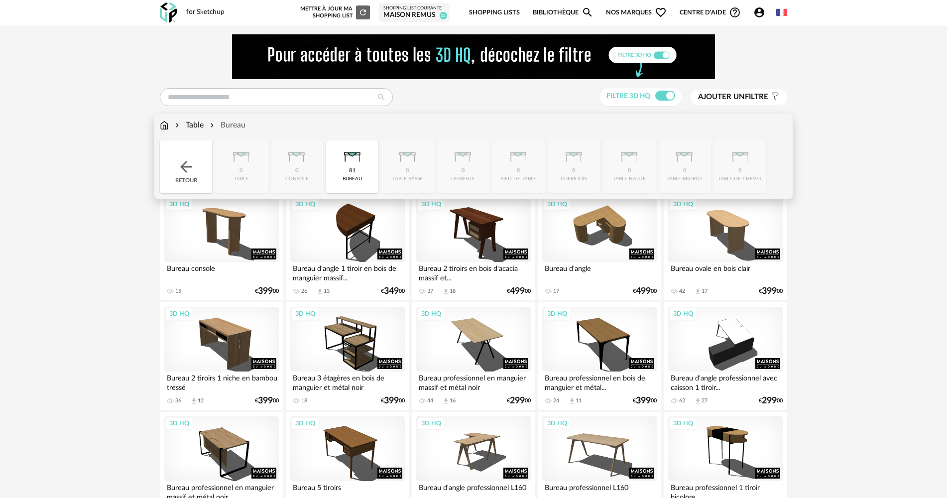
click at [177, 152] on div "Retour" at bounding box center [186, 166] width 52 height 53
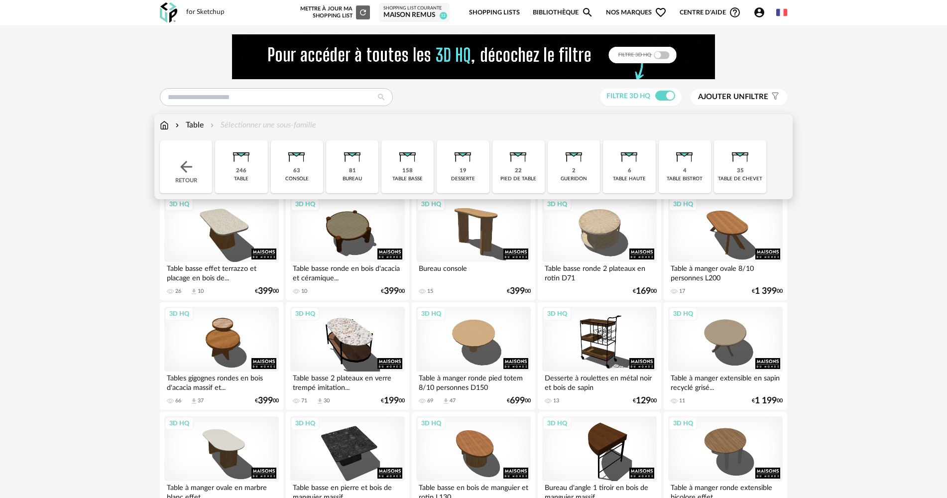
click at [192, 162] on img at bounding box center [186, 167] width 18 height 18
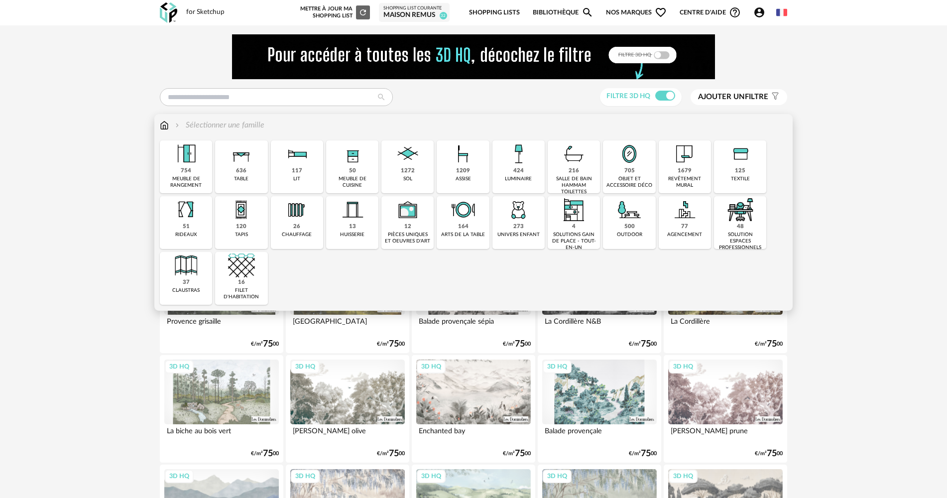
click at [464, 174] on div "1209" at bounding box center [463, 170] width 14 height 7
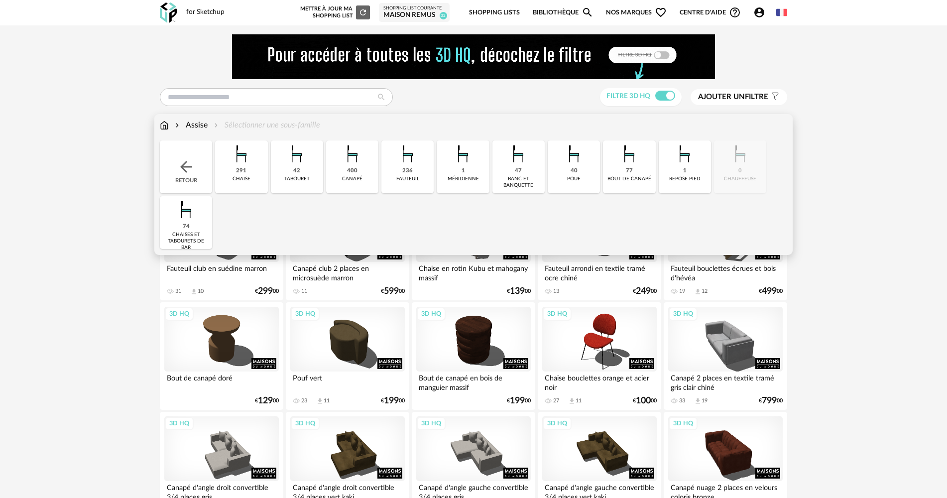
click at [254, 173] on div "291 chaise" at bounding box center [241, 166] width 52 height 53
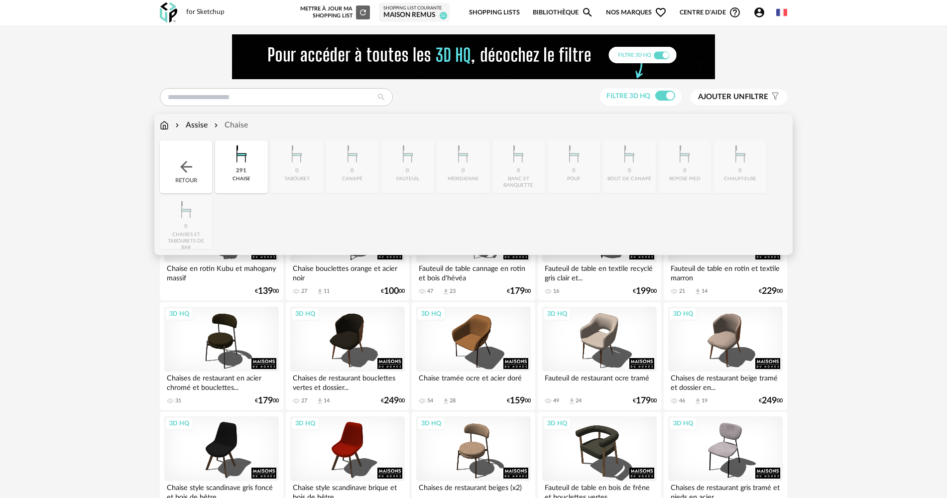
click at [190, 172] on img at bounding box center [186, 167] width 18 height 18
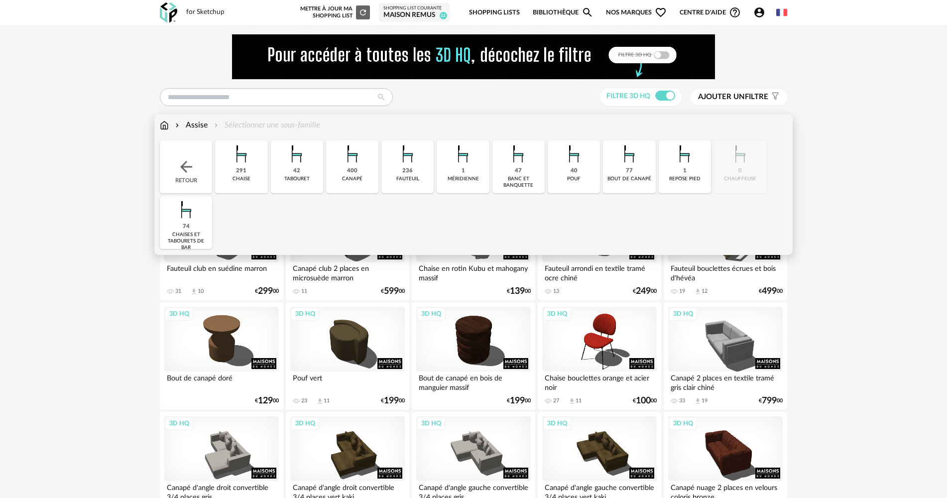
click at [244, 169] on div "291" at bounding box center [241, 170] width 10 height 7
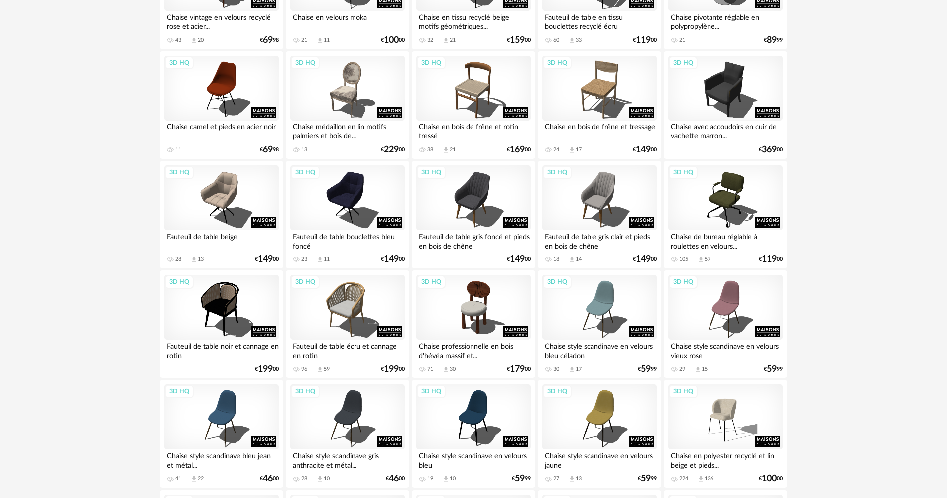
scroll to position [1096, 0]
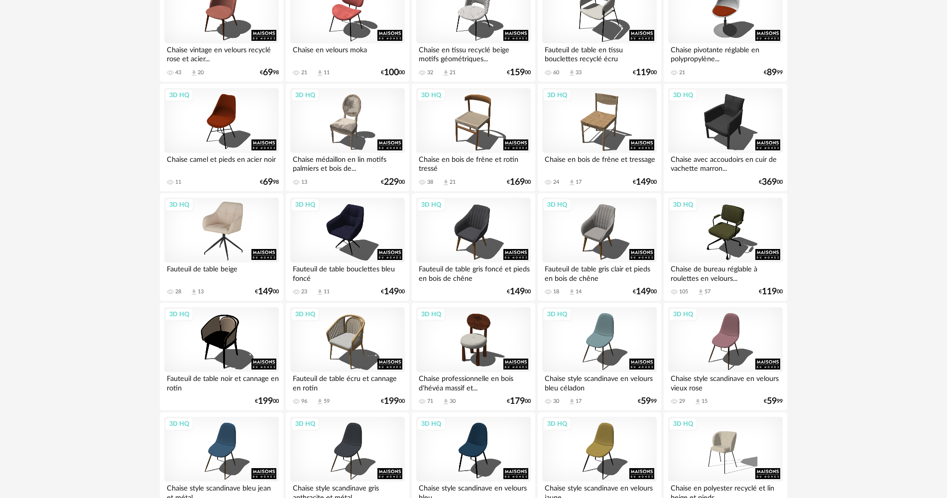
click at [223, 220] on div "3D HQ" at bounding box center [221, 230] width 115 height 65
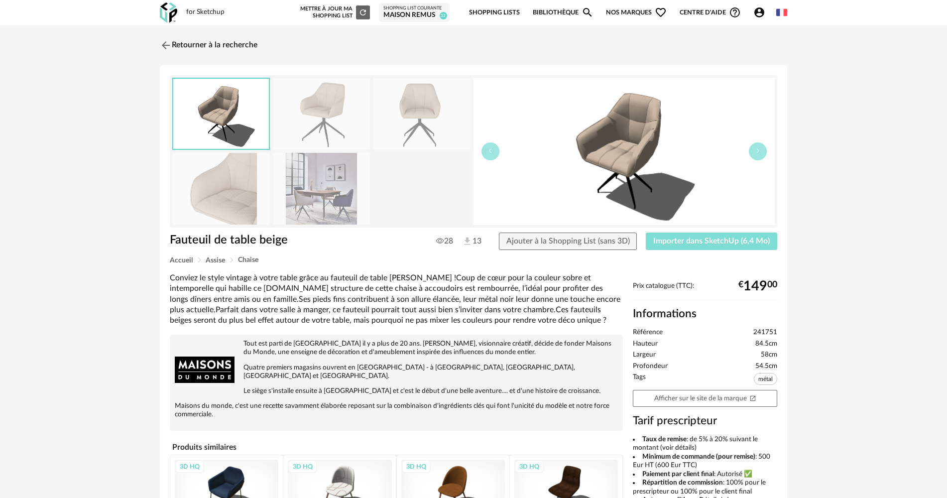
click at [678, 247] on button "Importer dans SketchUp (6,4 Mo)" at bounding box center [711, 242] width 131 height 18
click at [167, 45] on img at bounding box center [165, 45] width 14 height 14
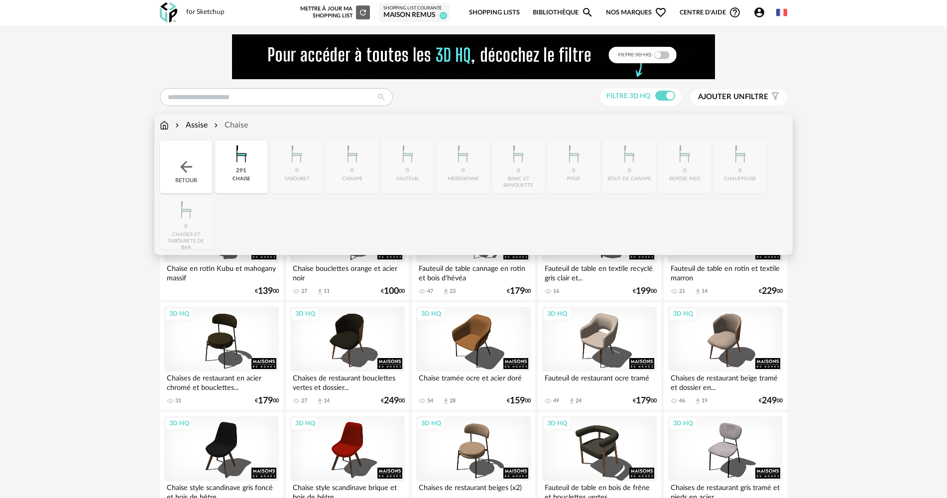
click at [189, 153] on div "Retour" at bounding box center [186, 166] width 52 height 53
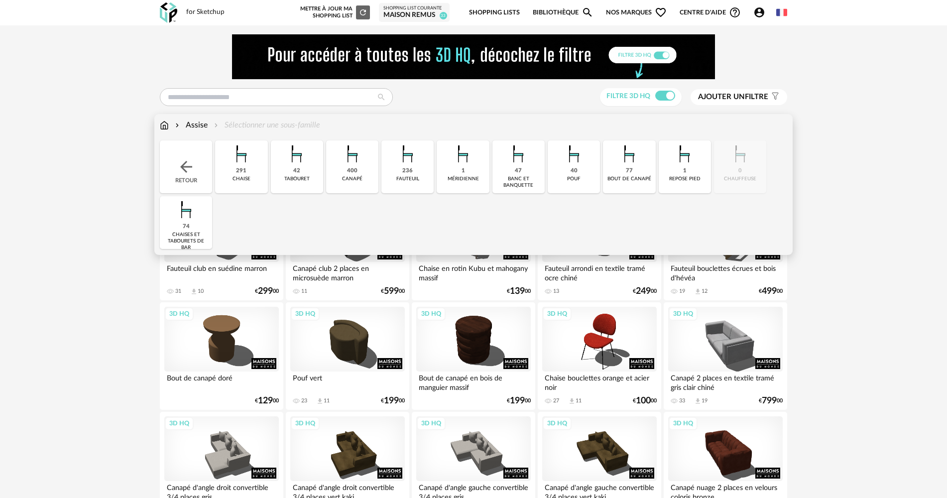
click at [188, 159] on img at bounding box center [186, 167] width 18 height 18
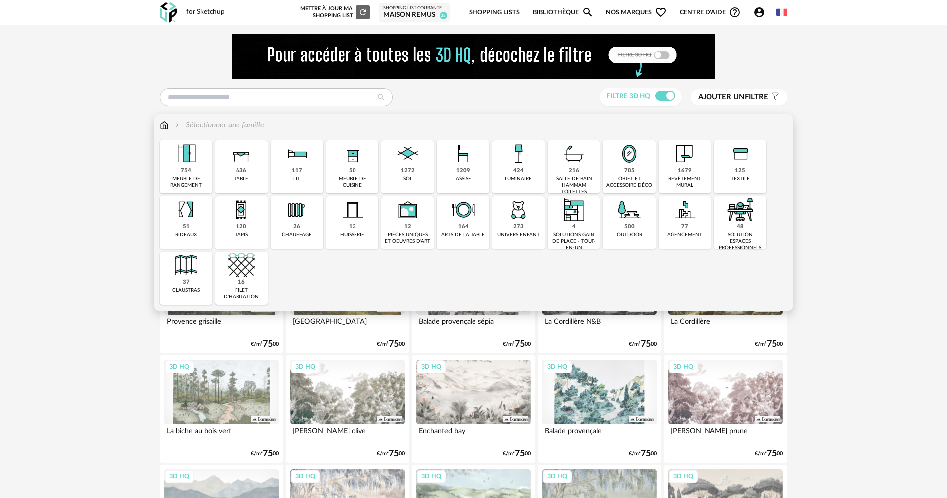
click at [644, 170] on div "705 objet et accessoire déco" at bounding box center [629, 166] width 52 height 53
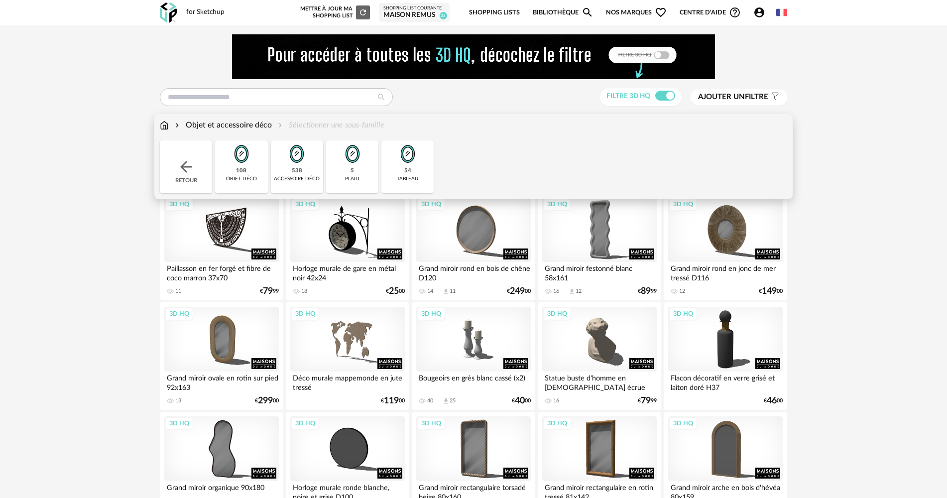
click at [397, 163] on img at bounding box center [407, 153] width 27 height 27
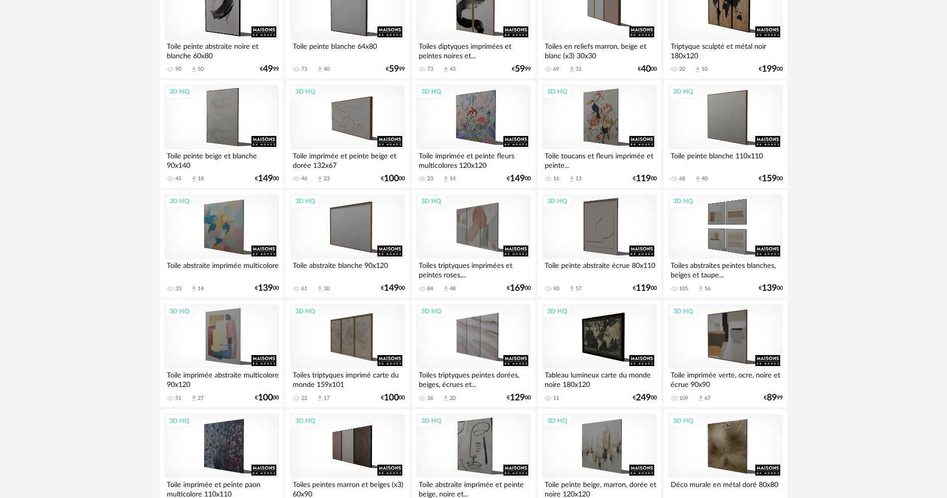
scroll to position [249, 0]
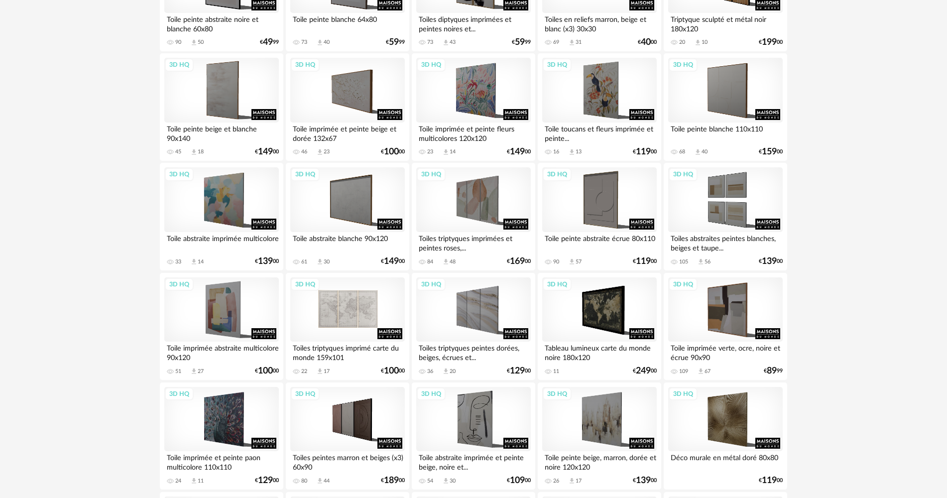
click at [365, 285] on div "3D HQ" at bounding box center [347, 309] width 115 height 65
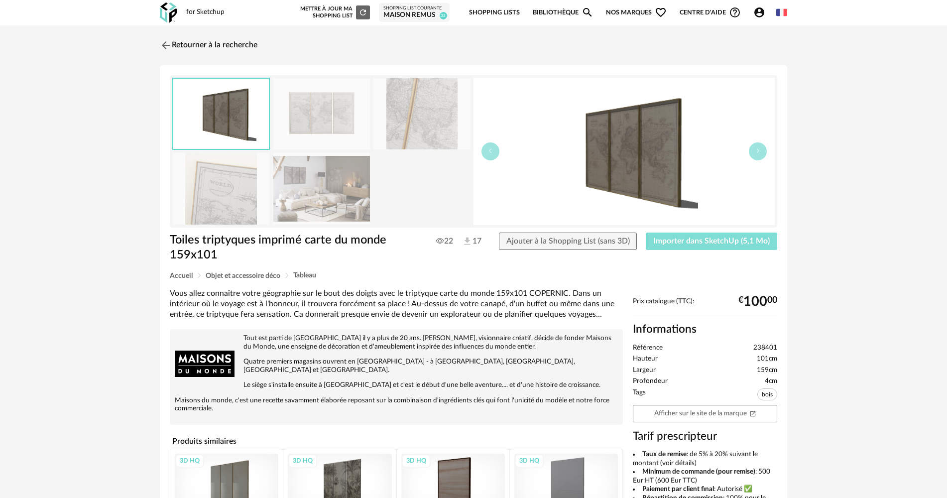
click at [716, 247] on button "Importer dans SketchUp (5,1 Mo)" at bounding box center [711, 242] width 131 height 18
click at [165, 44] on img at bounding box center [165, 45] width 14 height 14
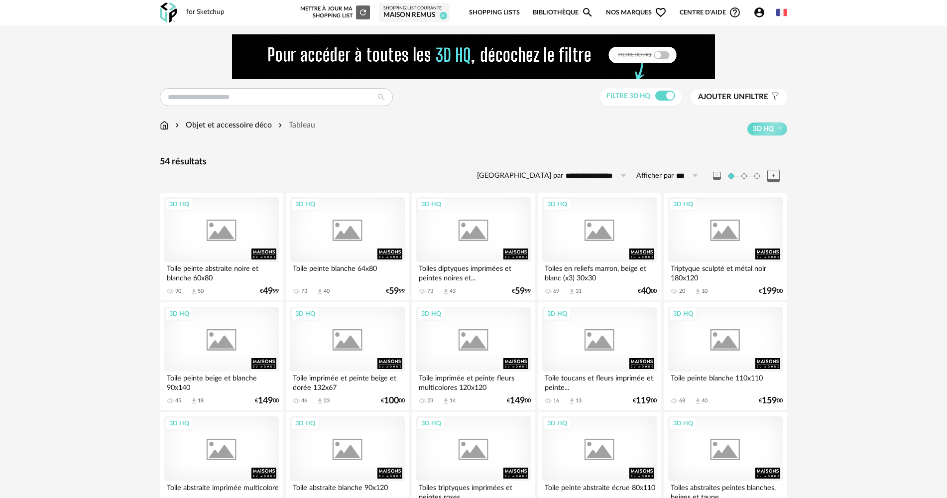
scroll to position [249, 0]
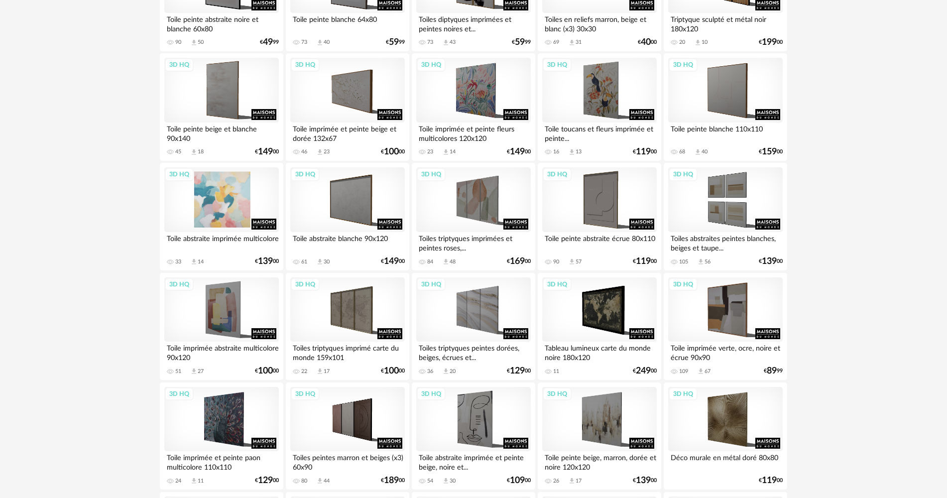
click at [221, 177] on div "3D HQ" at bounding box center [221, 199] width 115 height 65
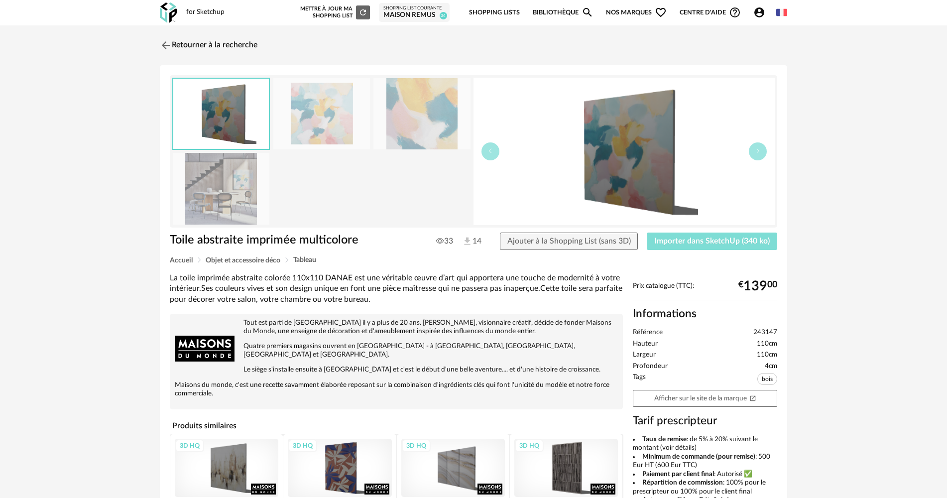
click at [662, 235] on button "Importer dans SketchUp (340 ko)" at bounding box center [712, 242] width 130 height 18
click at [170, 40] on img at bounding box center [165, 45] width 14 height 14
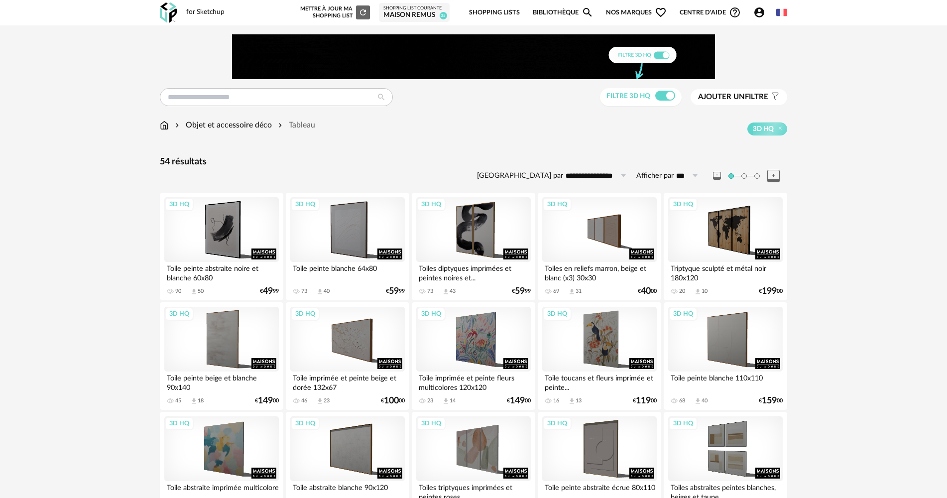
click at [164, 126] on img at bounding box center [164, 125] width 9 height 11
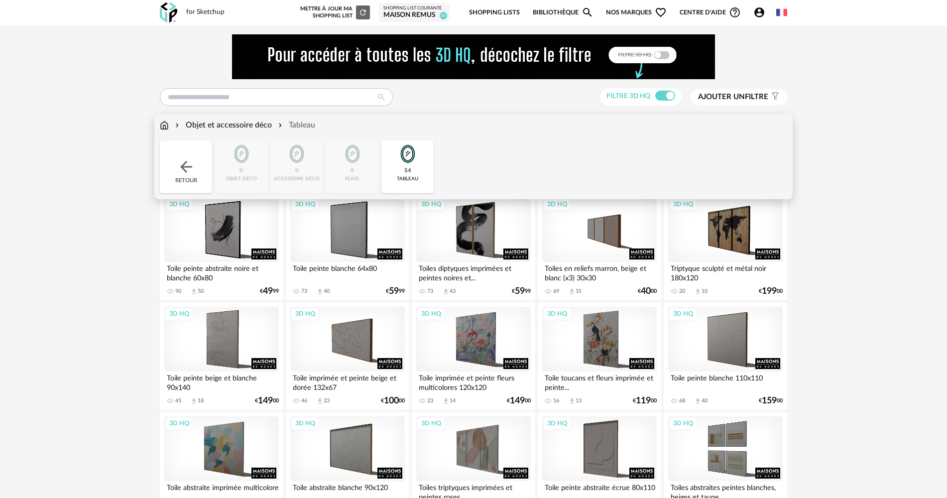
click at [201, 172] on div "Retour" at bounding box center [186, 166] width 52 height 53
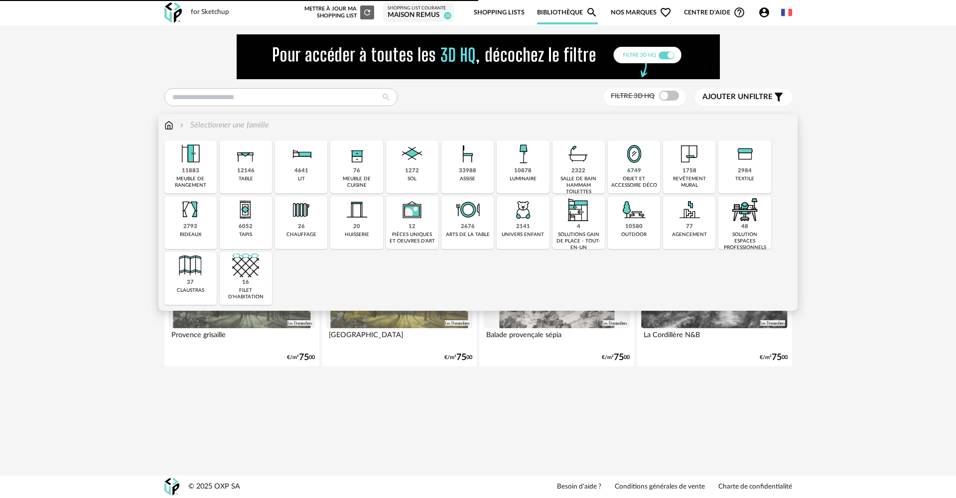
click at [524, 167] on img at bounding box center [522, 153] width 27 height 27
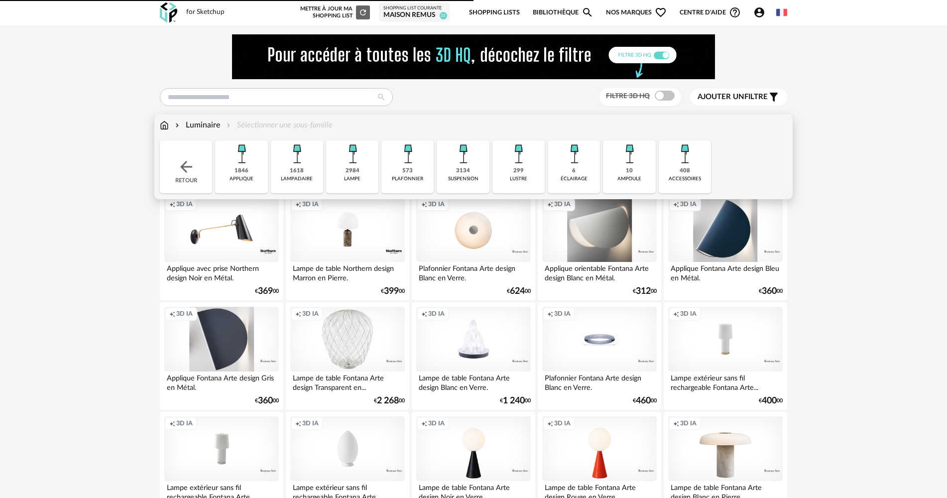
click at [657, 97] on span at bounding box center [665, 96] width 20 height 10
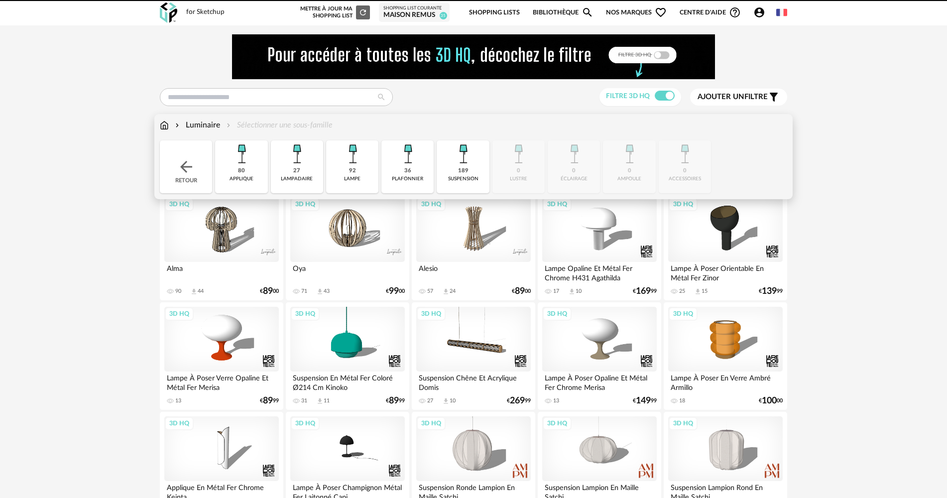
click at [249, 168] on div "80 applique" at bounding box center [241, 166] width 52 height 53
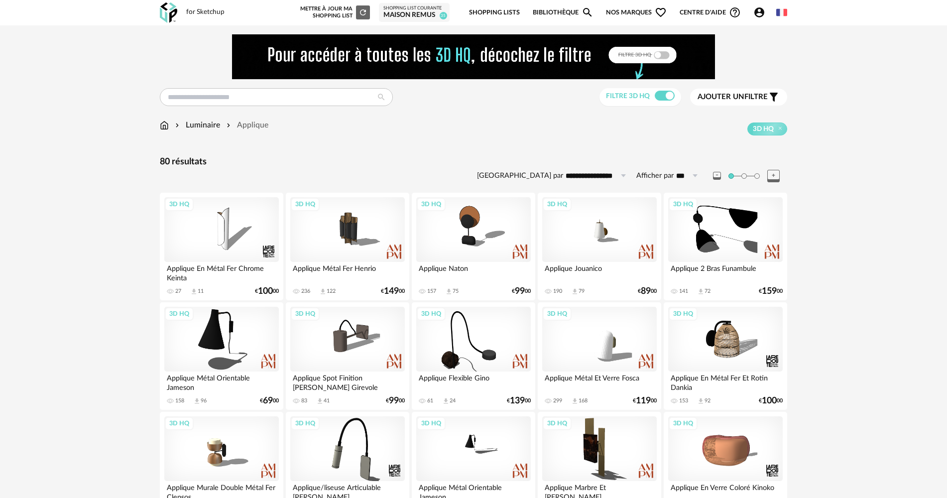
click at [359, 225] on div "3D HQ" at bounding box center [347, 229] width 115 height 65
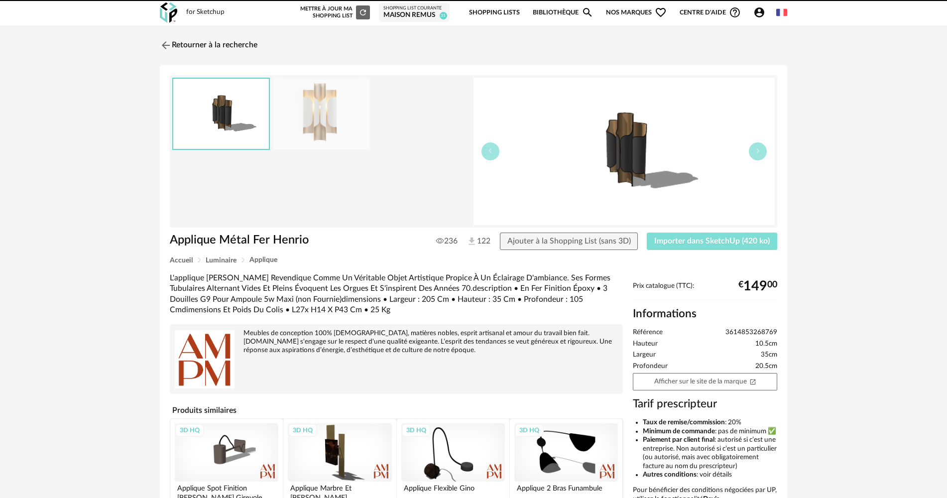
click at [678, 245] on button "Importer dans SketchUp (420 ko)" at bounding box center [712, 242] width 130 height 18
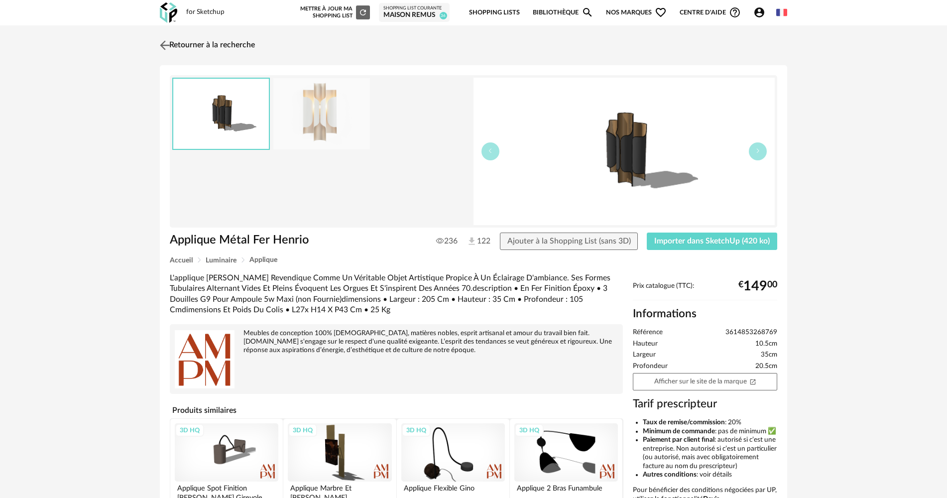
click at [171, 46] on img at bounding box center [165, 45] width 14 height 14
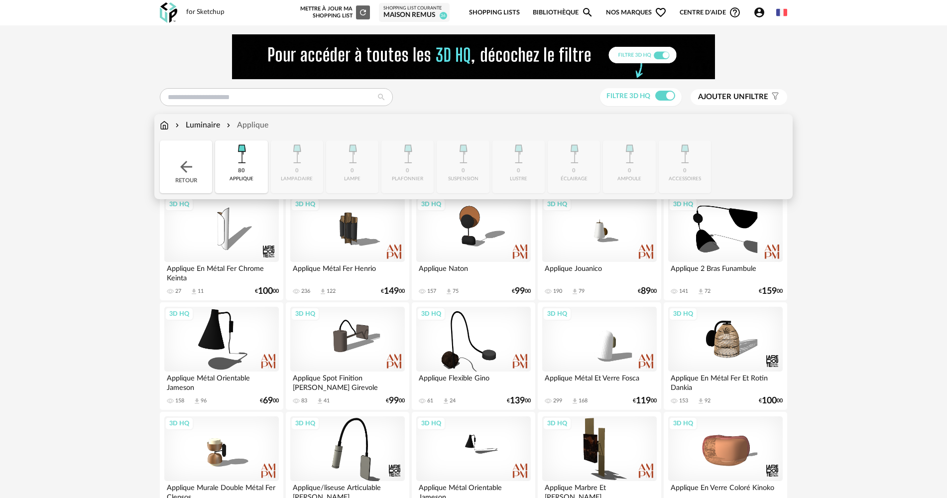
click at [229, 162] on img at bounding box center [241, 153] width 27 height 27
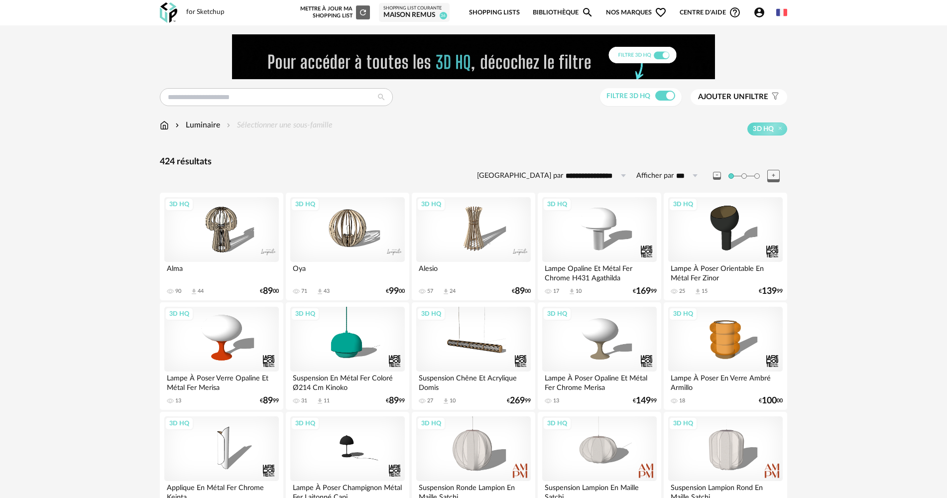
click at [237, 240] on div "3D HQ" at bounding box center [221, 229] width 115 height 65
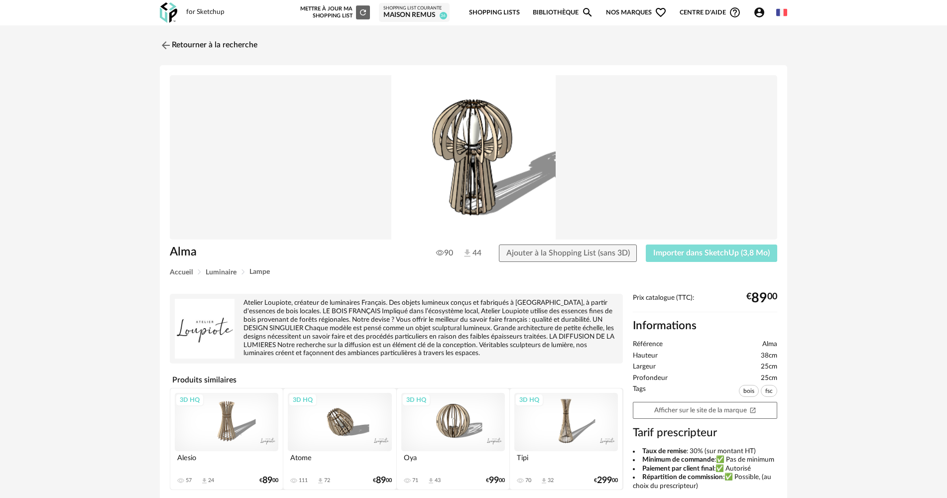
click at [662, 253] on span "Importer dans SketchUp (3,8 Mo)" at bounding box center [711, 253] width 117 height 8
click at [156, 13] on div "for Sketchup Nouvelle shopping list Mettre à jour ma Shopping List Refresh icon…" at bounding box center [473, 12] width 645 height 25
click at [164, 14] on img at bounding box center [168, 12] width 17 height 20
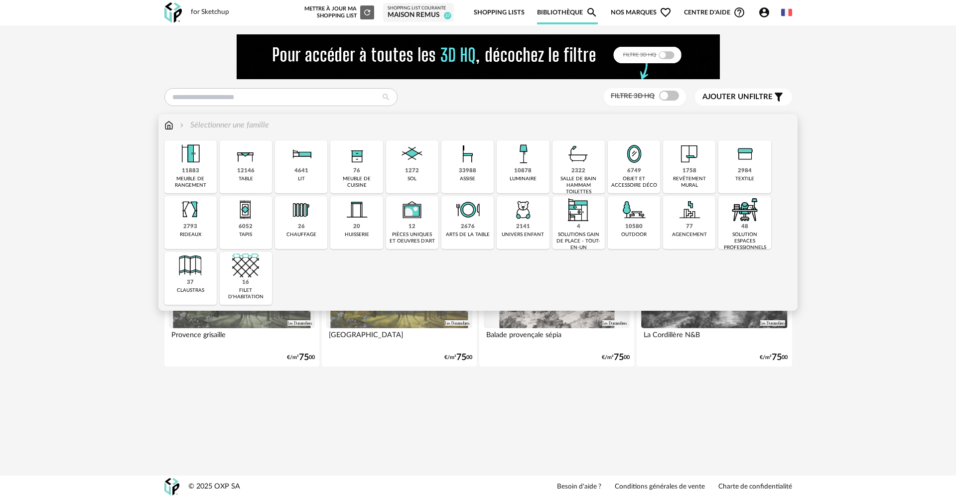
click at [293, 171] on div "4641 lit" at bounding box center [301, 166] width 52 height 53
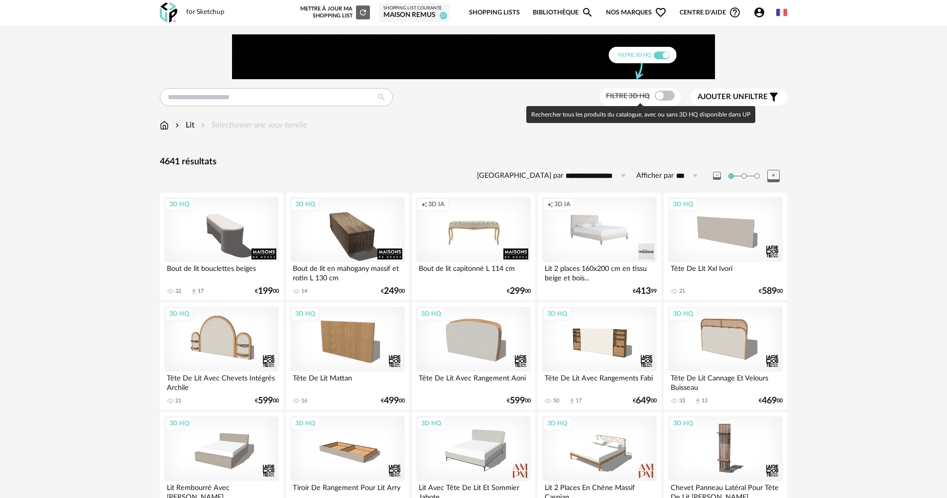
click at [659, 101] on div "Filtre 3D HQ" at bounding box center [641, 97] width 82 height 18
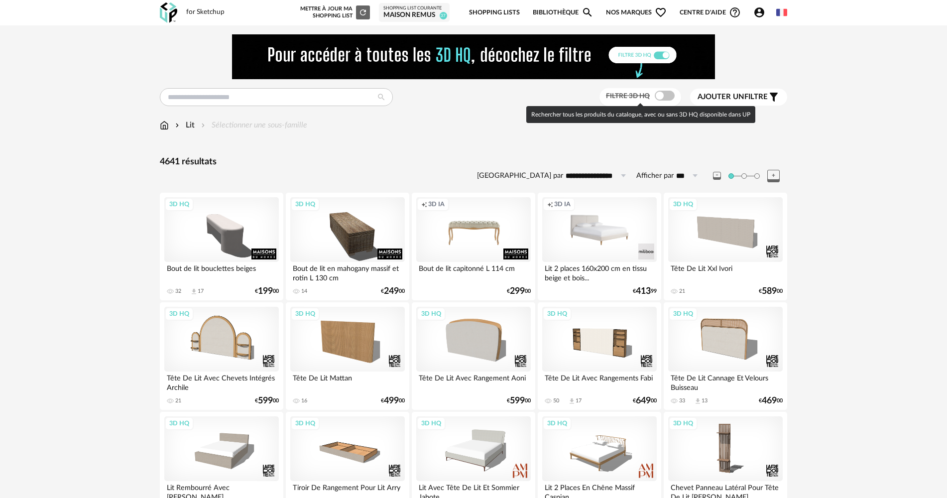
click at [662, 93] on span at bounding box center [665, 96] width 20 height 10
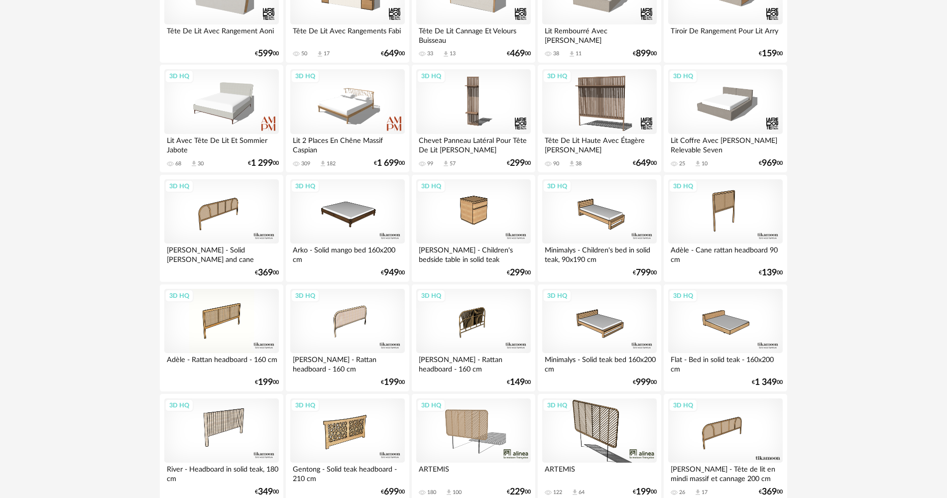
scroll to position [349, 0]
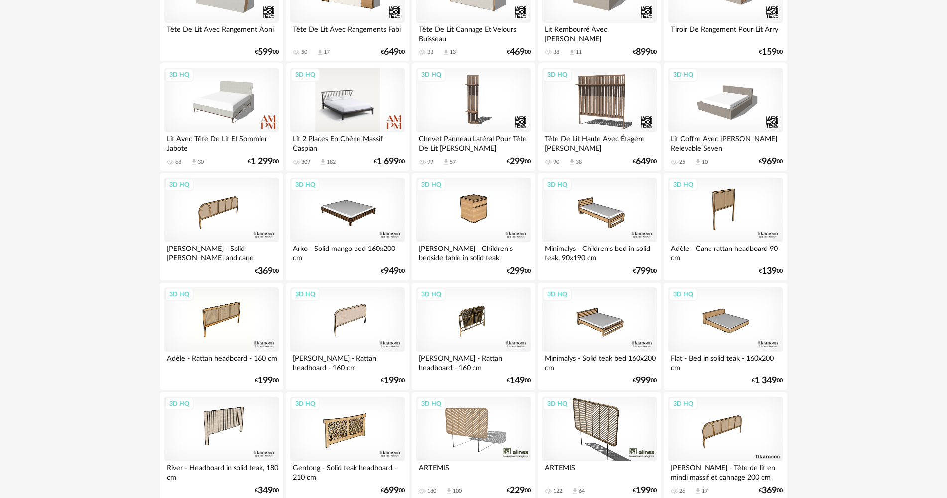
click at [372, 118] on div "3D HQ" at bounding box center [347, 100] width 115 height 65
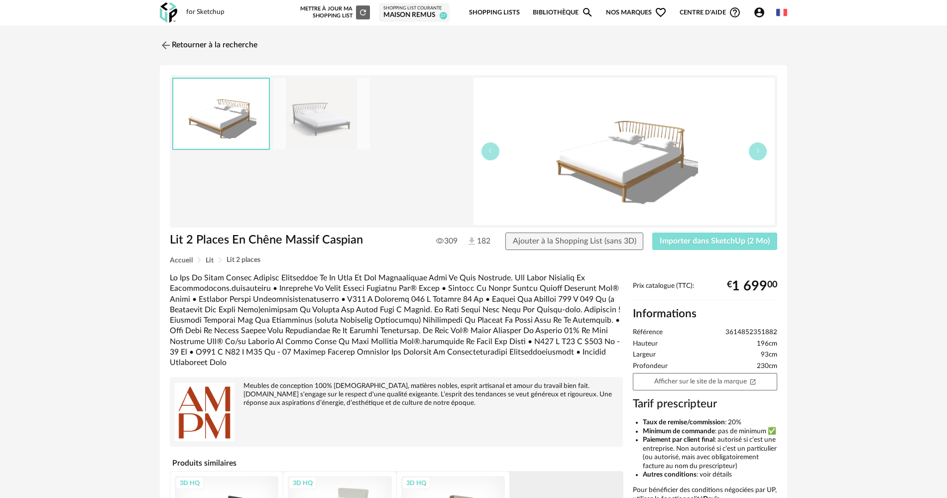
click at [688, 245] on span "Importer dans SketchUp (2 Mo)" at bounding box center [715, 241] width 110 height 8
click at [164, 13] on img at bounding box center [168, 12] width 17 height 20
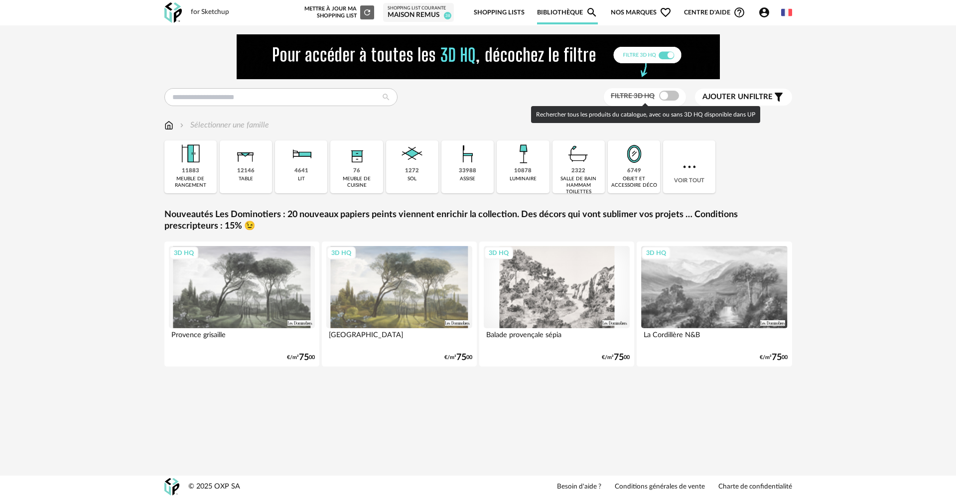
click at [662, 98] on span at bounding box center [669, 96] width 20 height 10
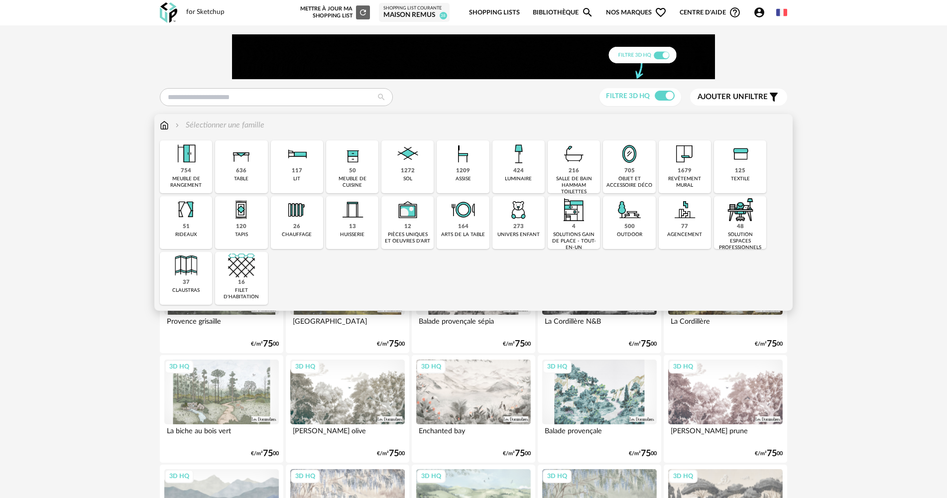
click at [629, 157] on img at bounding box center [629, 153] width 27 height 27
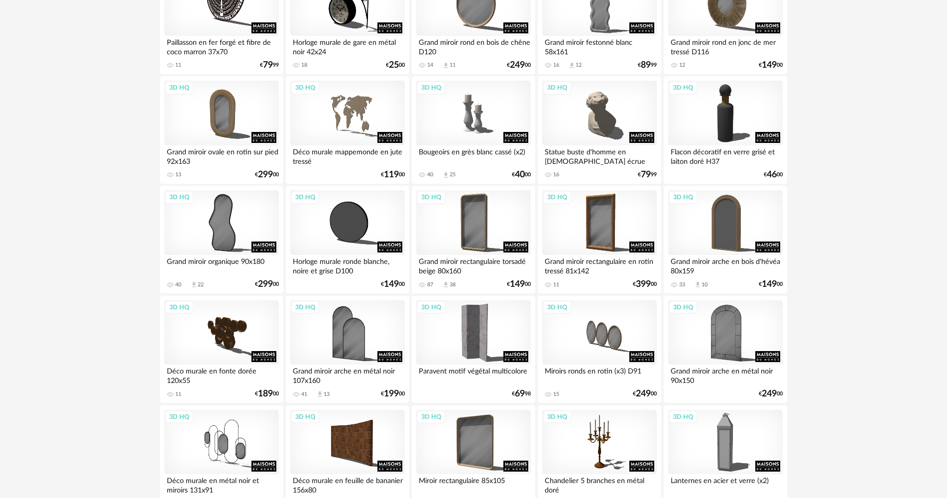
scroll to position [249, 0]
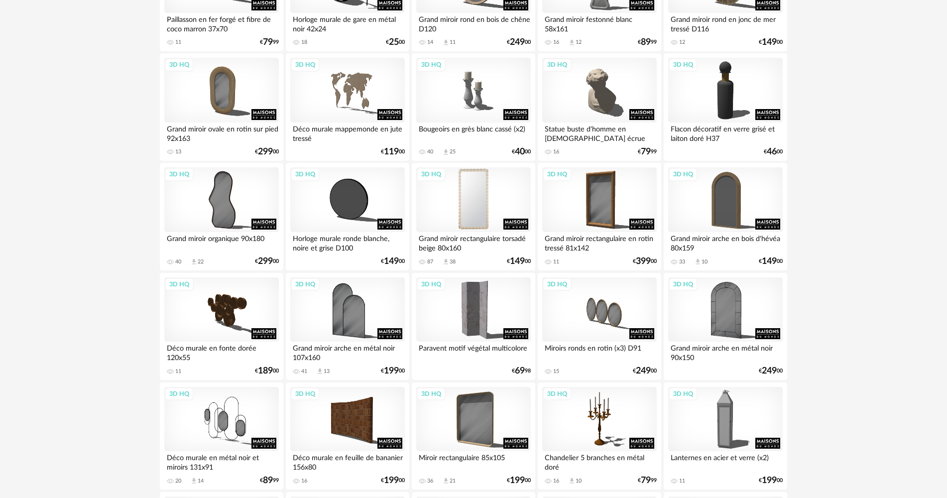
click at [476, 204] on div "3D HQ" at bounding box center [473, 199] width 115 height 65
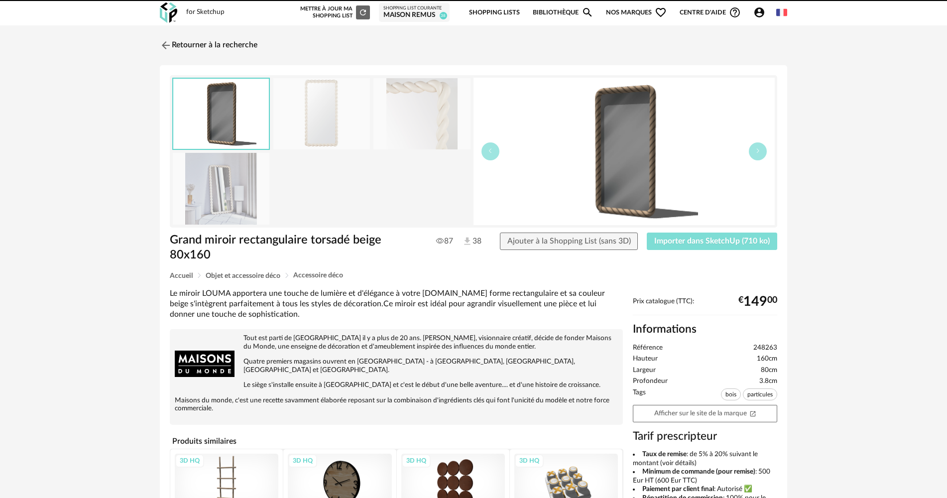
click at [675, 248] on button "Importer dans SketchUp (710 ko)" at bounding box center [712, 242] width 130 height 18
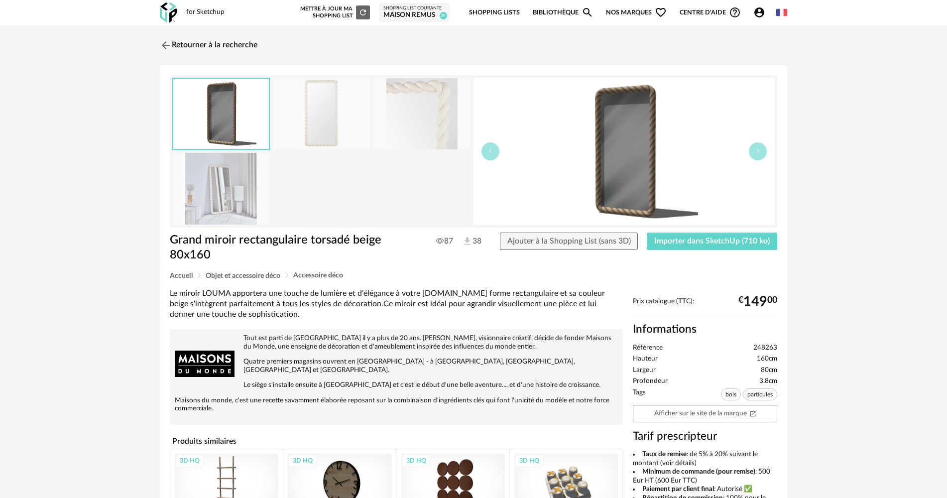
click at [166, 14] on img at bounding box center [168, 12] width 17 height 20
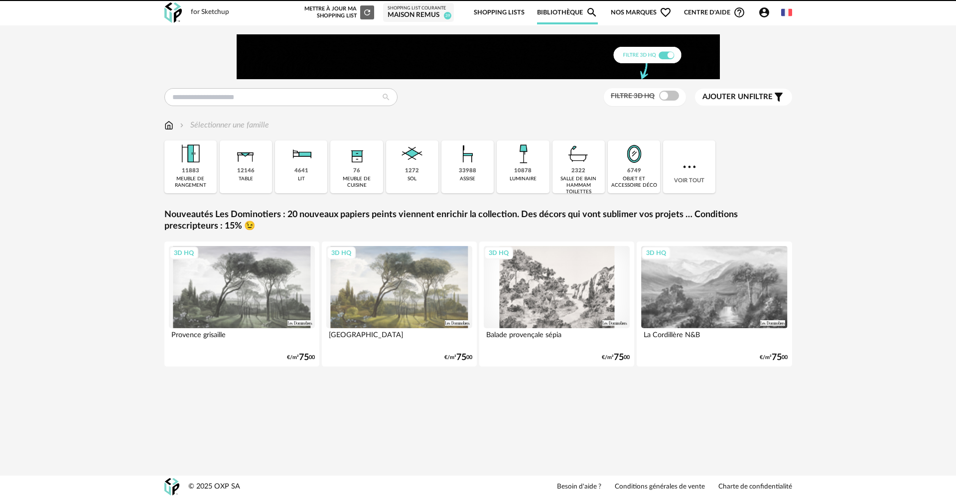
click at [237, 106] on div "Filtre 3D HQ Ajouter un filtre s Filter icon Filtrer par :" at bounding box center [477, 97] width 627 height 18
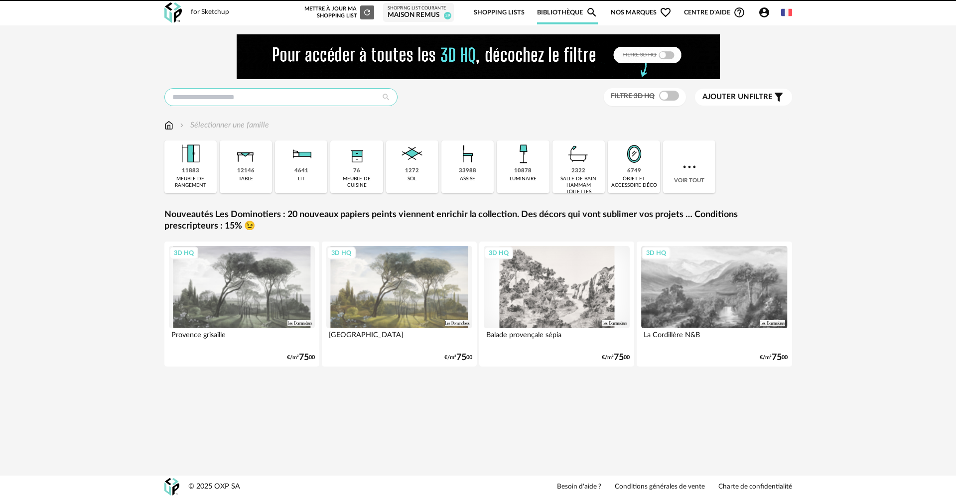
click at [236, 102] on input "text" at bounding box center [280, 97] width 233 height 18
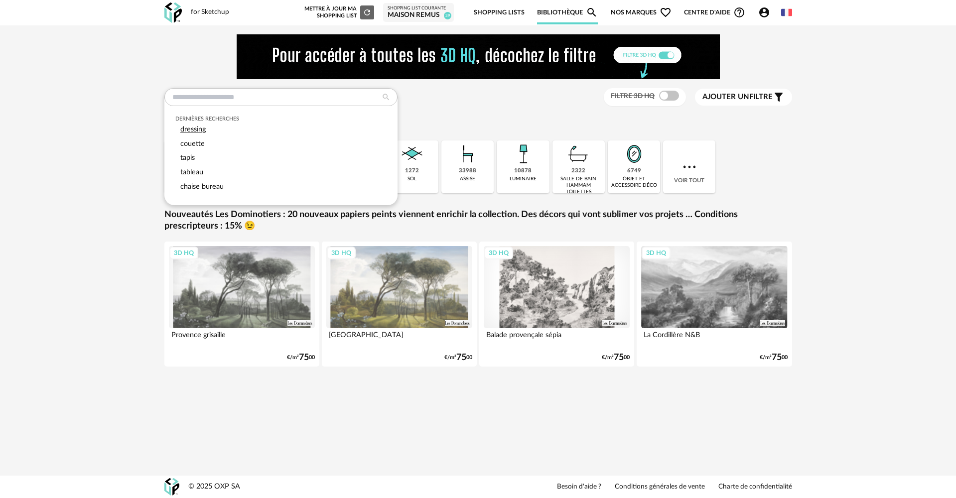
click at [216, 130] on div "dressing" at bounding box center [280, 130] width 211 height 14
type input "********"
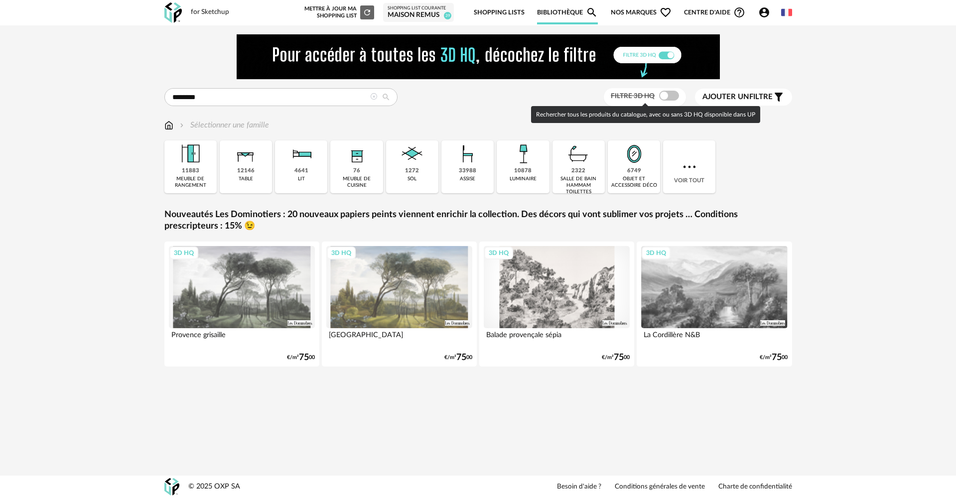
click at [665, 95] on span at bounding box center [669, 96] width 20 height 10
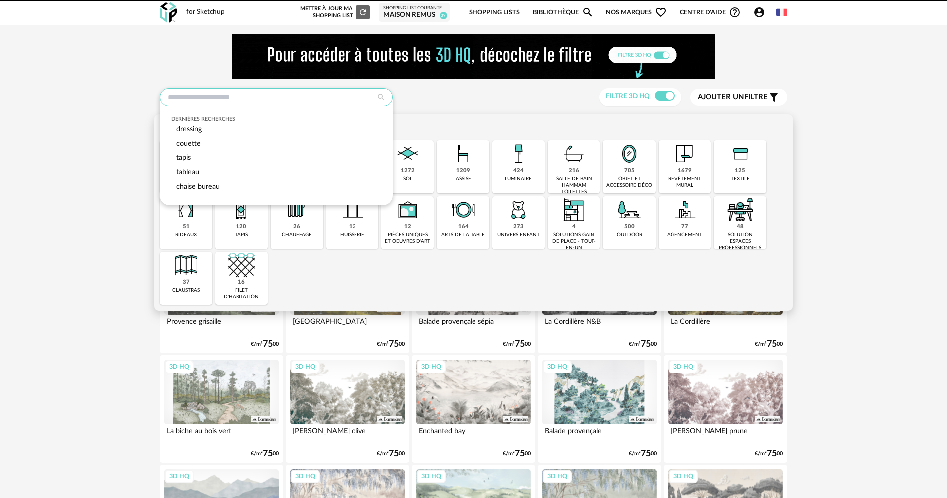
click at [227, 95] on input "text" at bounding box center [276, 97] width 233 height 18
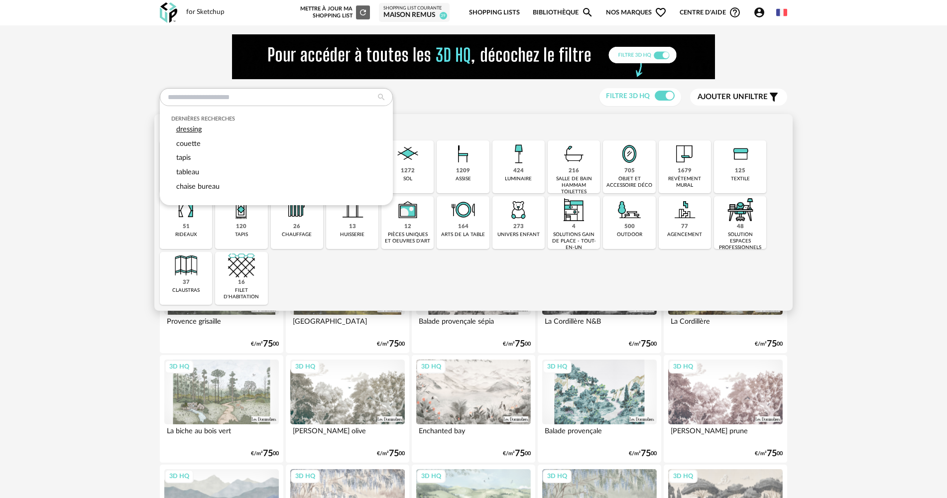
click at [187, 129] on span "dressing" at bounding box center [188, 128] width 25 height 7
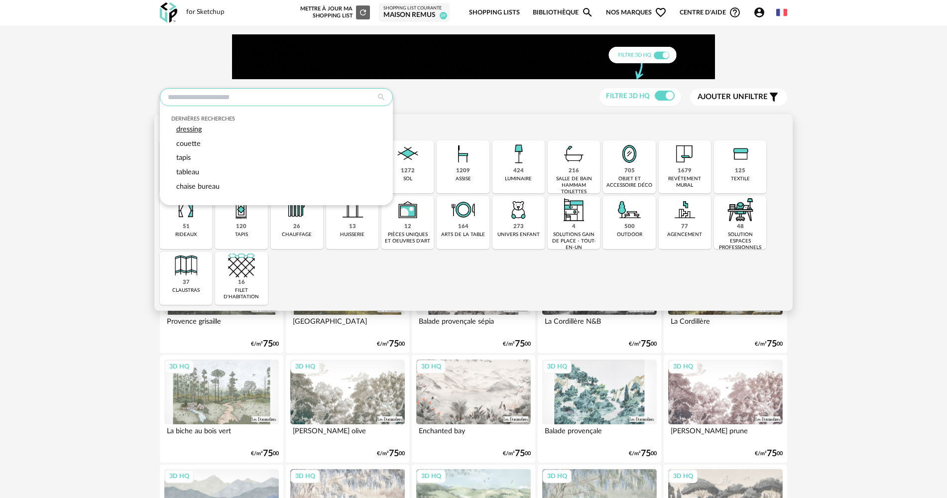
type input "********"
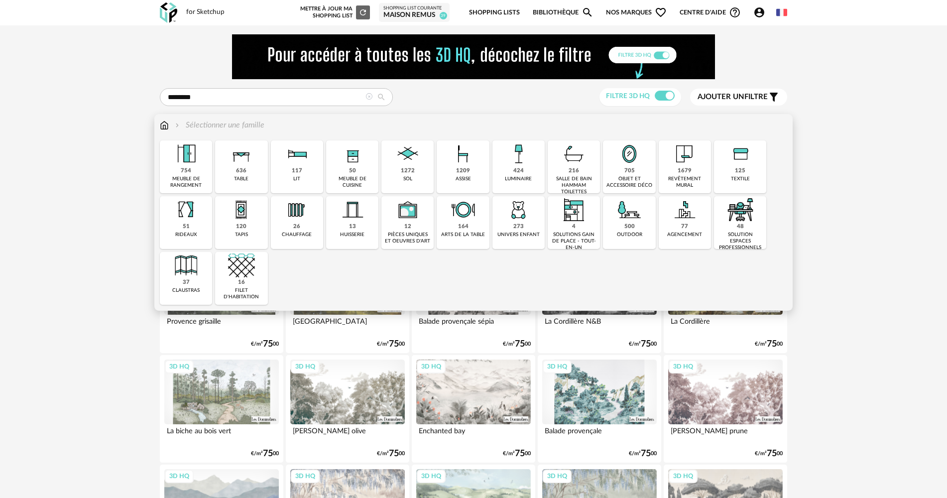
click at [198, 157] on img at bounding box center [186, 153] width 27 height 27
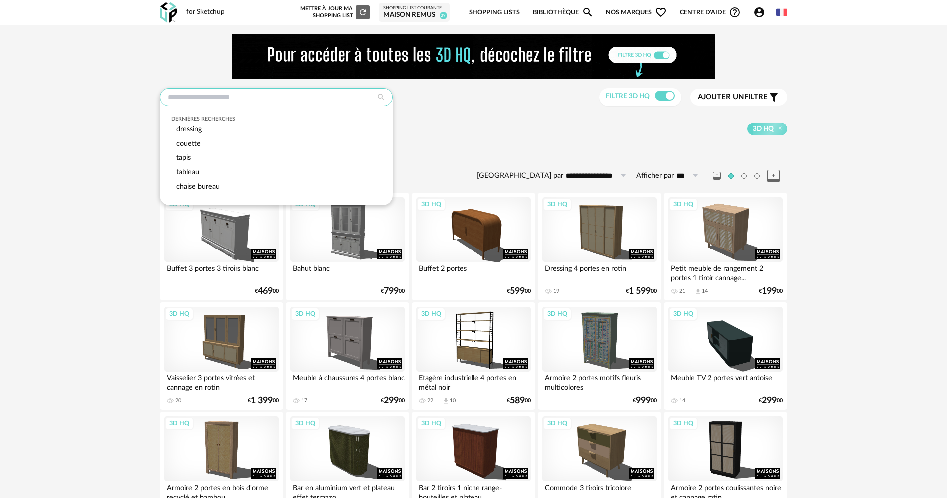
click at [244, 100] on input "text" at bounding box center [276, 97] width 233 height 18
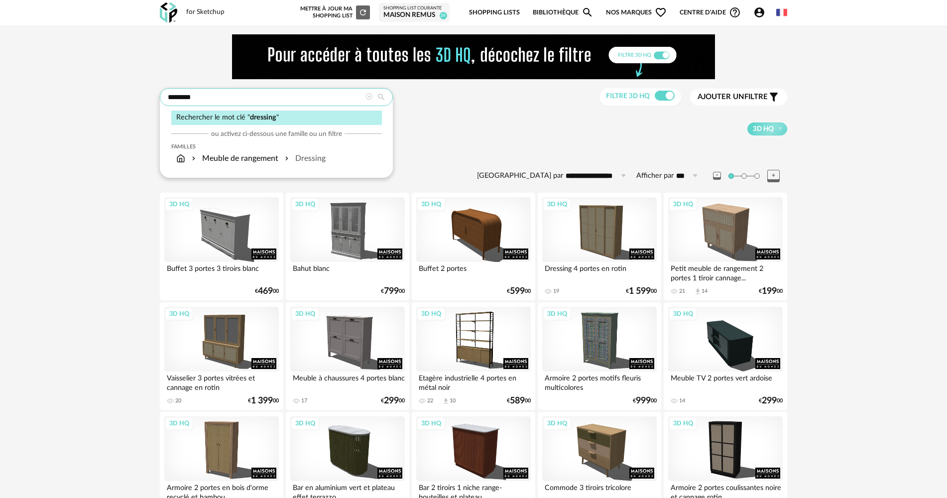
type input "********"
type input "**********"
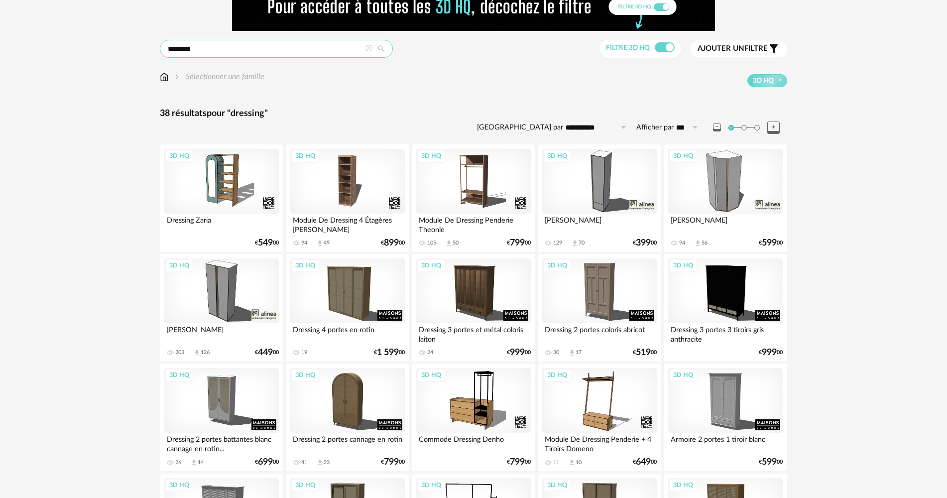
scroll to position [50, 0]
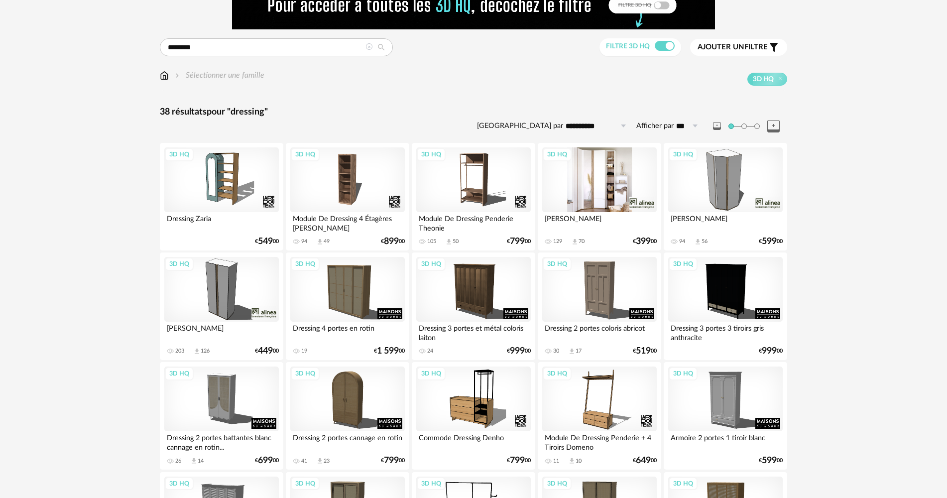
click at [606, 192] on div "3D HQ" at bounding box center [599, 179] width 115 height 65
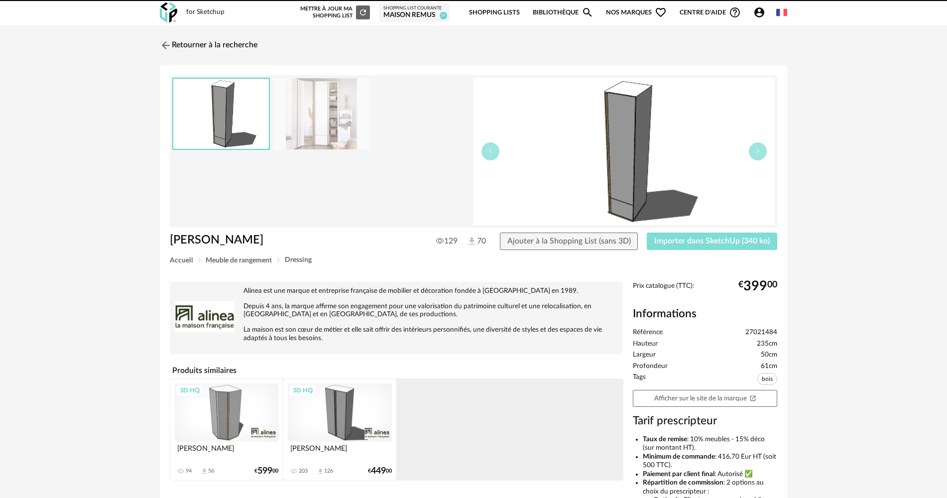
click at [705, 243] on span "Importer dans SketchUp (340 ko)" at bounding box center [712, 241] width 116 height 8
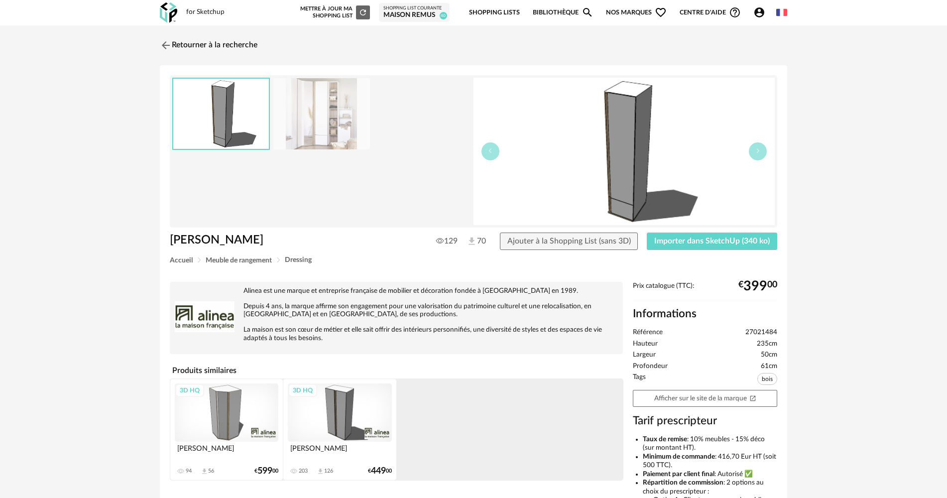
click at [164, 19] on img at bounding box center [168, 12] width 17 height 20
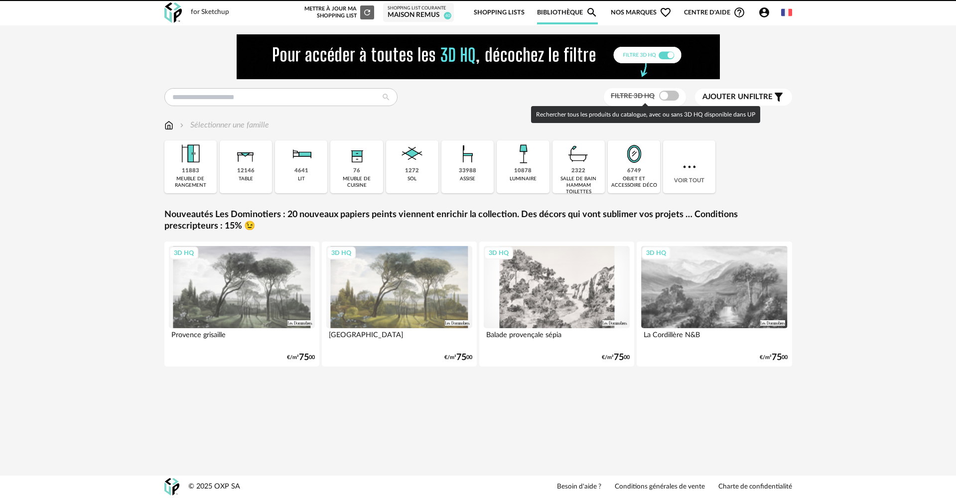
drag, startPoint x: 657, startPoint y: 93, endPoint x: 663, endPoint y: 98, distance: 8.2
click at [659, 93] on div at bounding box center [669, 96] width 20 height 10
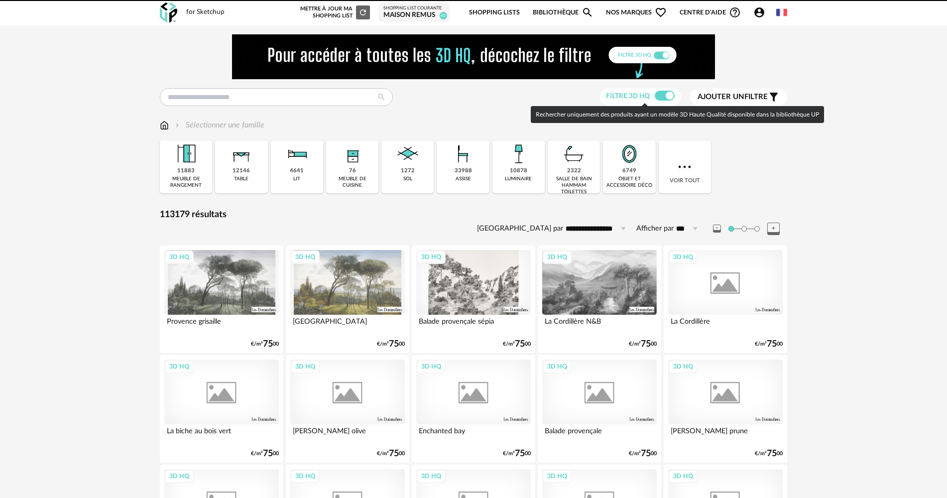
click at [663, 98] on span at bounding box center [665, 96] width 20 height 10
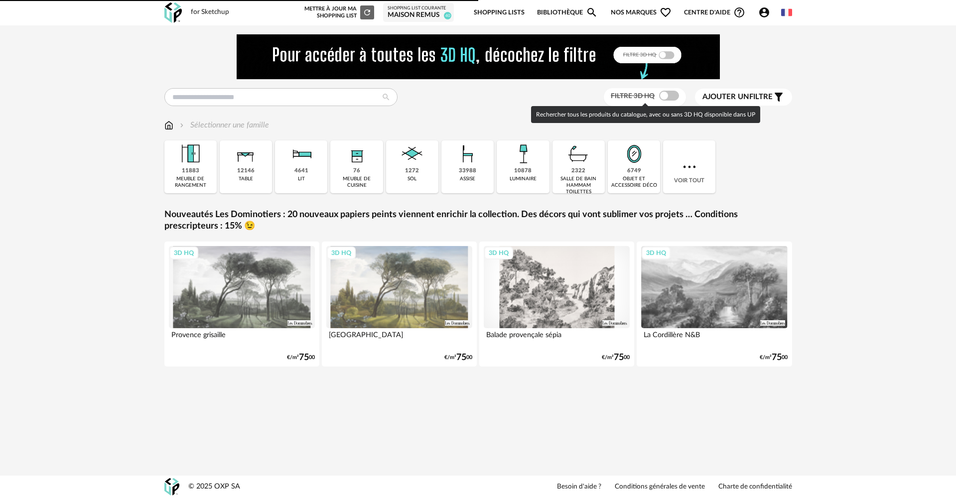
click at [663, 94] on span at bounding box center [669, 96] width 20 height 10
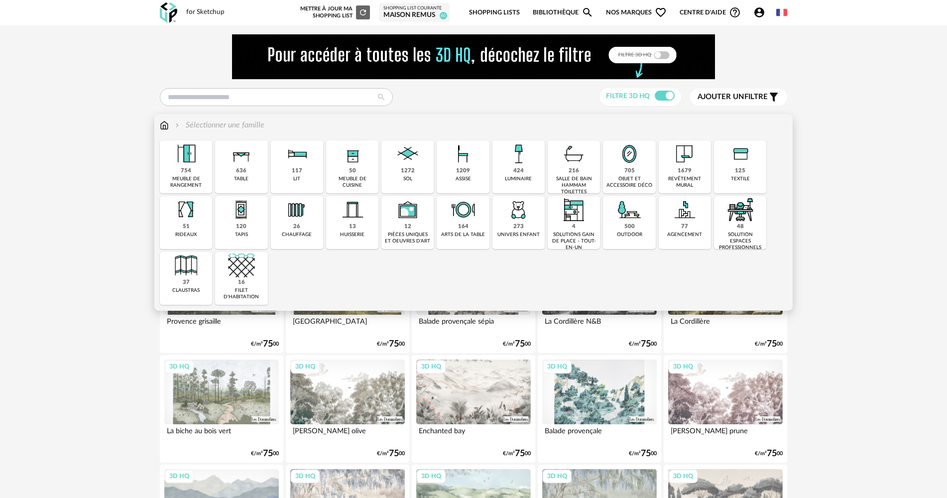
click at [632, 167] on div "705" at bounding box center [629, 170] width 10 height 7
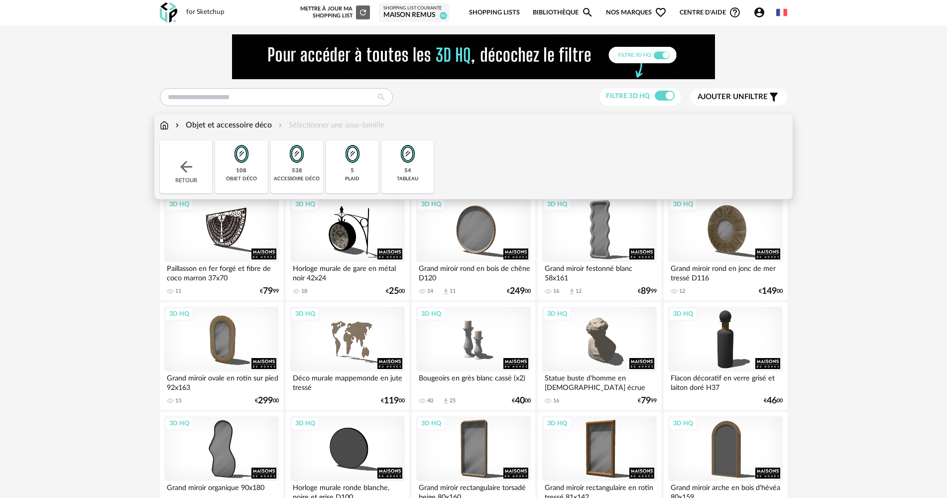
click at [404, 168] on div "54 tableau" at bounding box center [407, 166] width 52 height 53
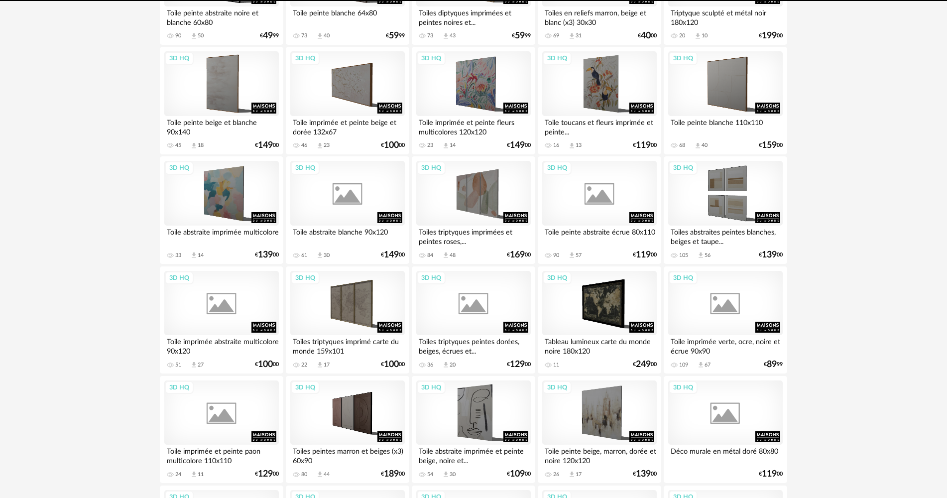
scroll to position [349, 0]
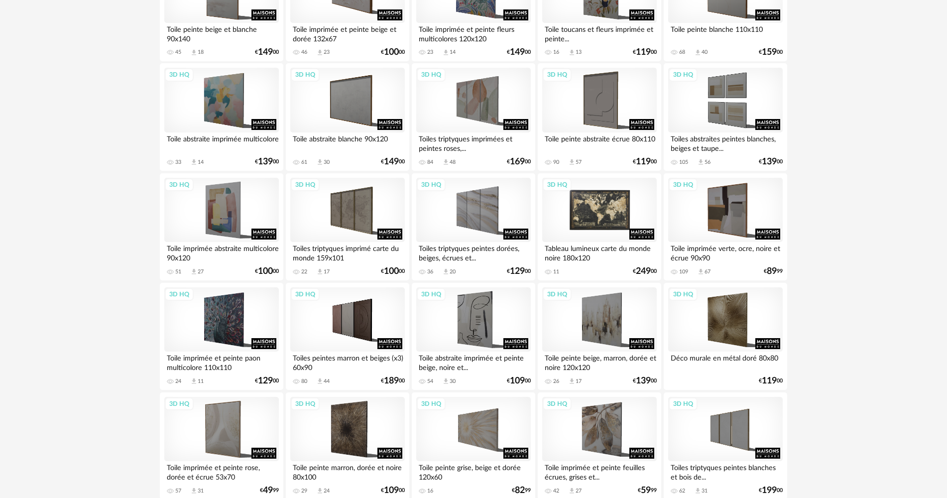
click at [584, 214] on div "3D HQ" at bounding box center [599, 210] width 115 height 65
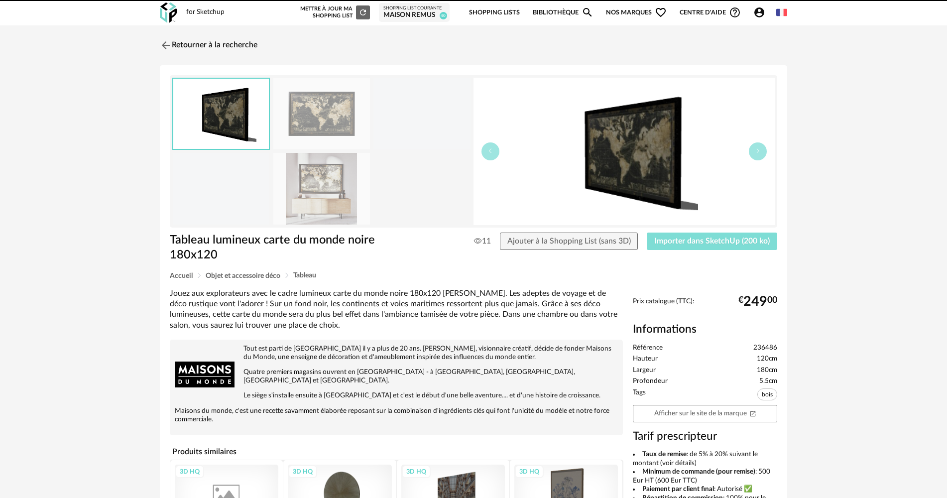
click at [675, 241] on span "Importer dans SketchUp (200 ko)" at bounding box center [712, 241] width 116 height 8
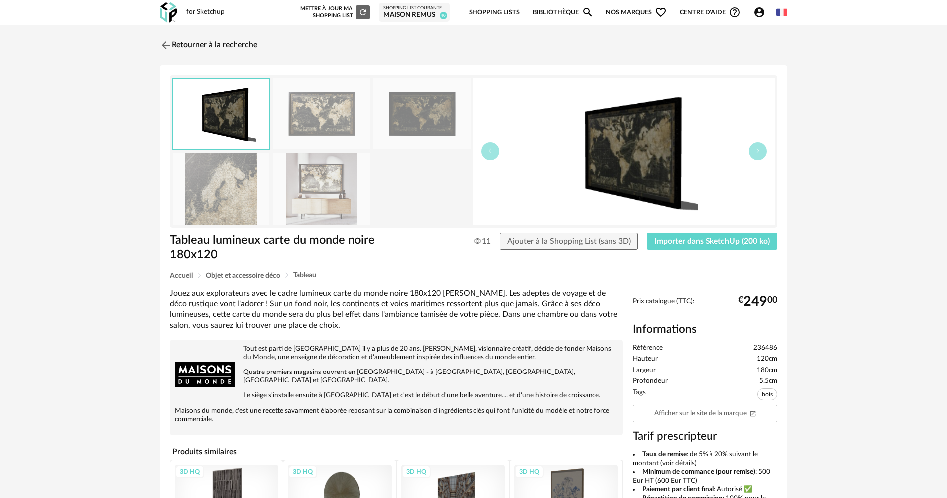
drag, startPoint x: 166, startPoint y: 42, endPoint x: 126, endPoint y: 112, distance: 80.1
click at [166, 42] on img at bounding box center [166, 45] width 12 height 12
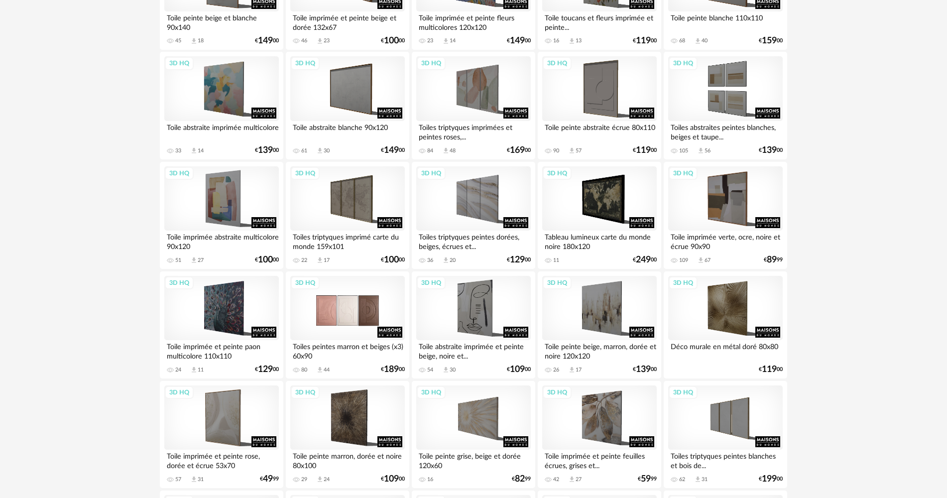
scroll to position [445, 0]
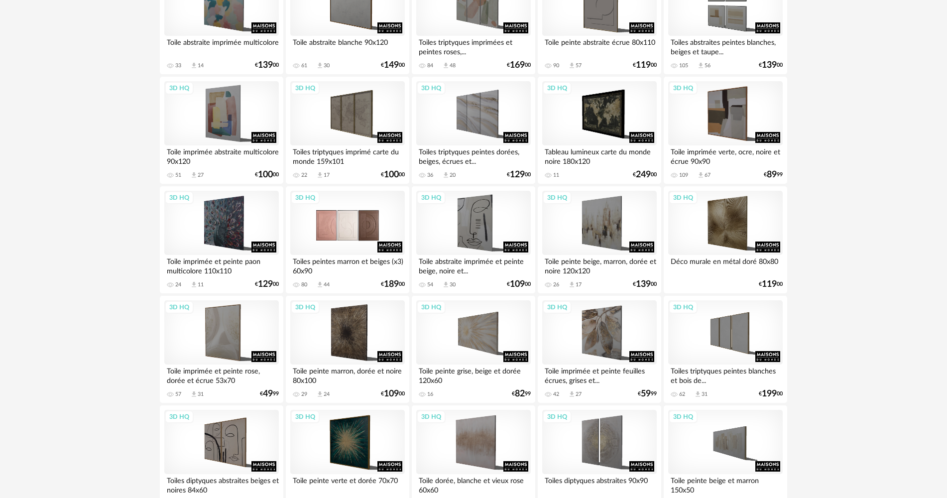
click at [331, 218] on div "3D HQ" at bounding box center [347, 223] width 115 height 65
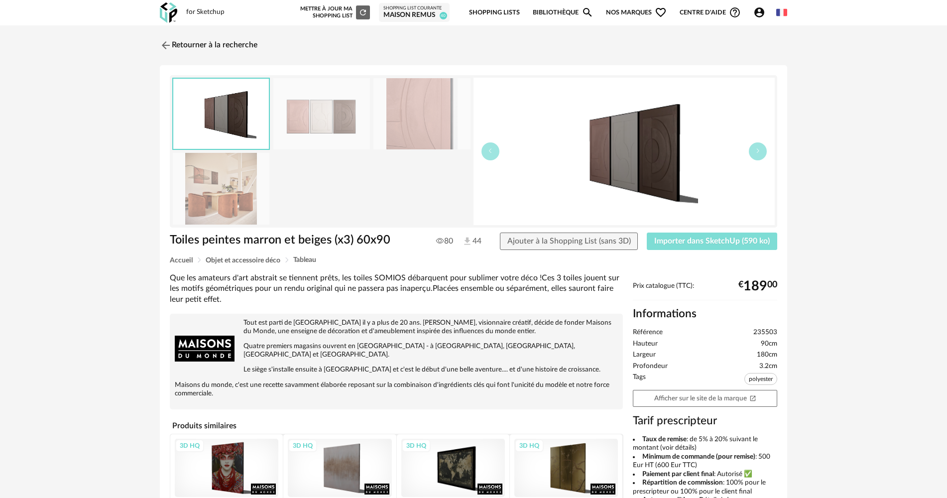
drag, startPoint x: 675, startPoint y: 245, endPoint x: 486, endPoint y: 253, distance: 189.4
click at [675, 245] on button "Importer dans SketchUp (590 ko)" at bounding box center [712, 242] width 130 height 18
click at [178, 52] on link "Retourner à la recherche" at bounding box center [206, 45] width 98 height 22
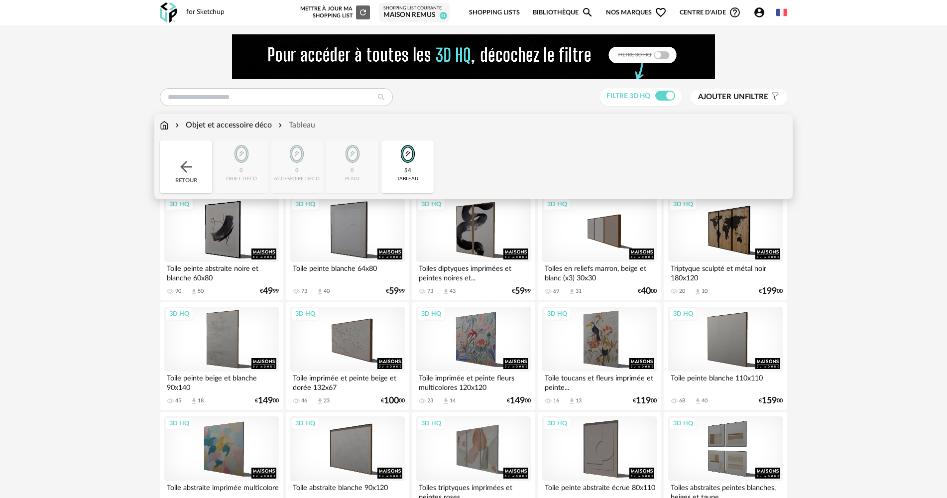
click at [403, 153] on img at bounding box center [407, 153] width 27 height 27
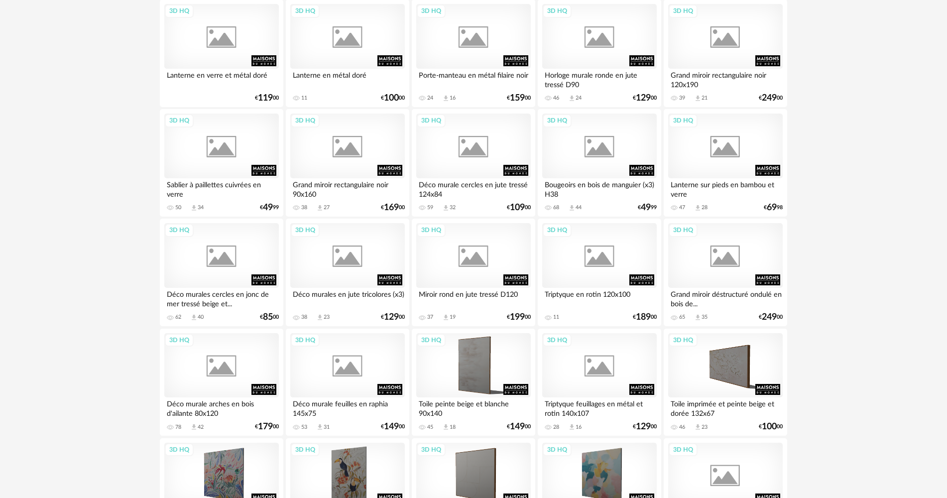
scroll to position [1295, 0]
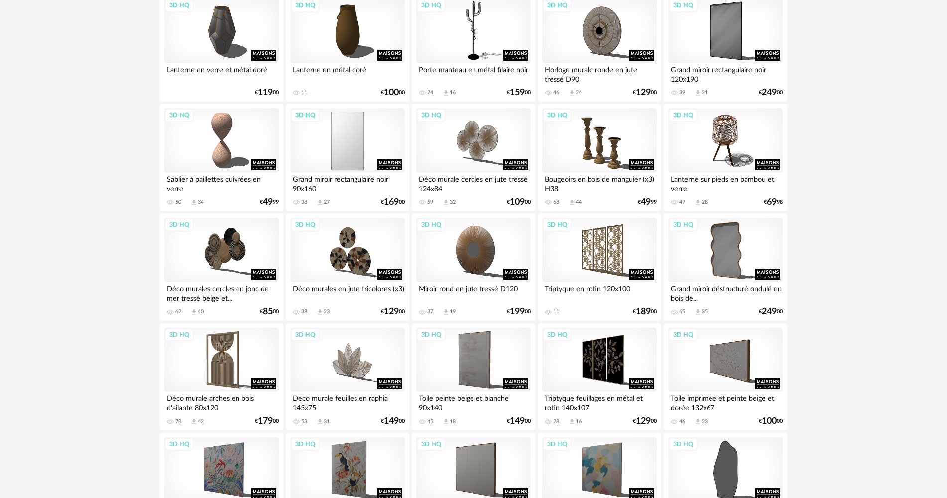
click at [356, 153] on div "3D HQ" at bounding box center [347, 140] width 115 height 65
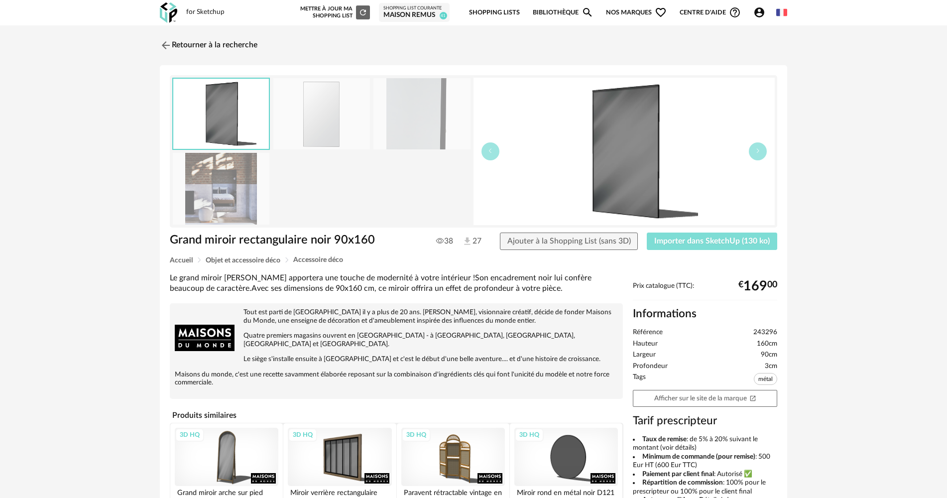
click span "Importer dans SketchUp (130 ko)"
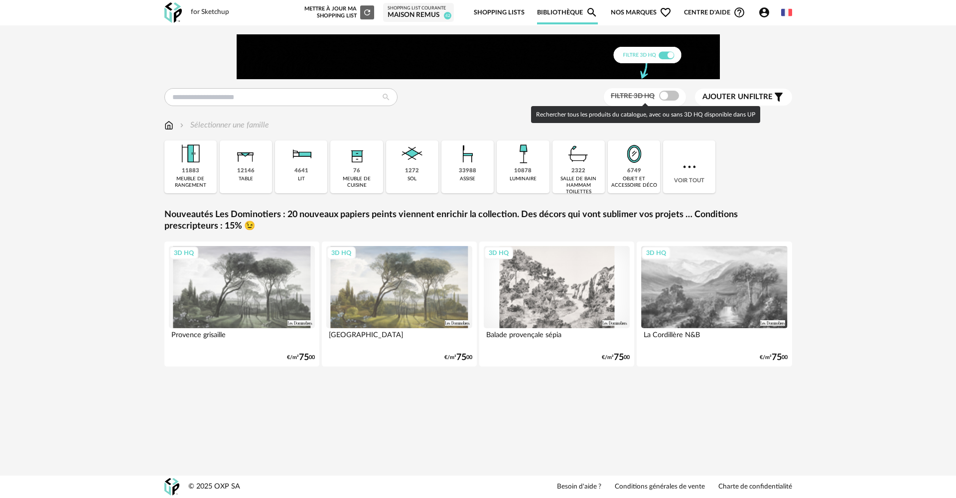
click at [664, 99] on span at bounding box center [669, 96] width 20 height 10
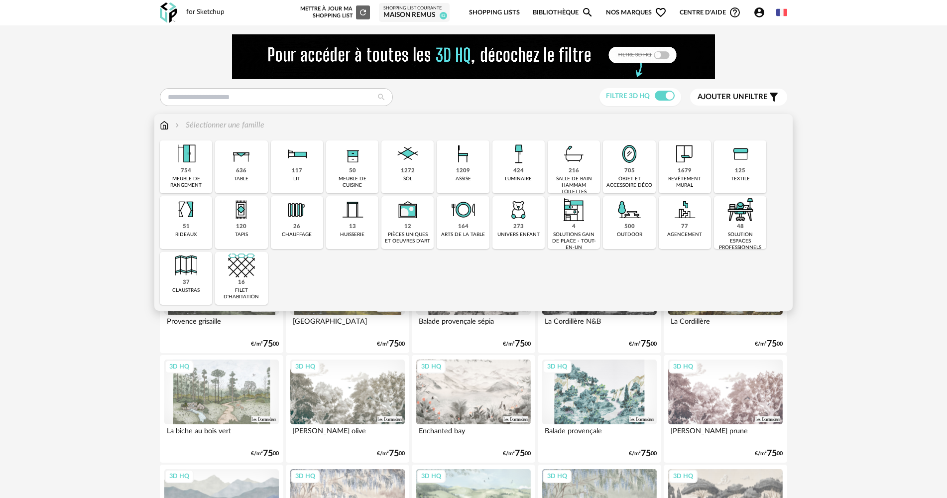
click at [611, 218] on div "500 outdoor" at bounding box center [629, 222] width 52 height 53
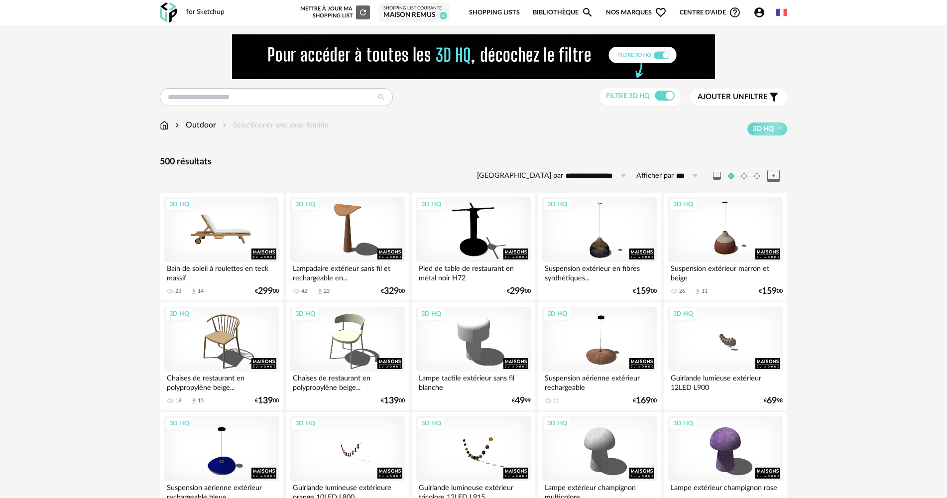
click at [222, 250] on div "3D HQ" at bounding box center [221, 229] width 115 height 65
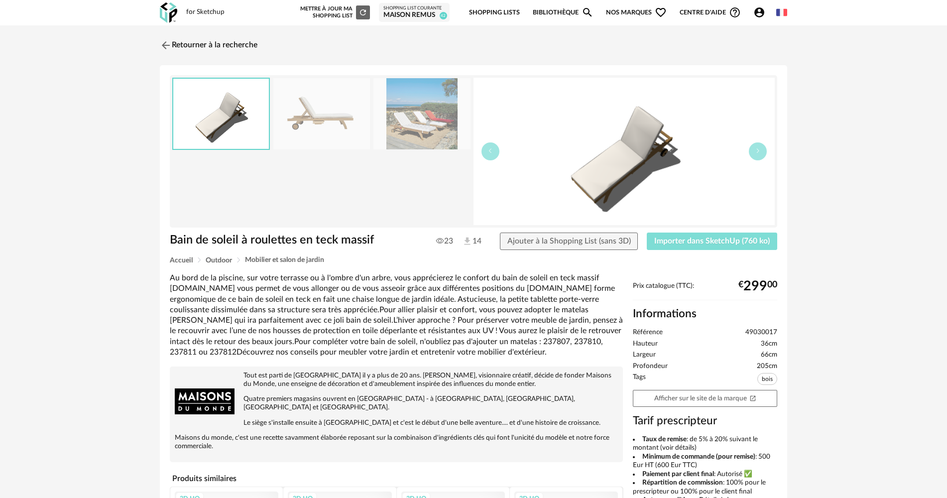
click at [655, 244] on button "Importer dans SketchUp (760 ko)" at bounding box center [712, 242] width 130 height 18
click at [169, 46] on img at bounding box center [165, 45] width 14 height 14
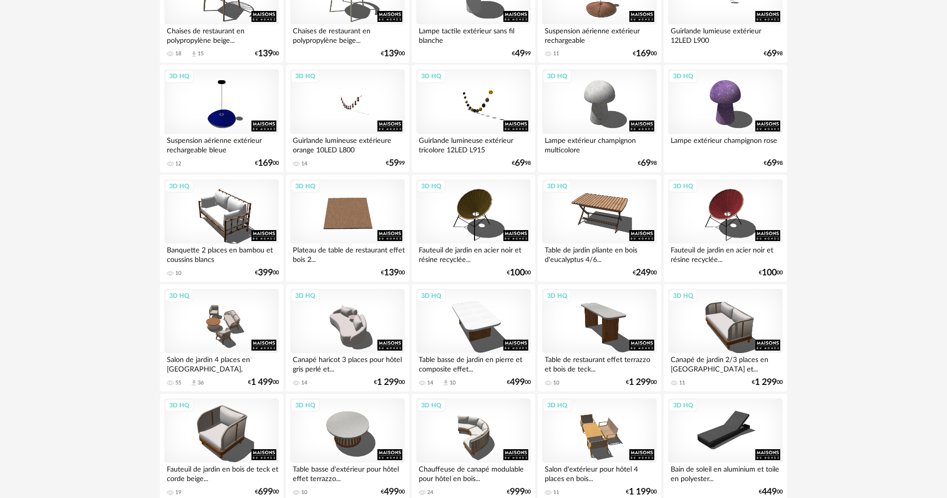
scroll to position [498, 0]
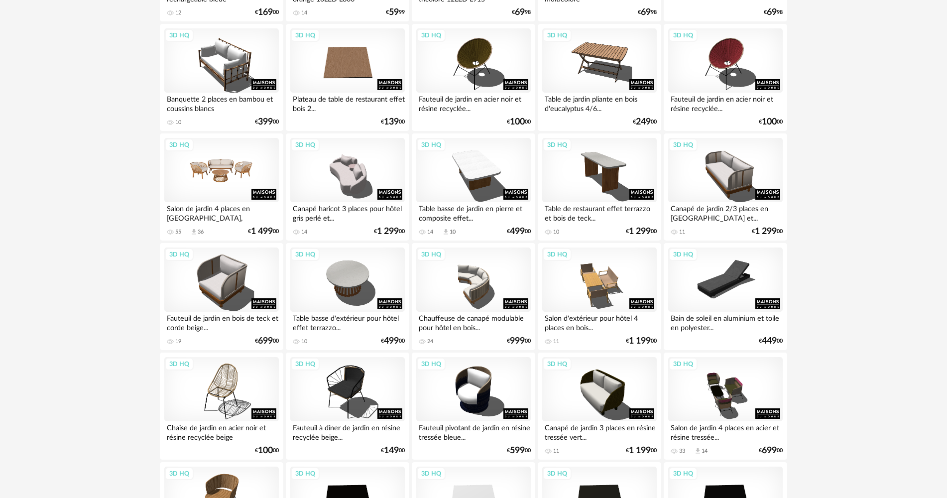
click at [210, 190] on div "3D HQ" at bounding box center [221, 170] width 115 height 65
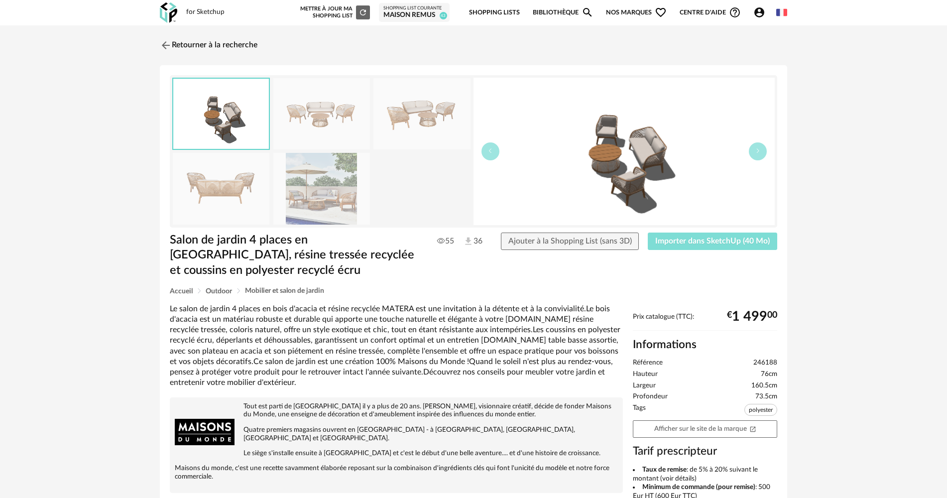
click at [679, 244] on span "Importer dans SketchUp (40 Mo)" at bounding box center [712, 241] width 115 height 8
click at [202, 46] on link "Retourner à la recherche" at bounding box center [206, 45] width 98 height 22
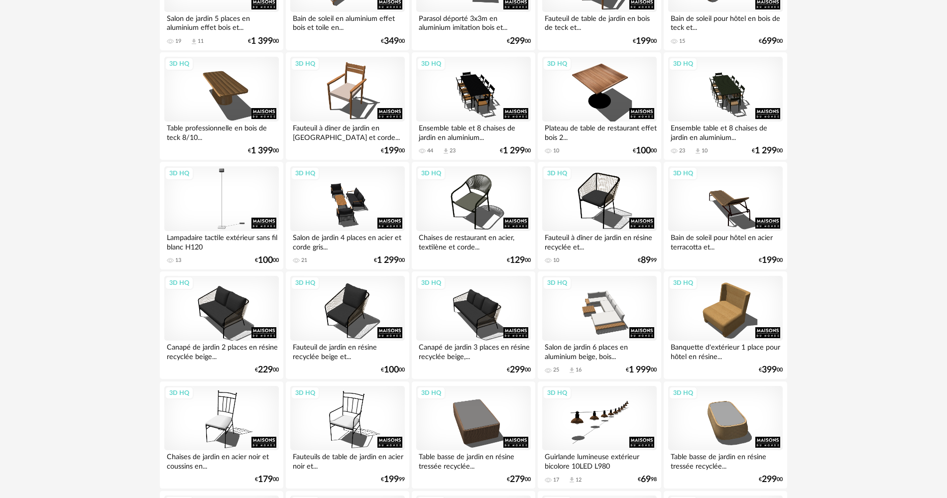
scroll to position [1229, 0]
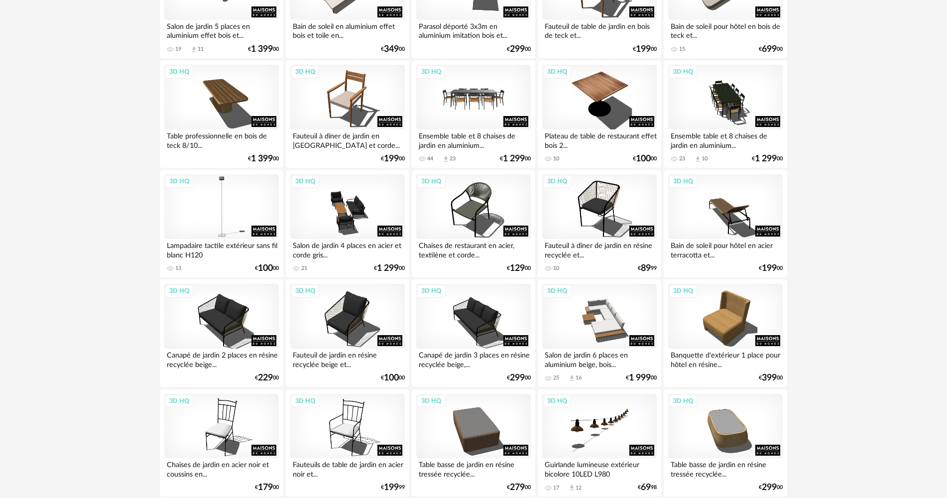
click at [480, 87] on div "3D HQ" at bounding box center [473, 97] width 115 height 65
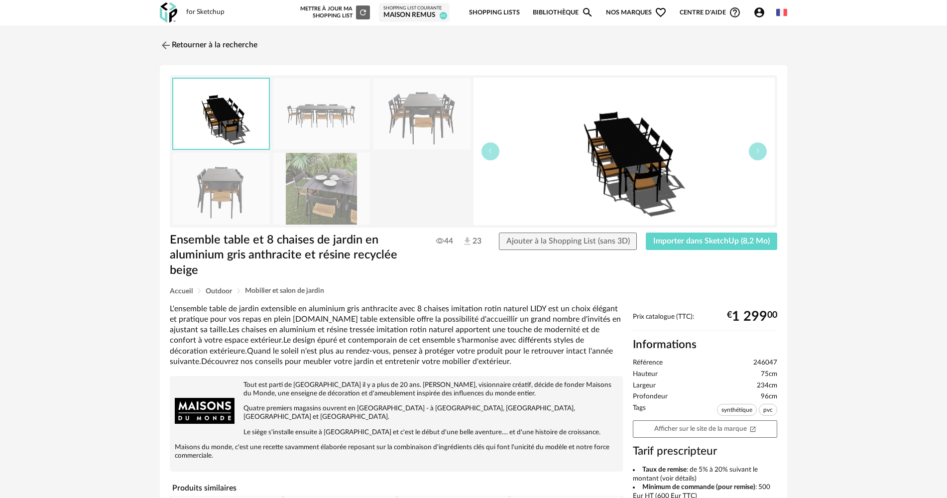
click at [647, 250] on div "Ensemble table et 8 chaises de jardin en aluminium gris anthracite et résine re…" at bounding box center [474, 260] width 618 height 55
click at [668, 245] on span "Importer dans SketchUp (8,2 Mo)" at bounding box center [711, 241] width 117 height 8
click at [176, 39] on link "Retourner à la recherche" at bounding box center [206, 45] width 98 height 22
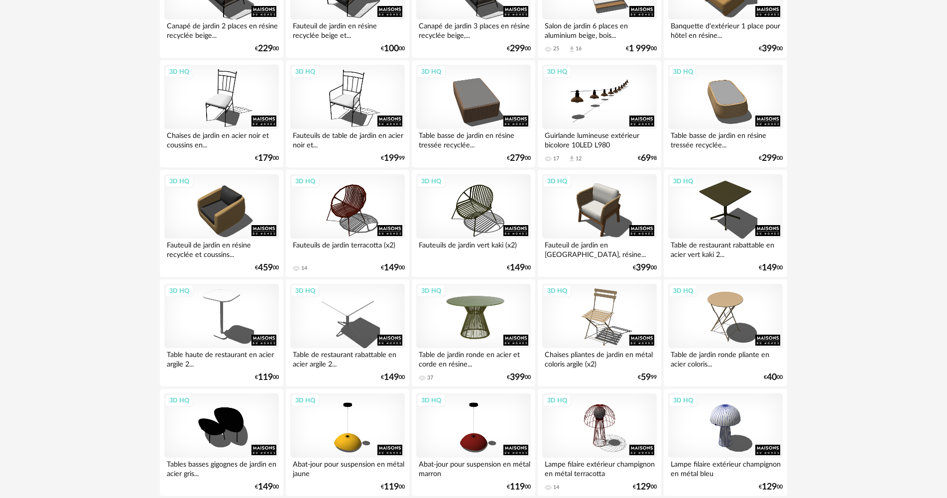
scroll to position [1554, 0]
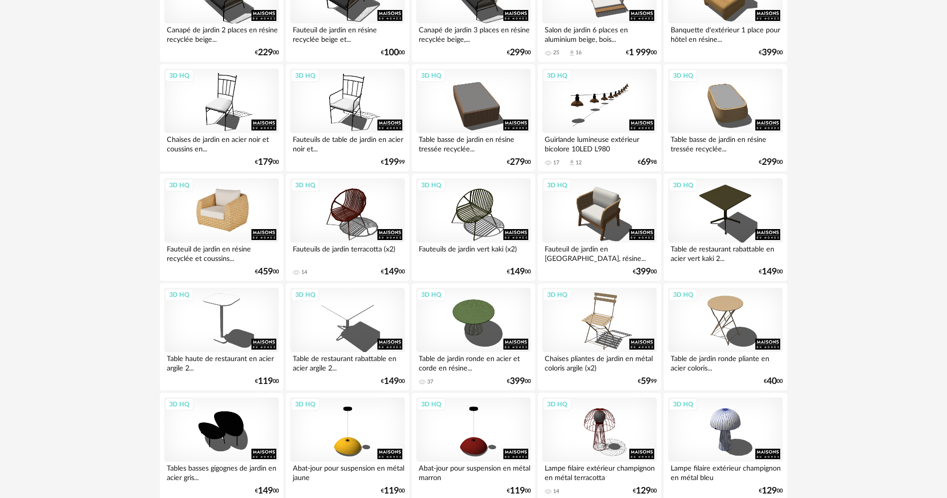
click at [243, 210] on div "3D HQ" at bounding box center [221, 210] width 115 height 65
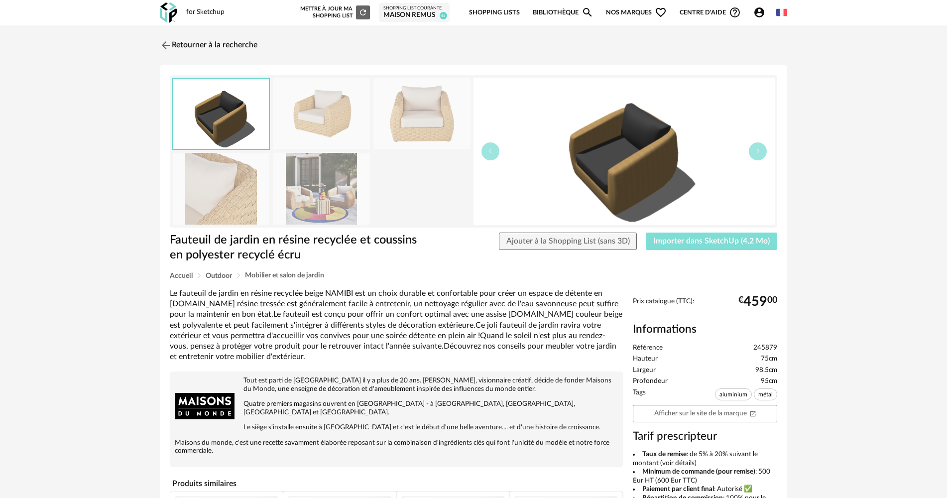
click at [675, 238] on span "Importer dans SketchUp (4,2 Mo)" at bounding box center [711, 241] width 117 height 8
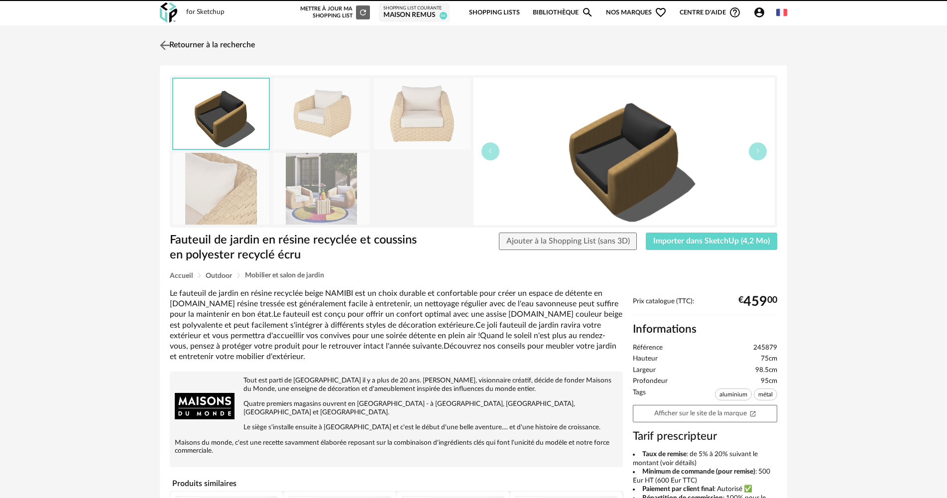
click at [177, 44] on link "Retourner à la recherche" at bounding box center [206, 45] width 98 height 22
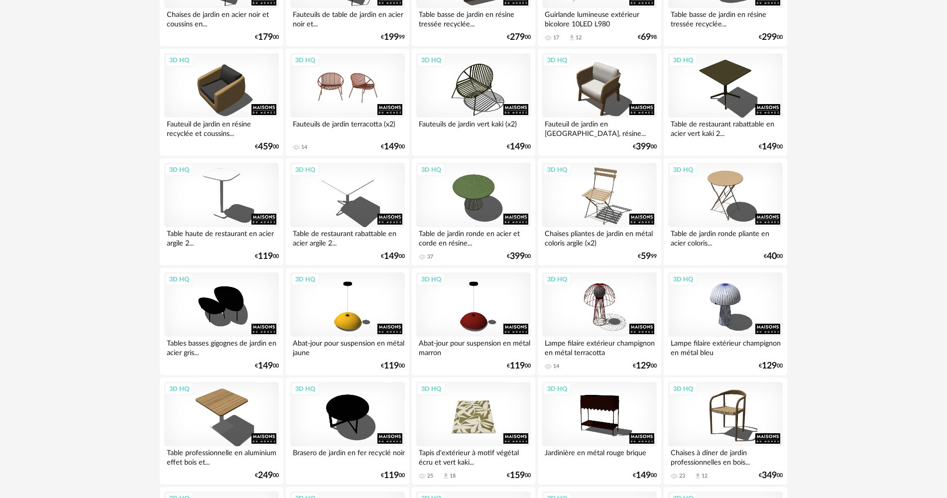
scroll to position [1687, 0]
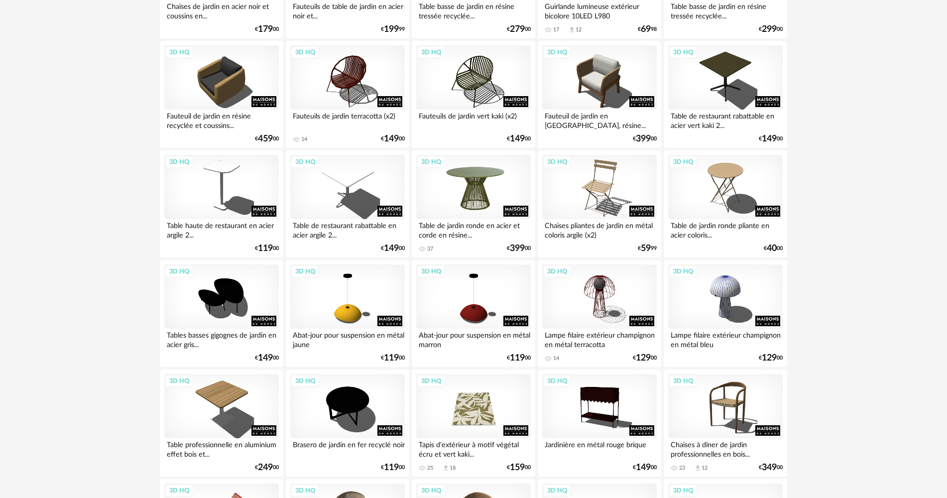
drag, startPoint x: 453, startPoint y: 189, endPoint x: 470, endPoint y: 199, distance: 19.0
click at [454, 189] on div "3D HQ" at bounding box center [473, 187] width 115 height 65
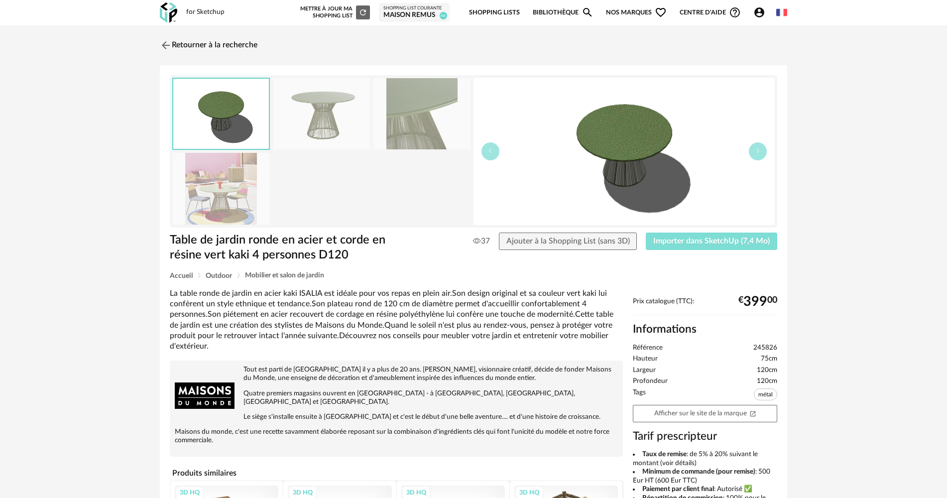
click at [717, 248] on button "Importer dans SketchUp (7,4 Mo)" at bounding box center [711, 242] width 131 height 18
click at [173, 49] on link "Retourner à la recherche" at bounding box center [206, 45] width 98 height 22
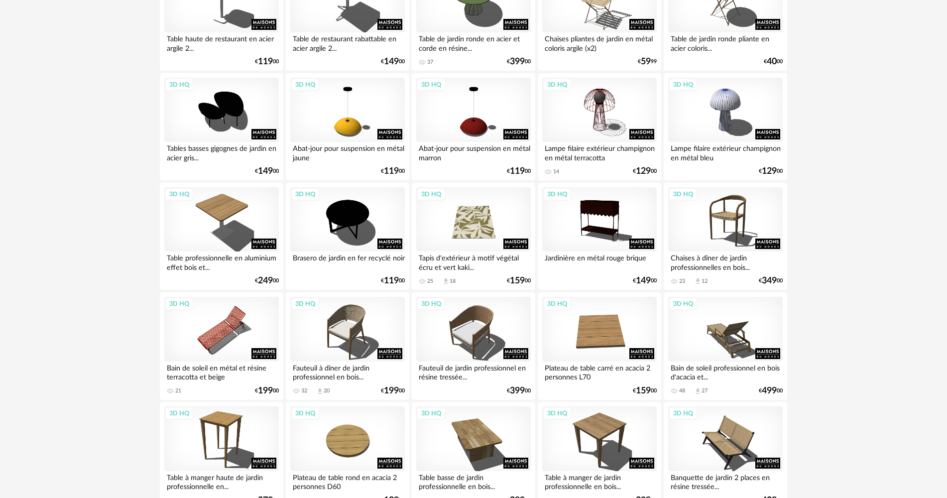
scroll to position [1886, 0]
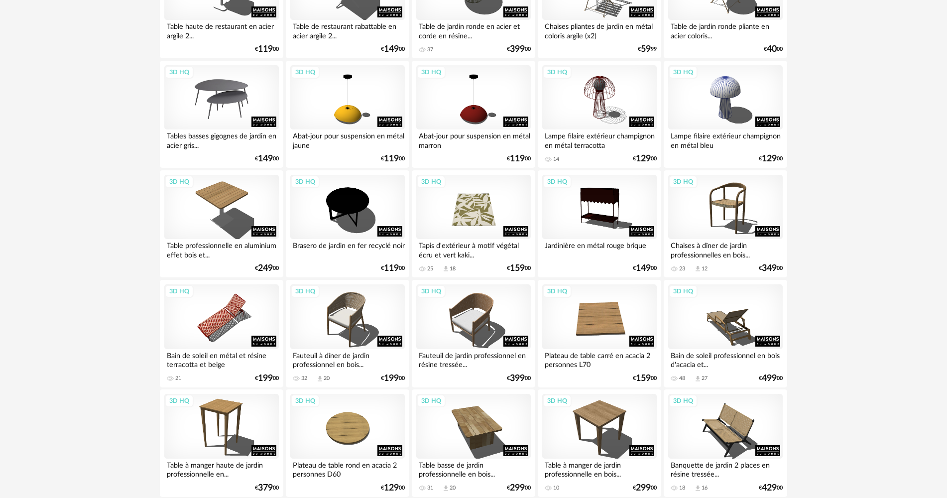
click at [233, 84] on div "3D HQ" at bounding box center [221, 97] width 115 height 65
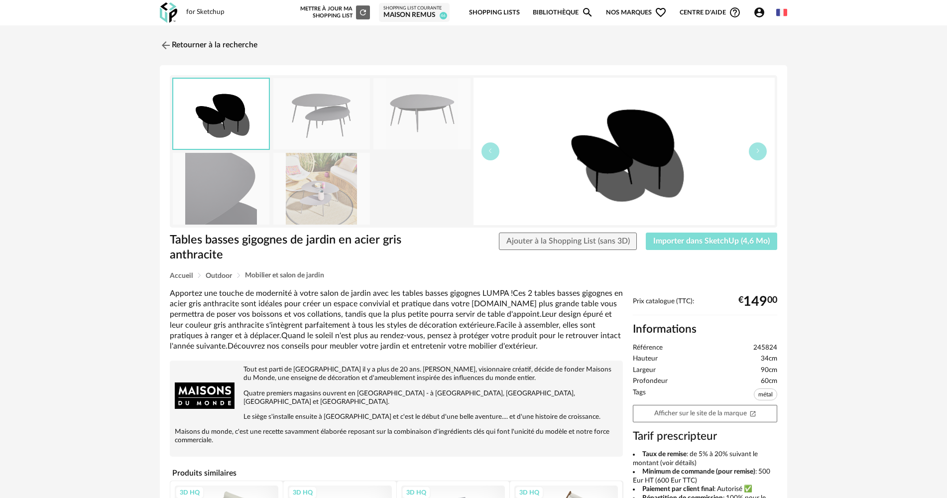
click at [667, 246] on button "Importer dans SketchUp (4,6 Mo)" at bounding box center [711, 242] width 131 height 18
click at [162, 46] on div "Retourner à la recherche Tables basses gigognes de jardin en acier gris anthrac…" at bounding box center [473, 365] width 645 height 662
click at [169, 46] on img at bounding box center [165, 45] width 14 height 14
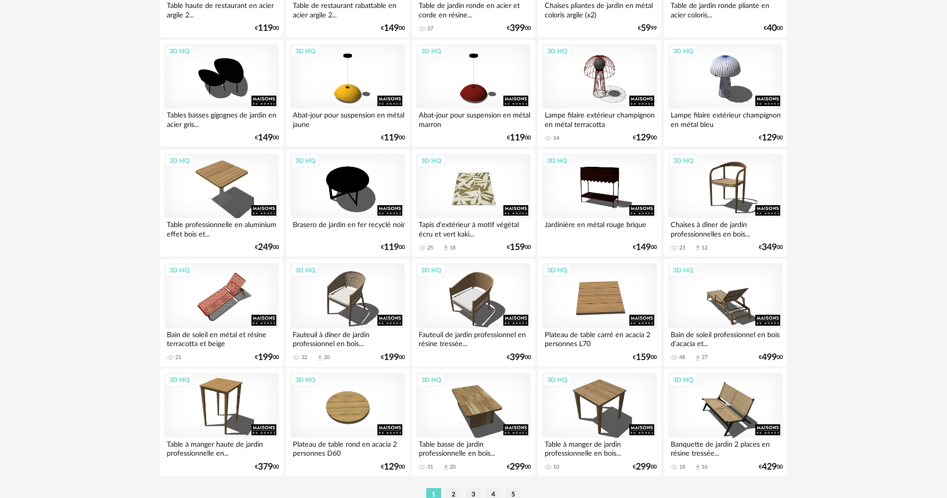
scroll to position [1902, 0]
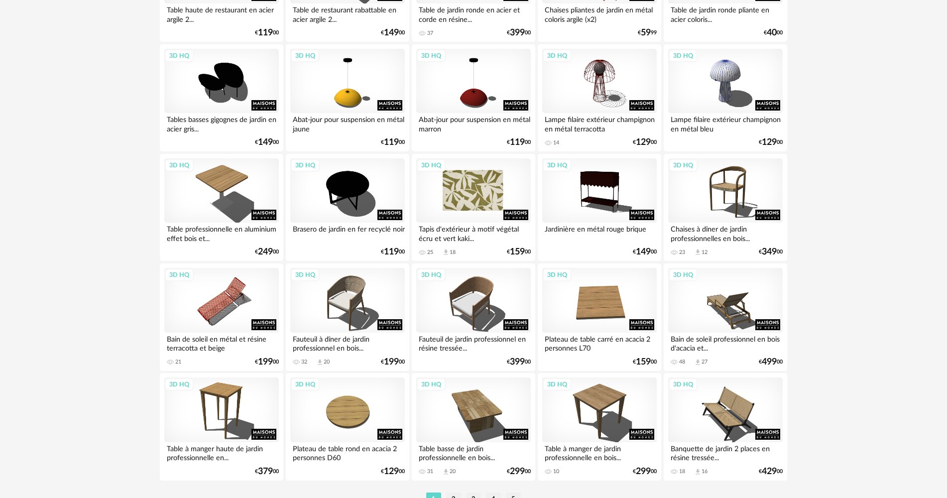
click at [471, 174] on div "3D HQ" at bounding box center [473, 190] width 115 height 65
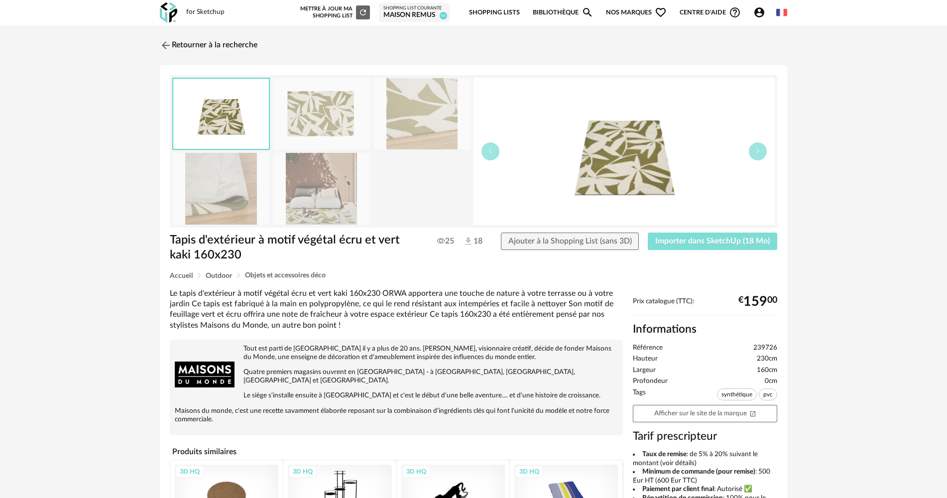
click at [668, 241] on span "Importer dans SketchUp (18 Mo)" at bounding box center [712, 241] width 115 height 8
click at [175, 14] on img at bounding box center [168, 12] width 17 height 20
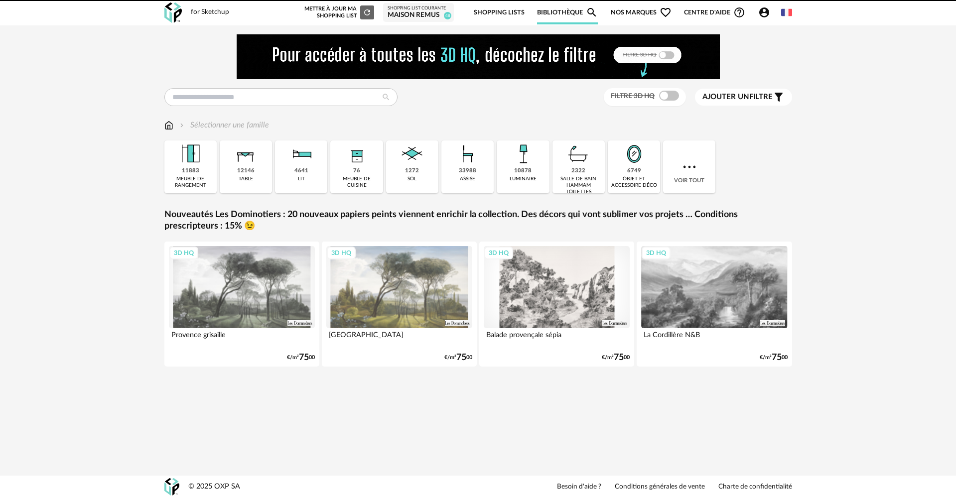
click at [665, 100] on span at bounding box center [669, 96] width 20 height 10
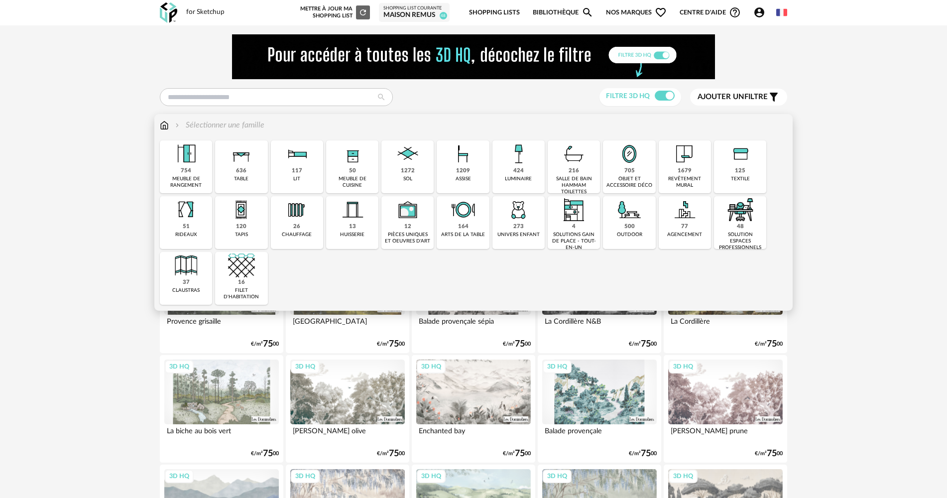
click at [688, 167] on img at bounding box center [684, 153] width 27 height 27
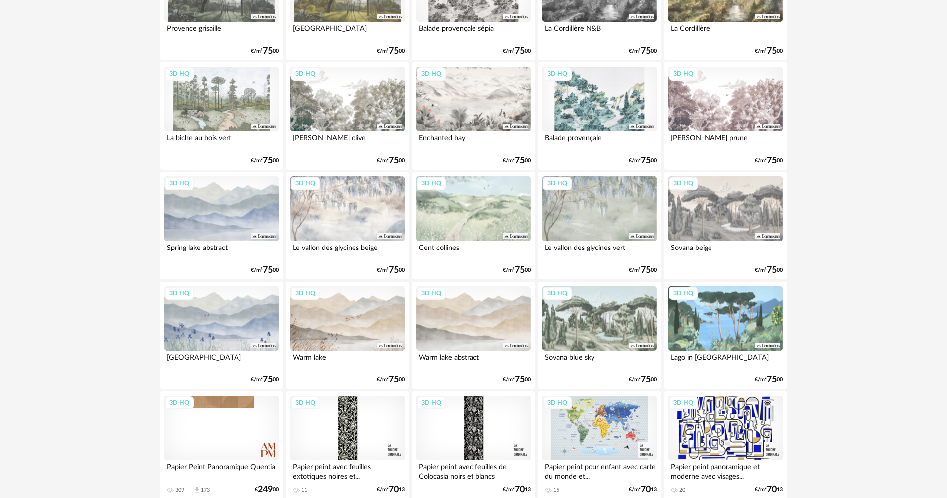
scroll to position [299, 0]
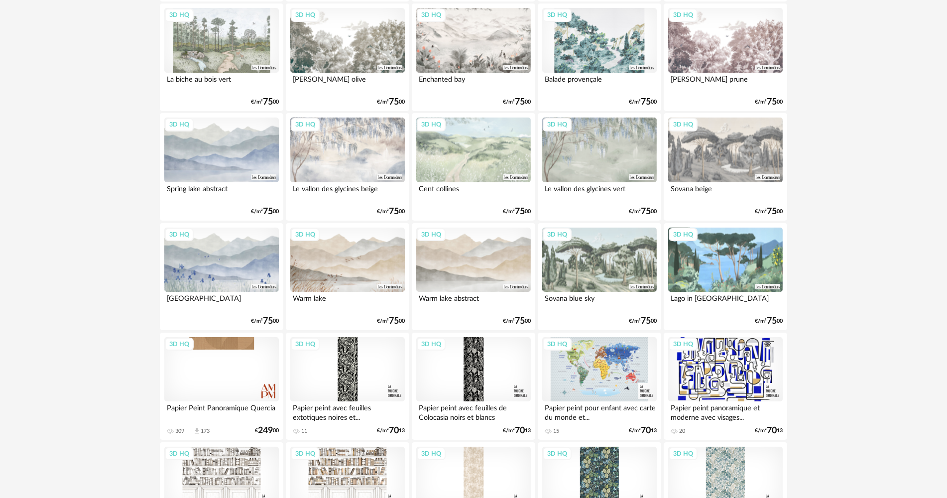
click at [727, 61] on div "3D HQ" at bounding box center [725, 40] width 115 height 65
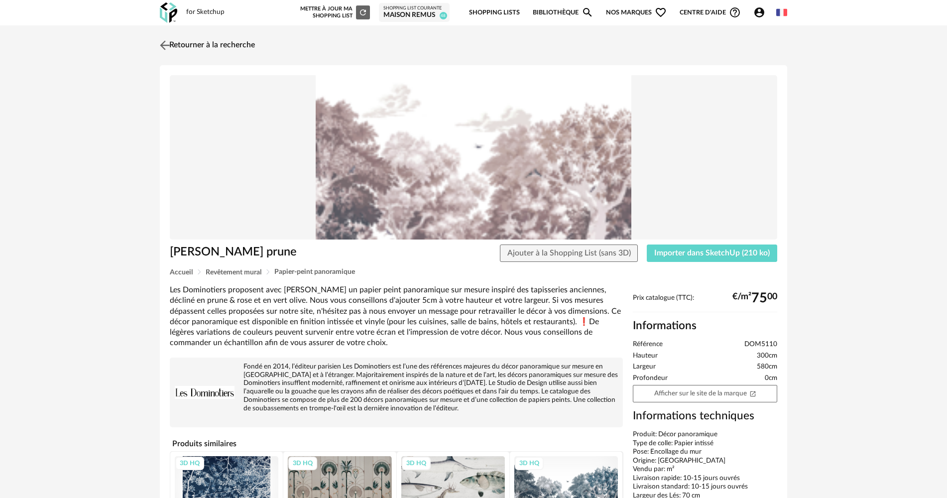
click at [194, 46] on link "Retourner à la recherche" at bounding box center [206, 45] width 98 height 22
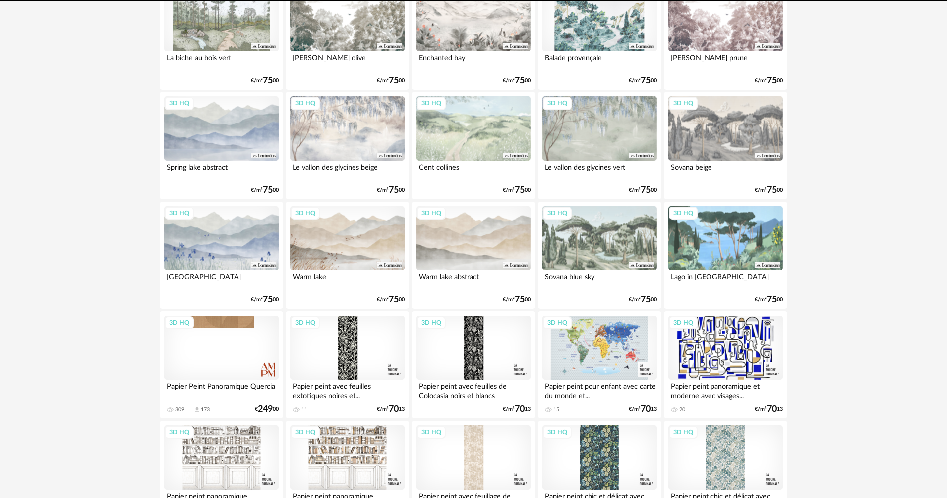
scroll to position [349, 0]
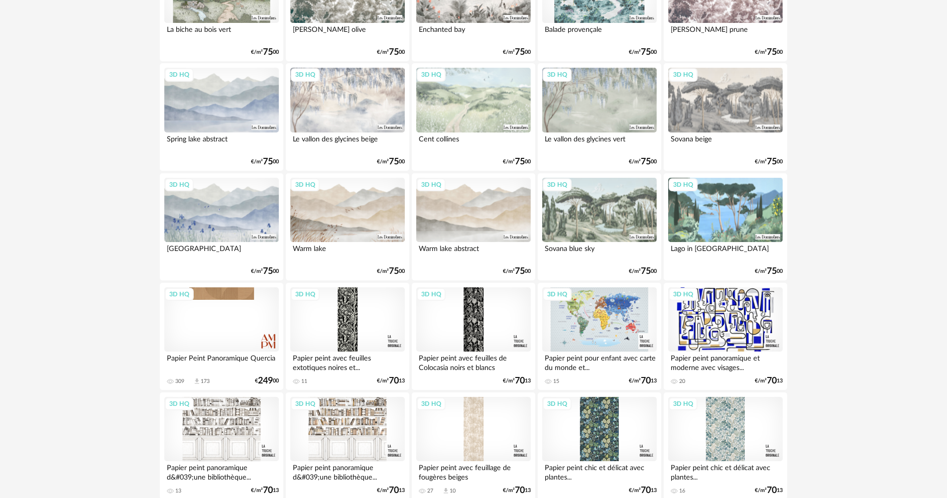
drag, startPoint x: 477, startPoint y: 203, endPoint x: 491, endPoint y: 207, distance: 15.0
click at [478, 203] on div "3D HQ" at bounding box center [473, 210] width 115 height 65
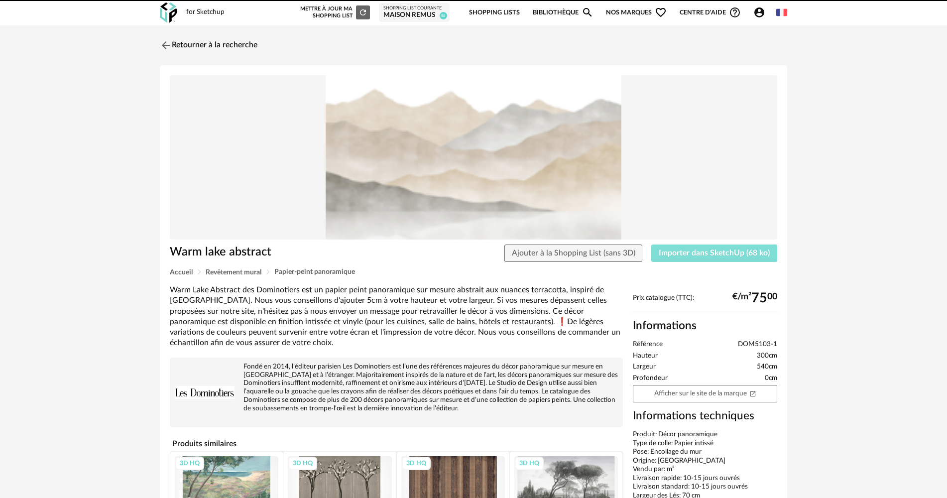
click at [699, 250] on span "Importer dans SketchUp (68 ko)" at bounding box center [714, 253] width 111 height 8
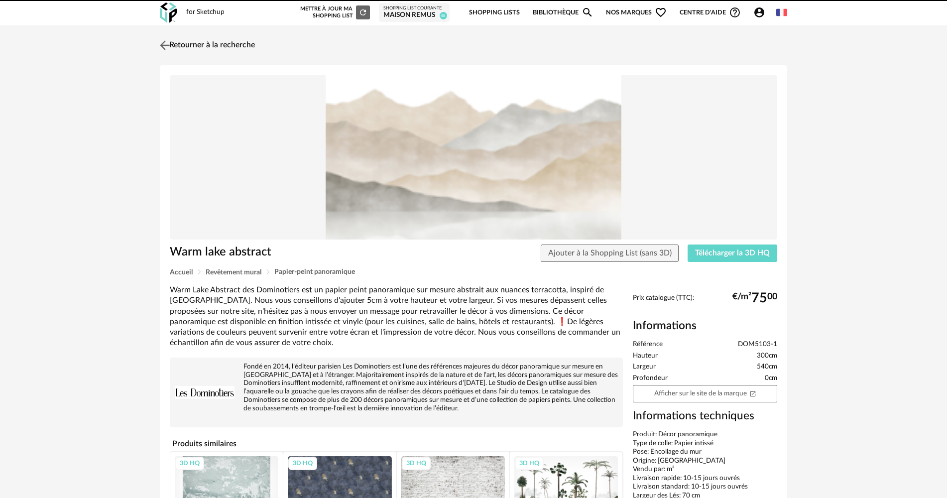
click at [223, 47] on link "Retourner à la recherche" at bounding box center [206, 45] width 98 height 22
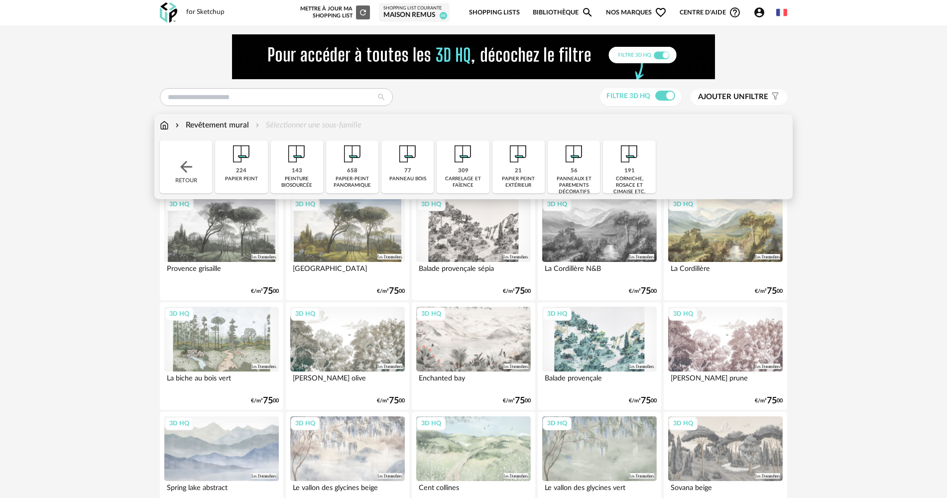
click at [193, 158] on img at bounding box center [186, 167] width 18 height 18
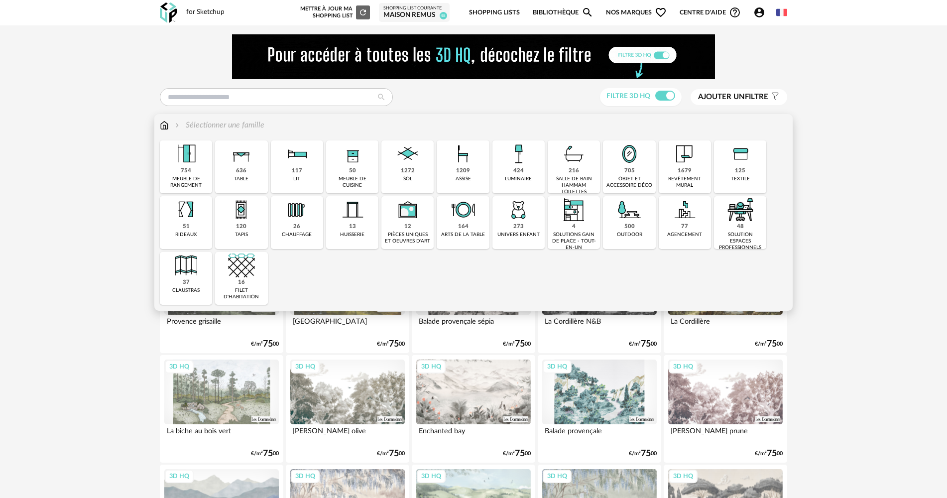
click at [674, 161] on img at bounding box center [684, 153] width 27 height 27
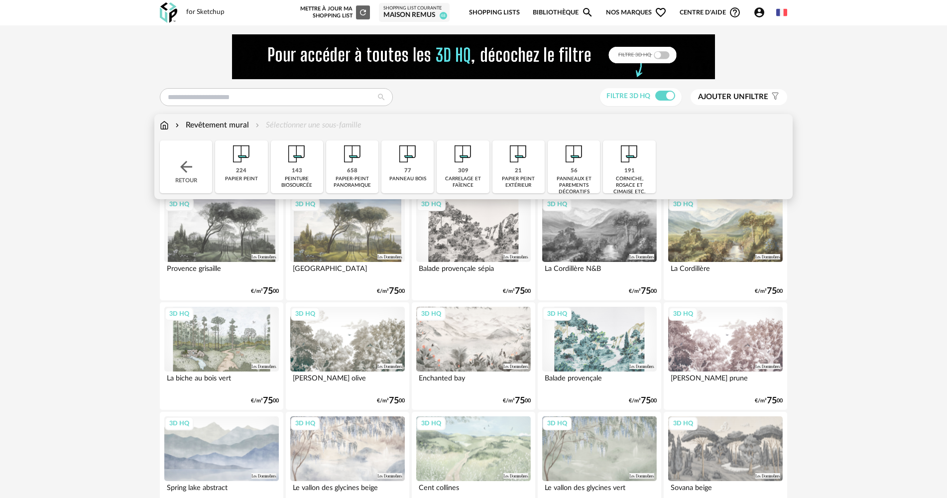
click at [308, 170] on div "143 peinture biosourcée" at bounding box center [297, 166] width 52 height 53
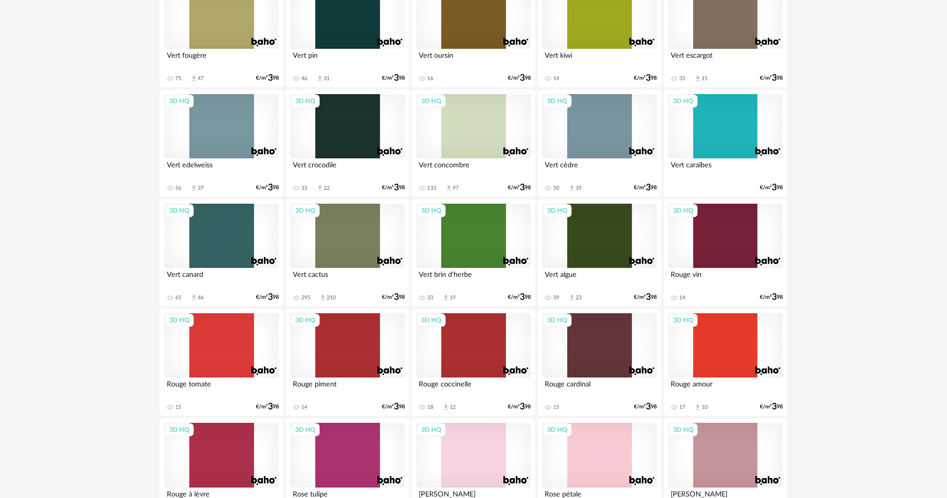
scroll to position [548, 0]
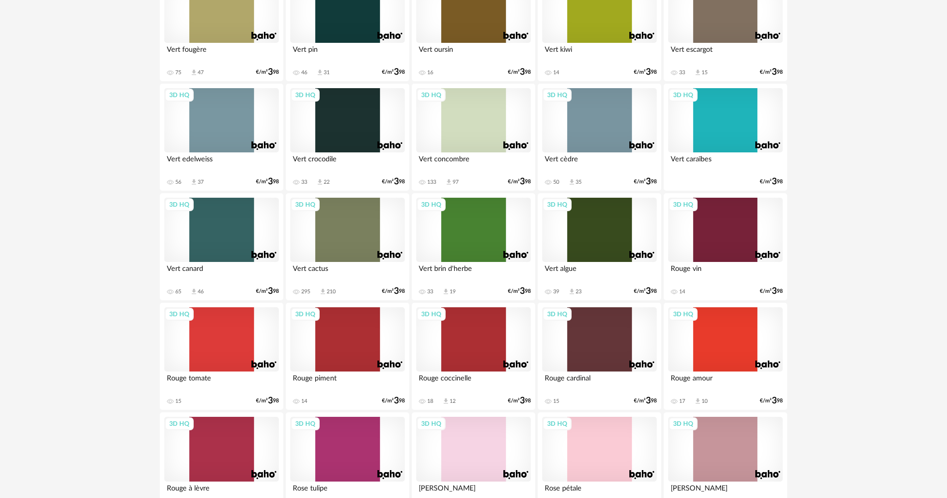
click at [347, 232] on div "3D HQ" at bounding box center [347, 230] width 115 height 65
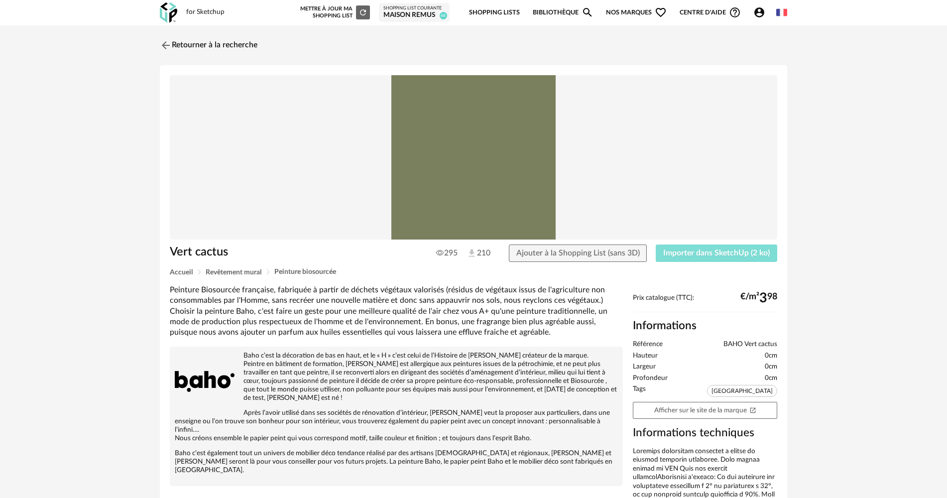
click at [692, 257] on button "Importer dans SketchUp (2 ko)" at bounding box center [717, 254] width 122 height 18
click at [168, 40] on img at bounding box center [165, 45] width 14 height 14
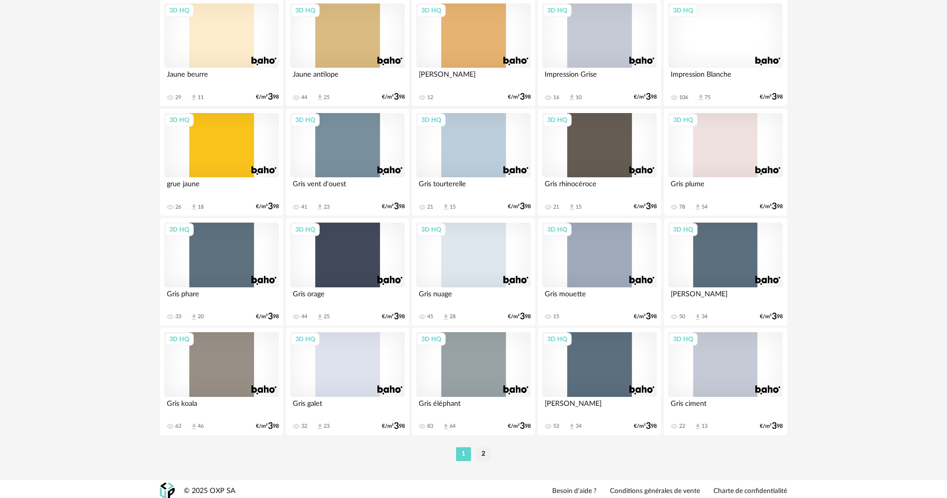
scroll to position [1952, 0]
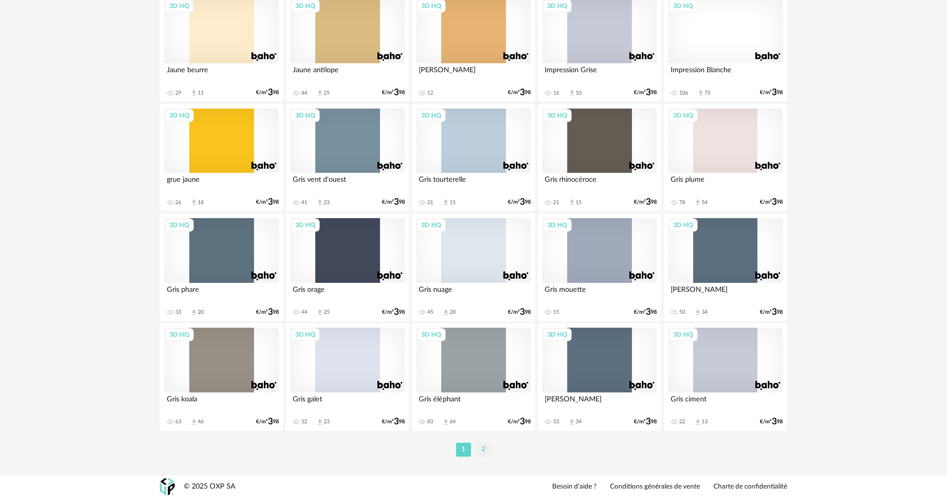
click at [482, 451] on li "2" at bounding box center [483, 450] width 15 height 14
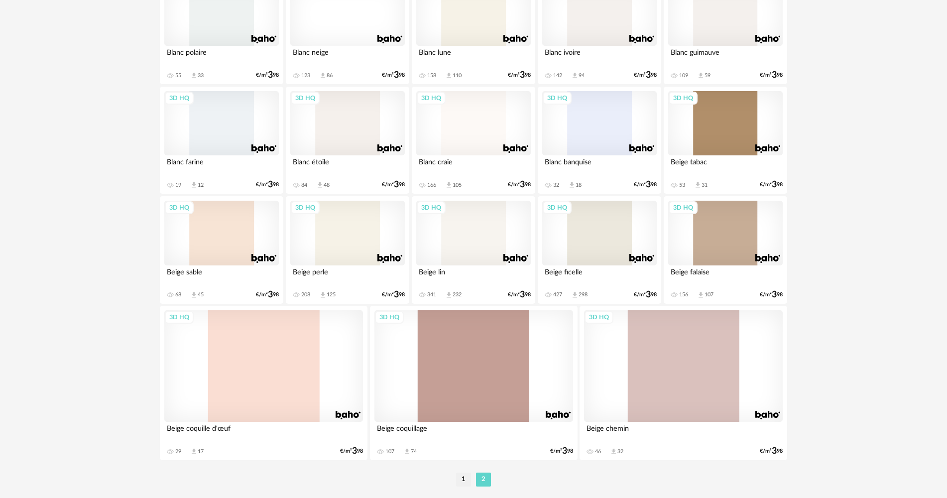
scroll to position [644, 0]
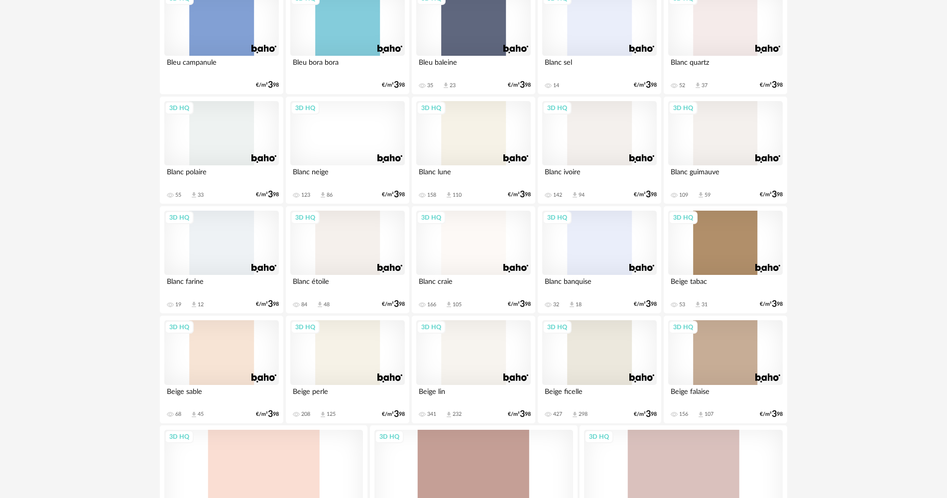
click at [351, 346] on div "3D HQ" at bounding box center [347, 352] width 115 height 65
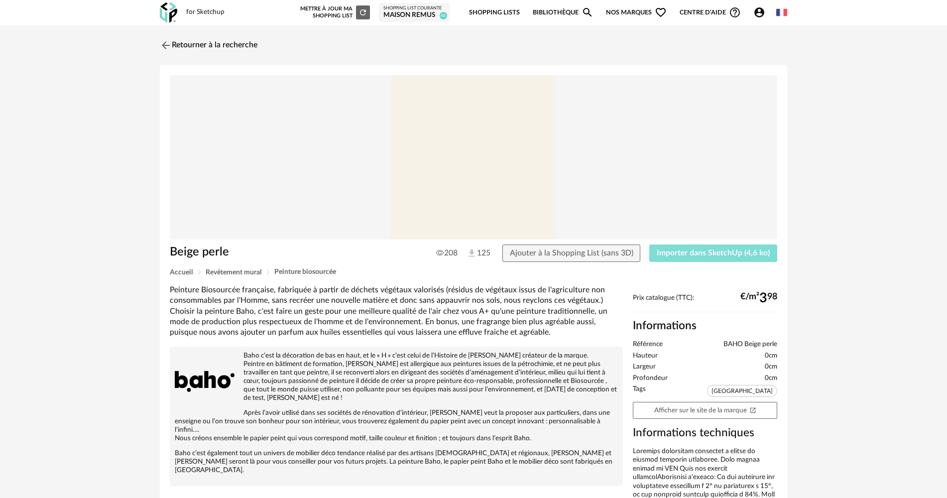
click at [704, 252] on span "Importer dans SketchUp (4,6 ko)" at bounding box center [713, 253] width 113 height 8
click at [164, 43] on img at bounding box center [165, 45] width 14 height 14
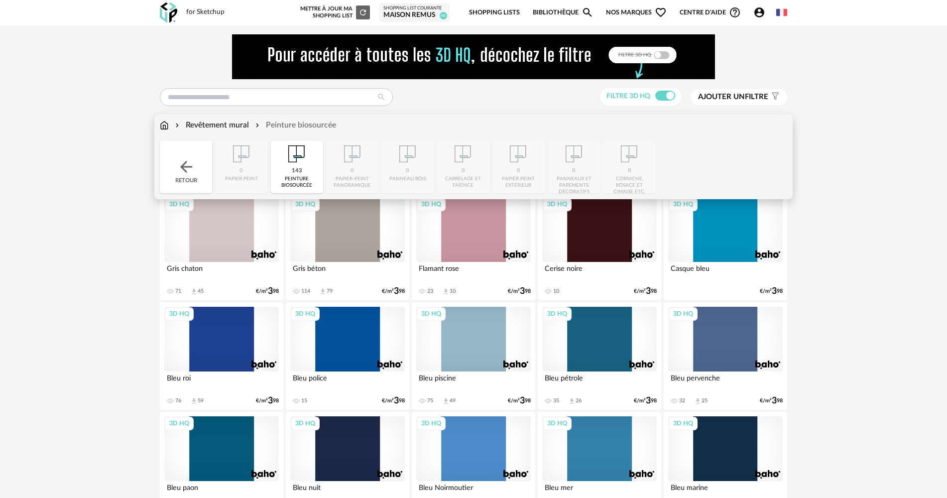
click at [286, 154] on img at bounding box center [296, 153] width 27 height 27
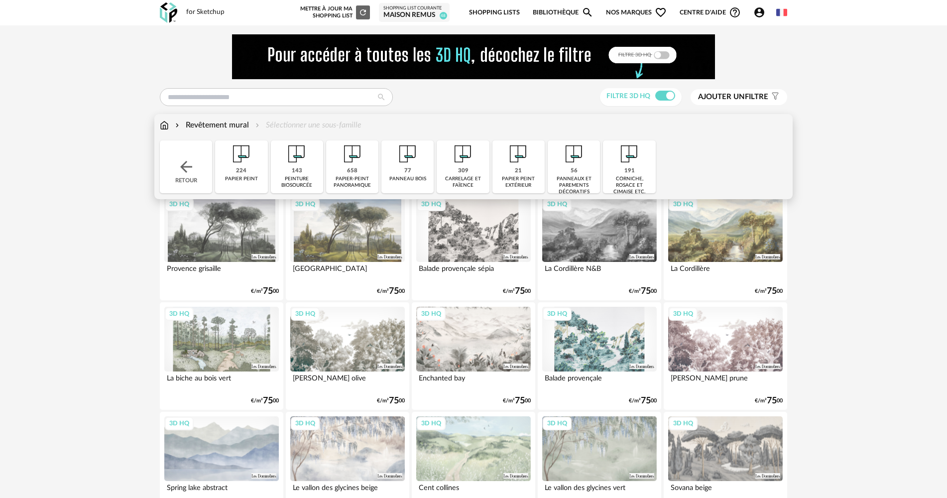
click at [411, 169] on div "77 panneau bois" at bounding box center [407, 166] width 52 height 53
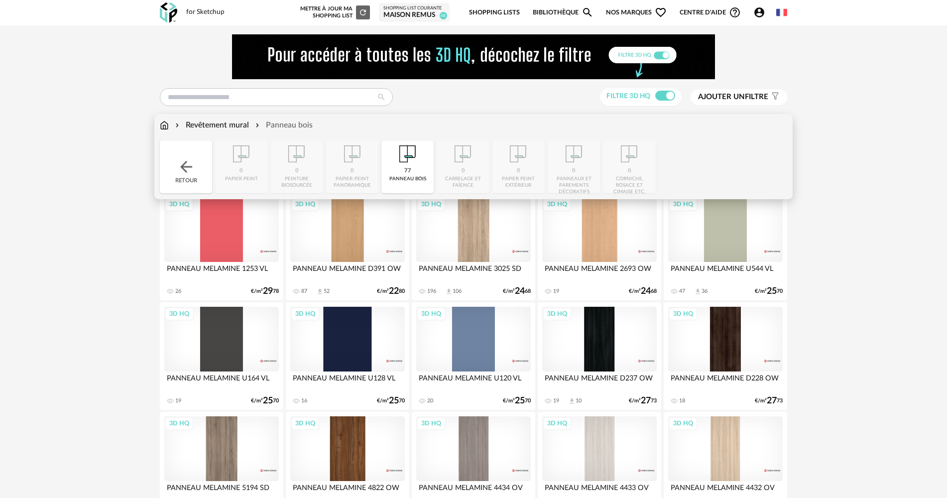
click at [398, 154] on img at bounding box center [407, 153] width 27 height 27
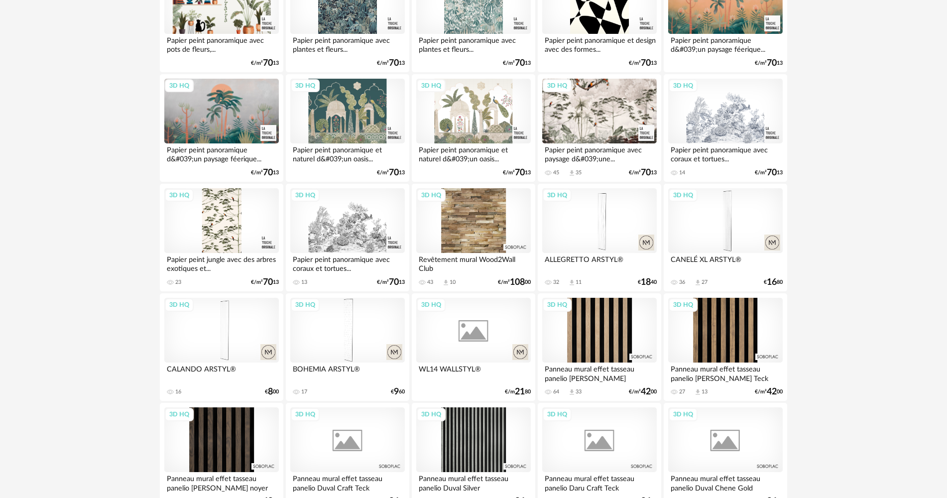
scroll to position [1245, 0]
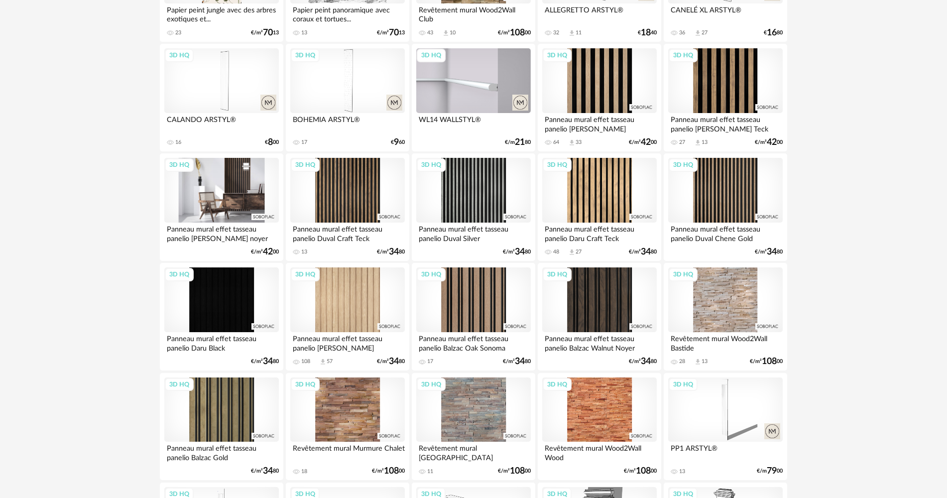
click at [232, 197] on div "3D HQ" at bounding box center [221, 190] width 115 height 65
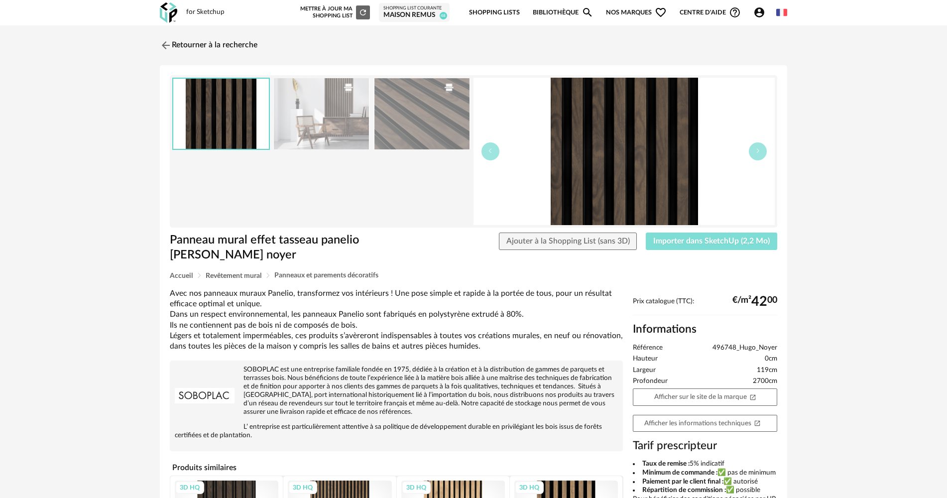
click at [703, 245] on button "Importer dans SketchUp (2,2 Mo)" at bounding box center [711, 242] width 131 height 18
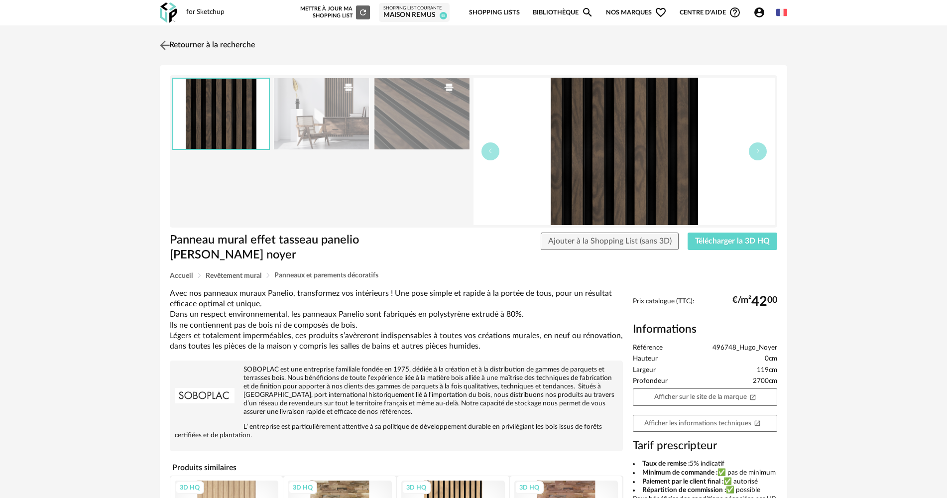
click at [179, 47] on link "Retourner à la recherche" at bounding box center [206, 45] width 98 height 22
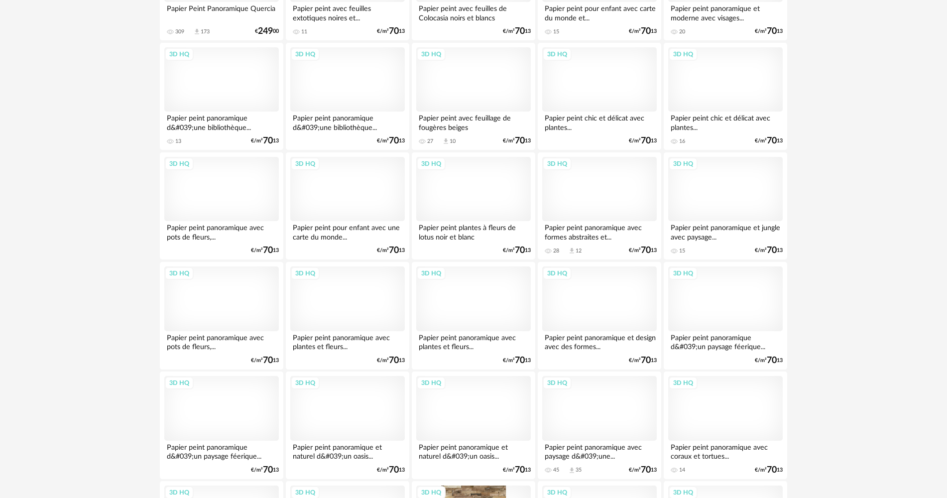
scroll to position [697, 0]
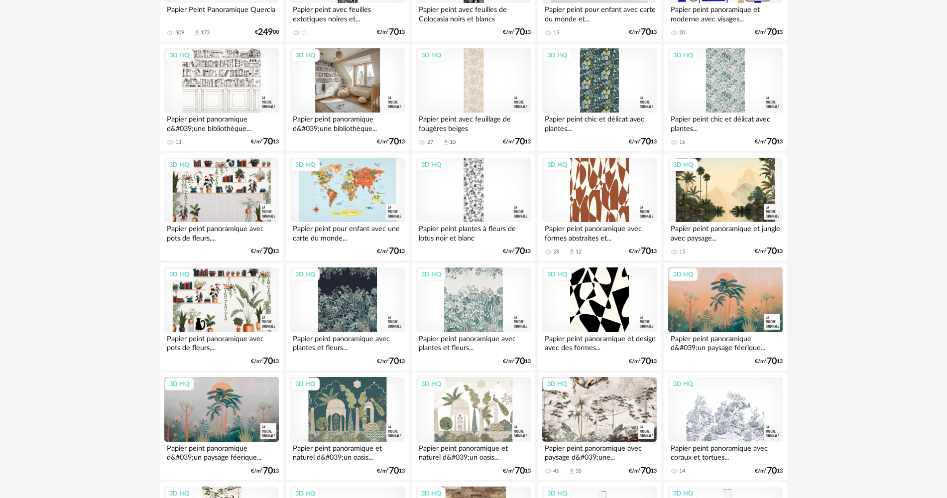
click at [370, 100] on div "3D HQ" at bounding box center [347, 80] width 115 height 65
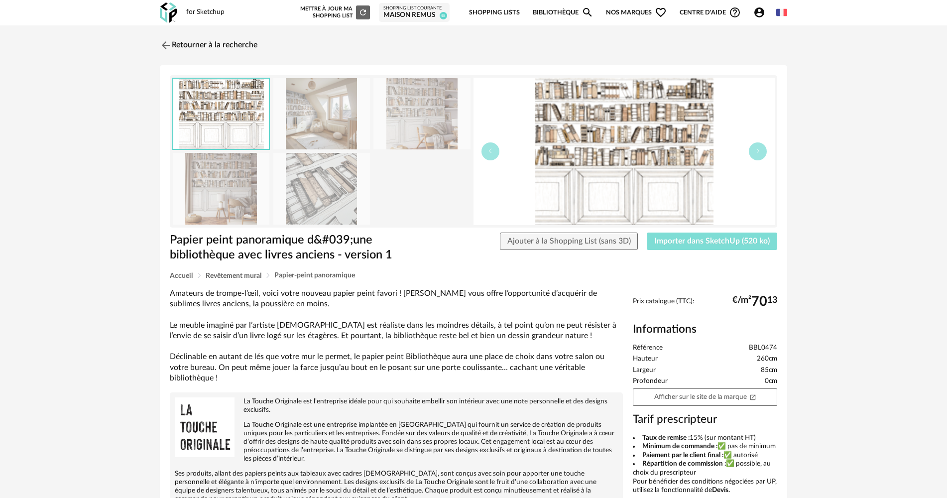
click at [658, 243] on span "Importer dans SketchUp (520 ko)" at bounding box center [712, 241] width 116 height 8
click at [170, 15] on img at bounding box center [168, 12] width 17 height 20
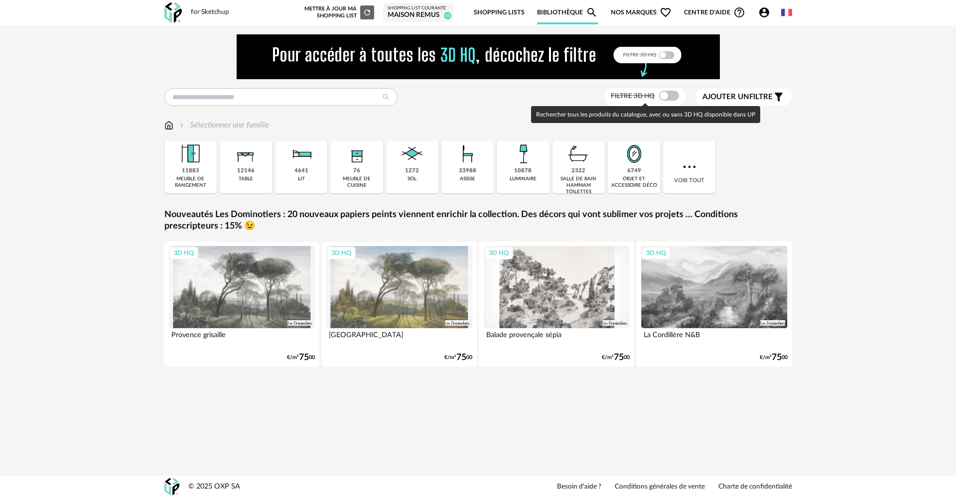
click at [668, 100] on span at bounding box center [669, 96] width 20 height 10
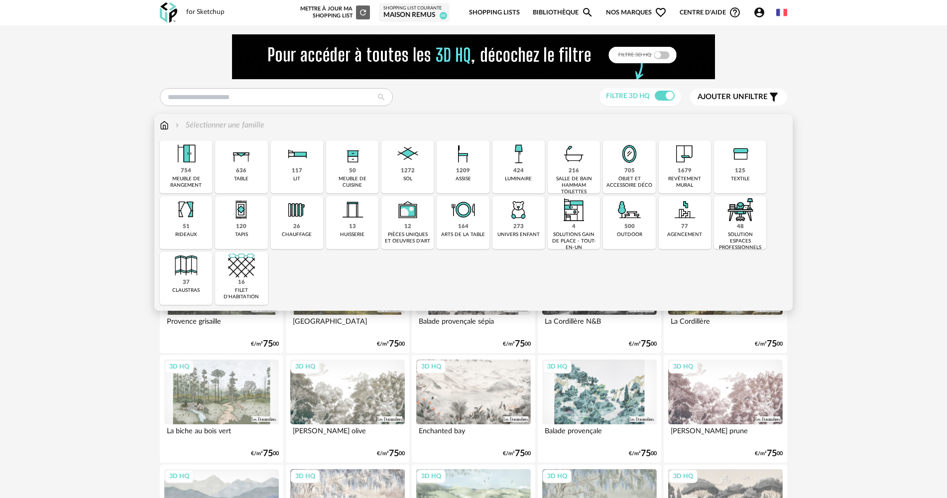
click at [680, 168] on div "1679" at bounding box center [685, 170] width 14 height 7
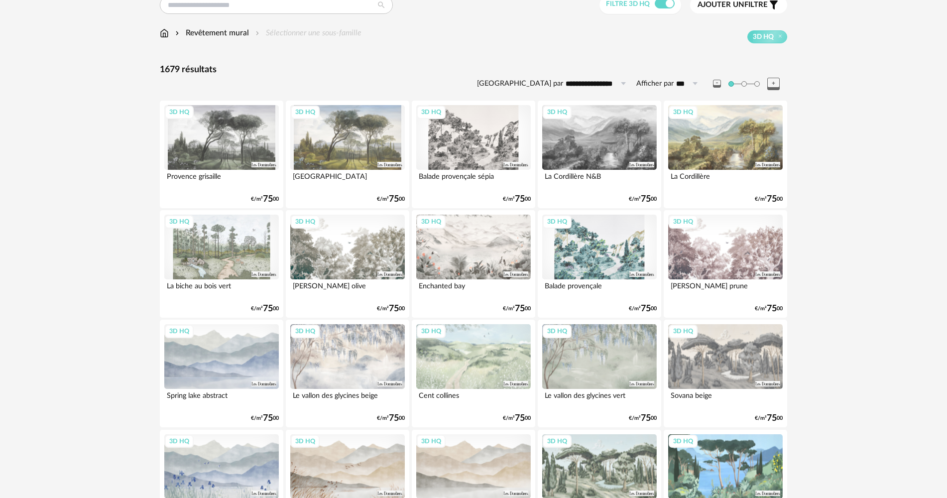
scroll to position [100, 0]
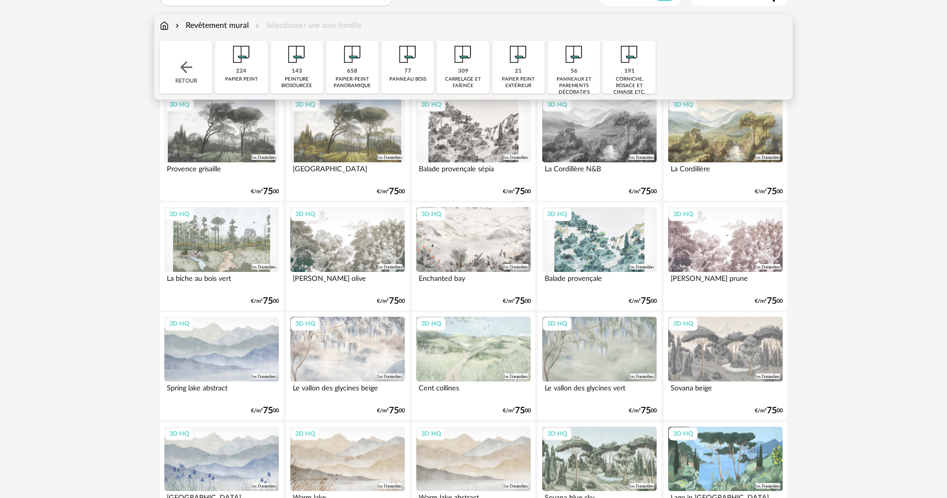
click at [464, 74] on div "309" at bounding box center [463, 71] width 10 height 7
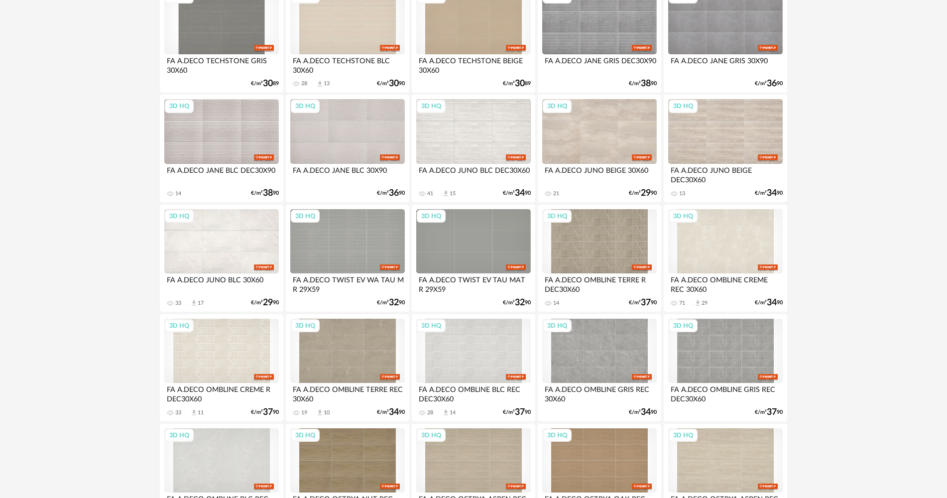
scroll to position [349, 0]
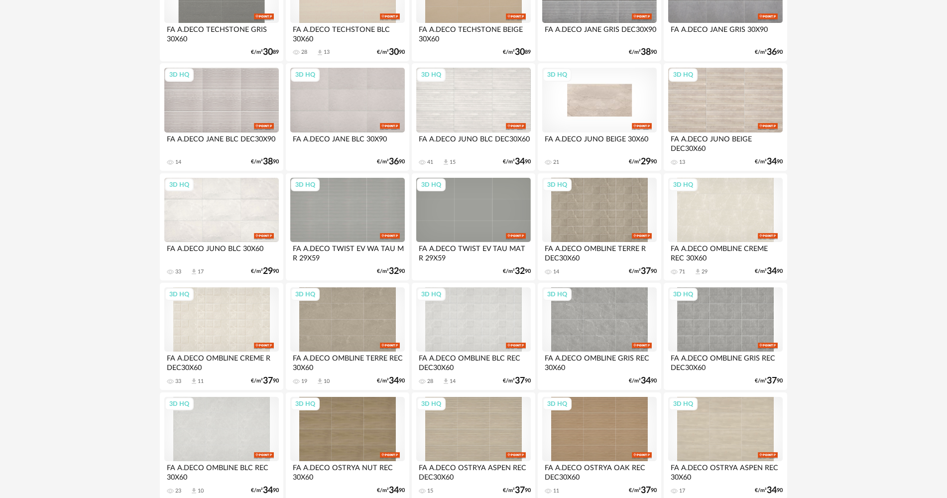
click at [591, 109] on div "3D HQ" at bounding box center [599, 100] width 115 height 65
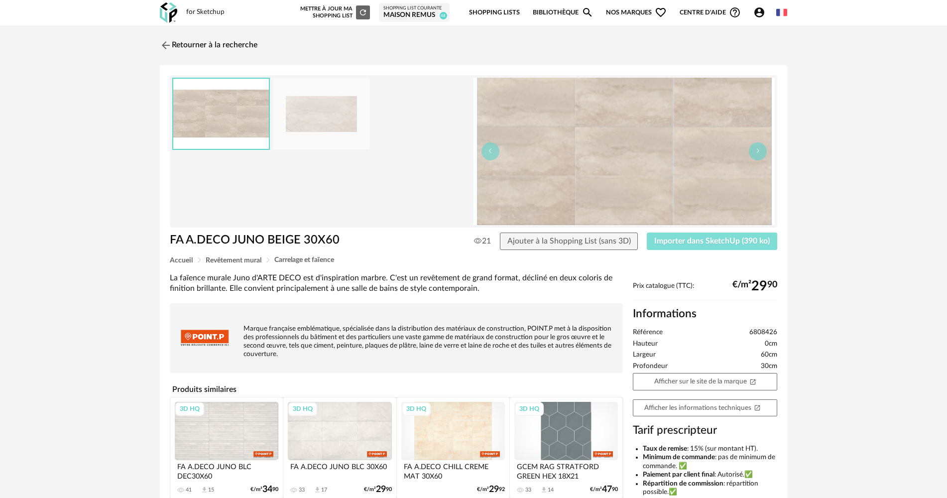
click at [689, 245] on span "Importer dans SketchUp (390 ko)" at bounding box center [712, 241] width 116 height 8
